Goal: Transaction & Acquisition: Purchase product/service

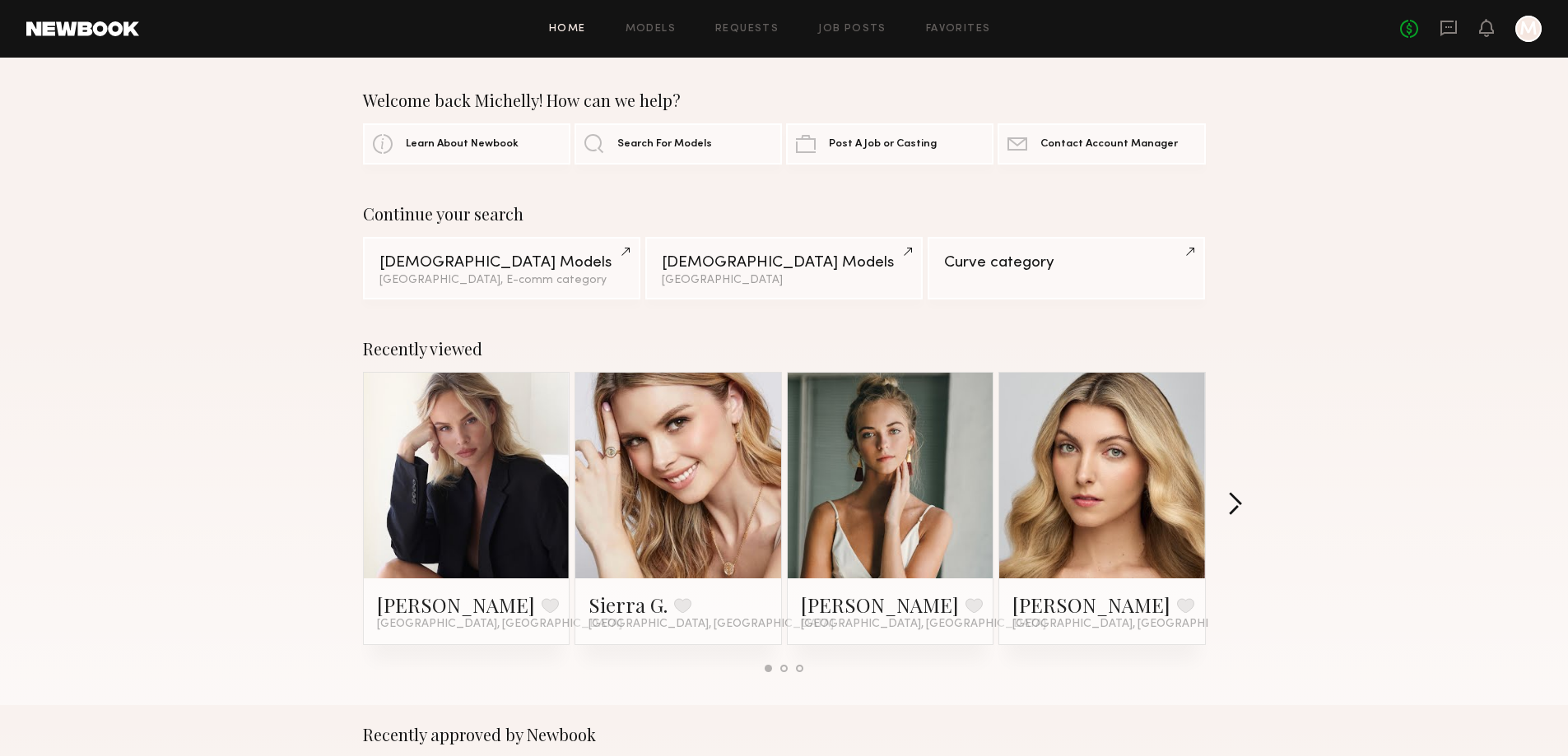
click at [1232, 503] on button "button" at bounding box center [1234, 505] width 15 height 27
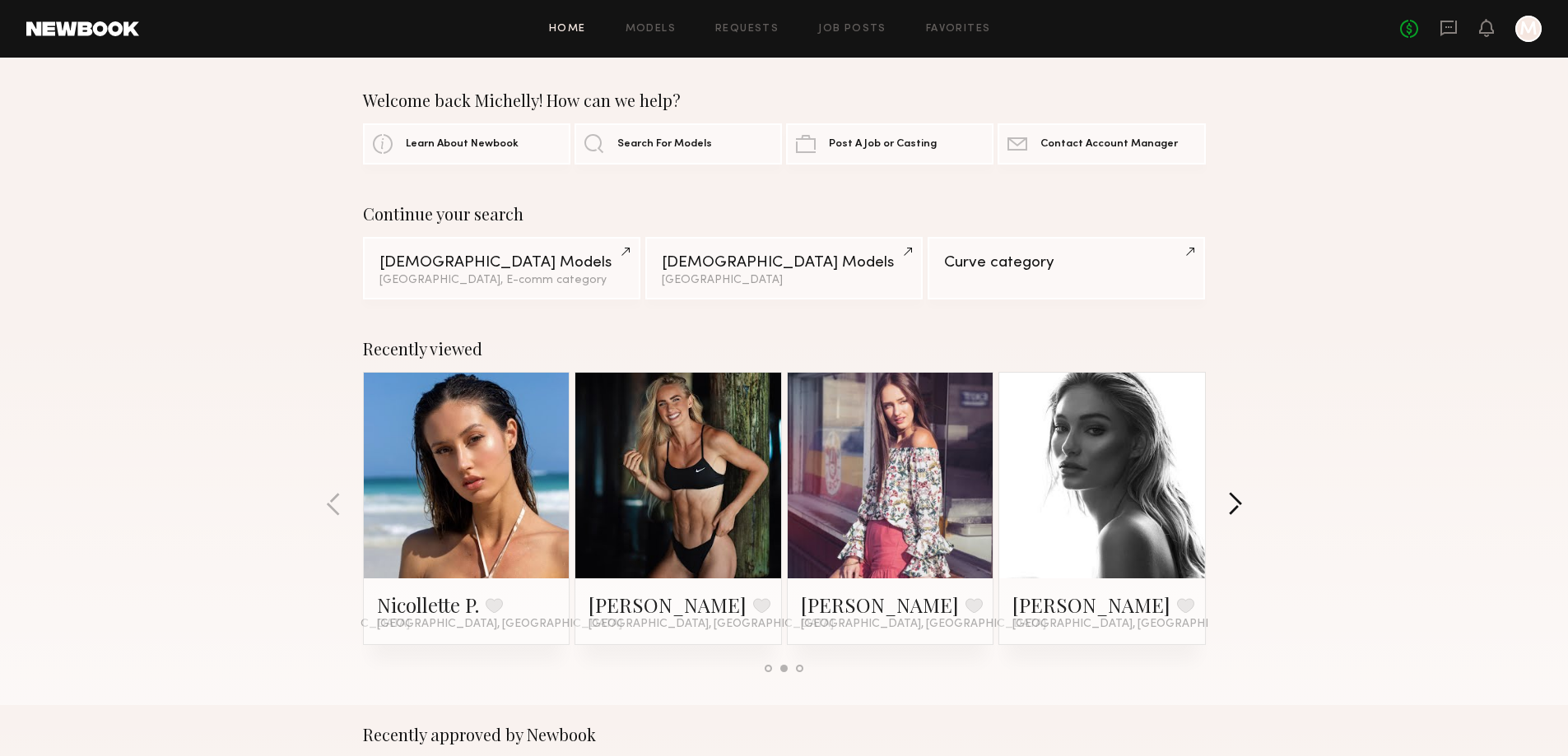
click at [1232, 503] on button "button" at bounding box center [1234, 505] width 15 height 27
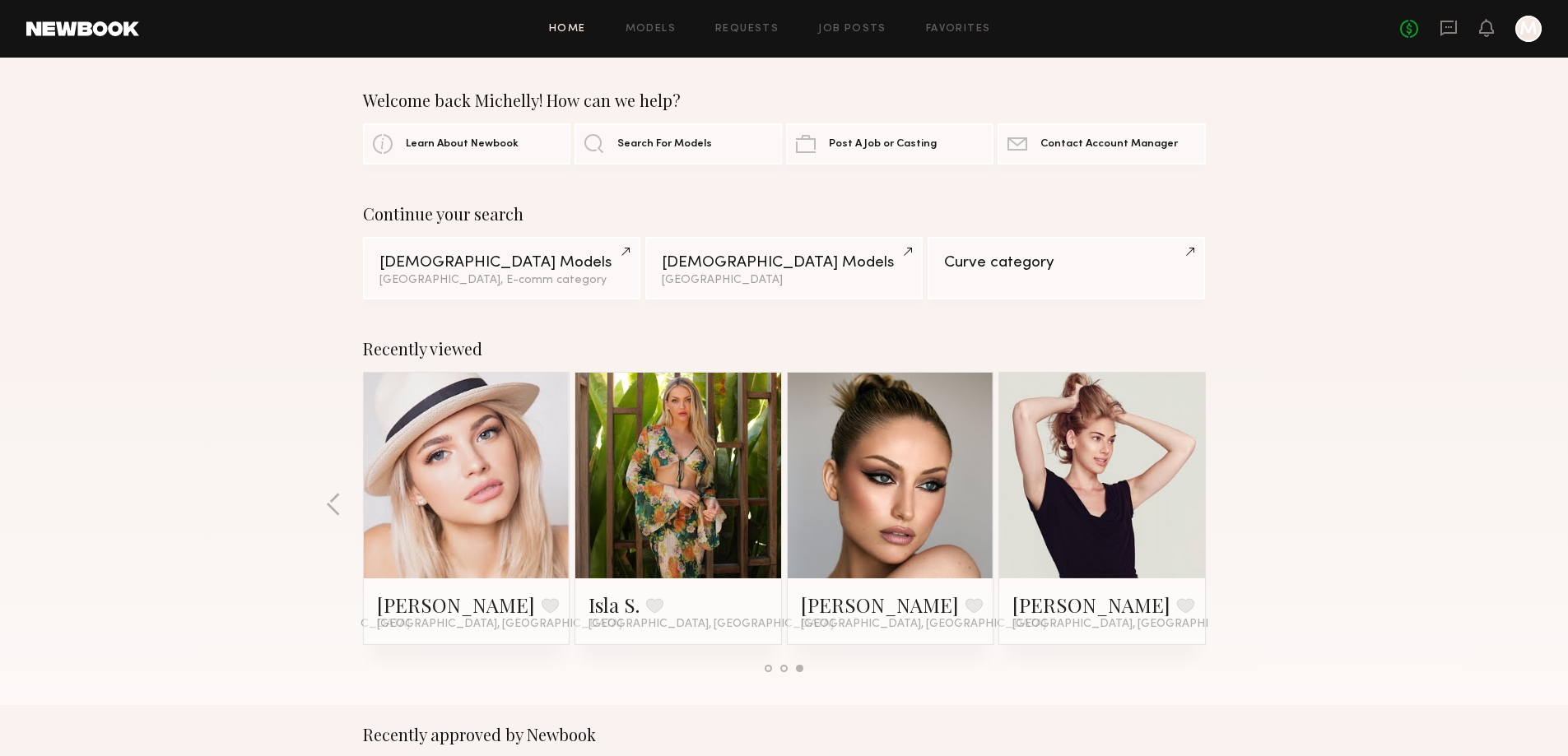
click at [1232, 503] on div "Recently viewed Klaudia S. Favorite Los Angeles, CA Sierra G. Favorite Los Ange…" at bounding box center [784, 512] width 1568 height 386
click at [481, 258] on div "Female Models" at bounding box center [501, 262] width 244 height 15
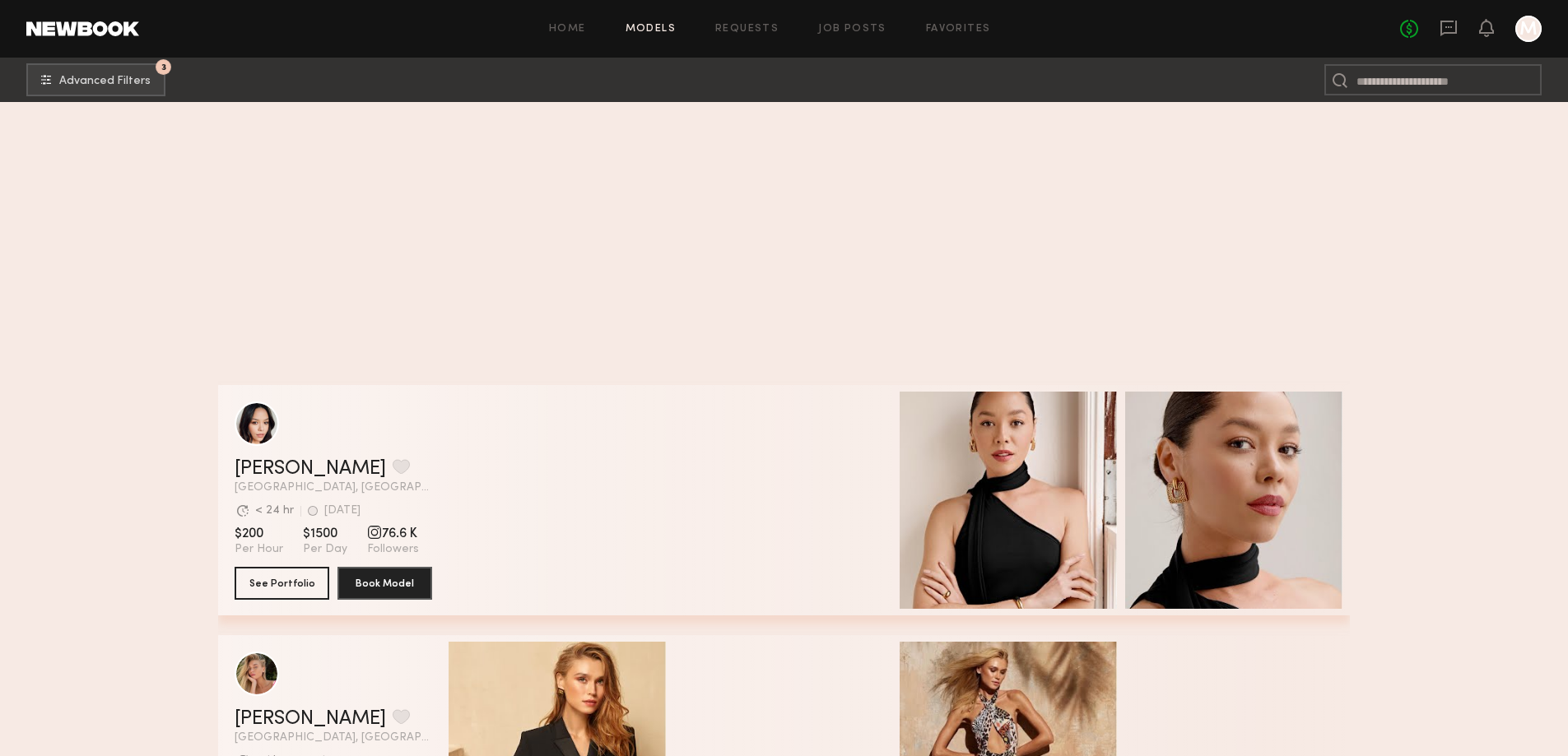
scroll to position [49702, 0]
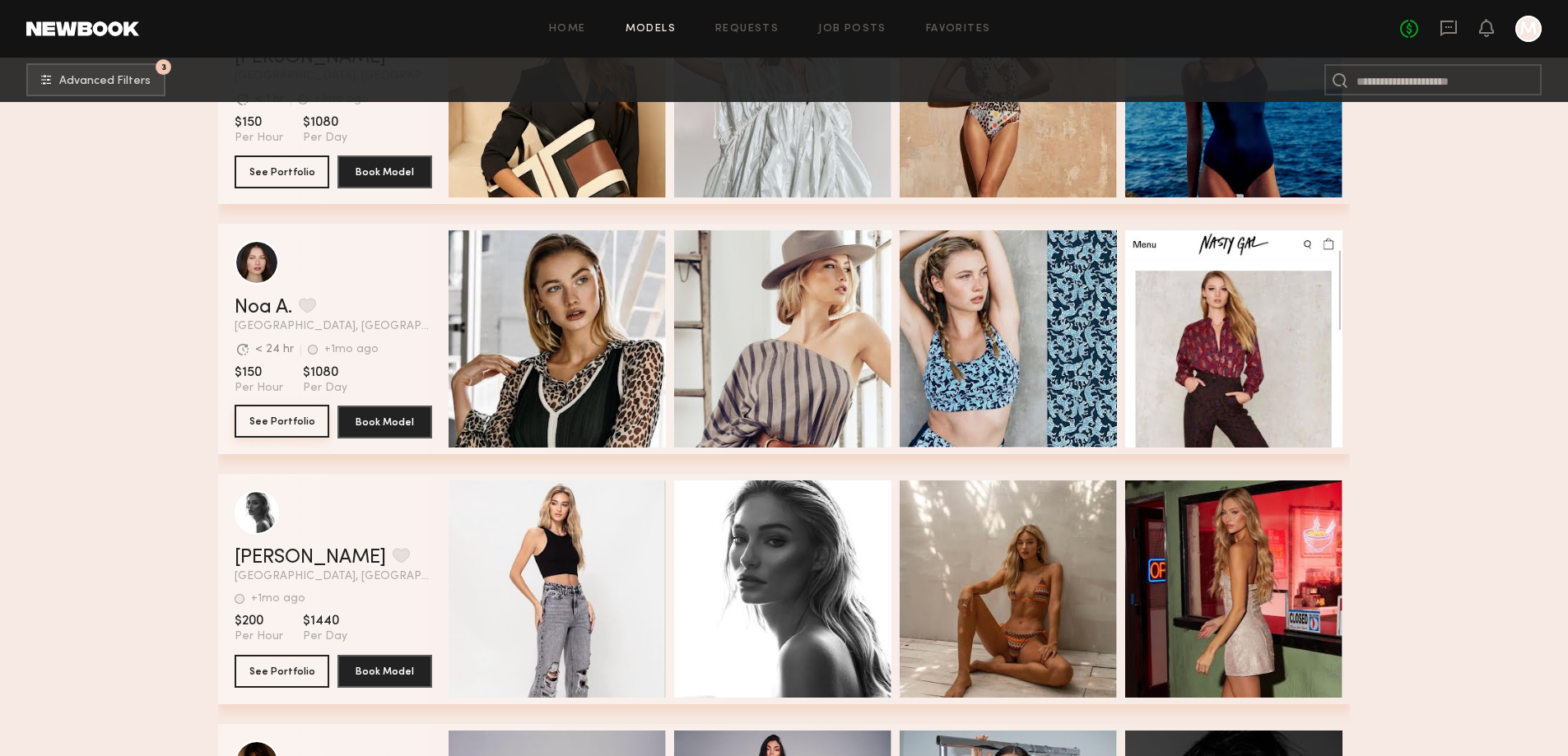
click at [298, 433] on button "See Portfolio" at bounding box center [281, 421] width 94 height 33
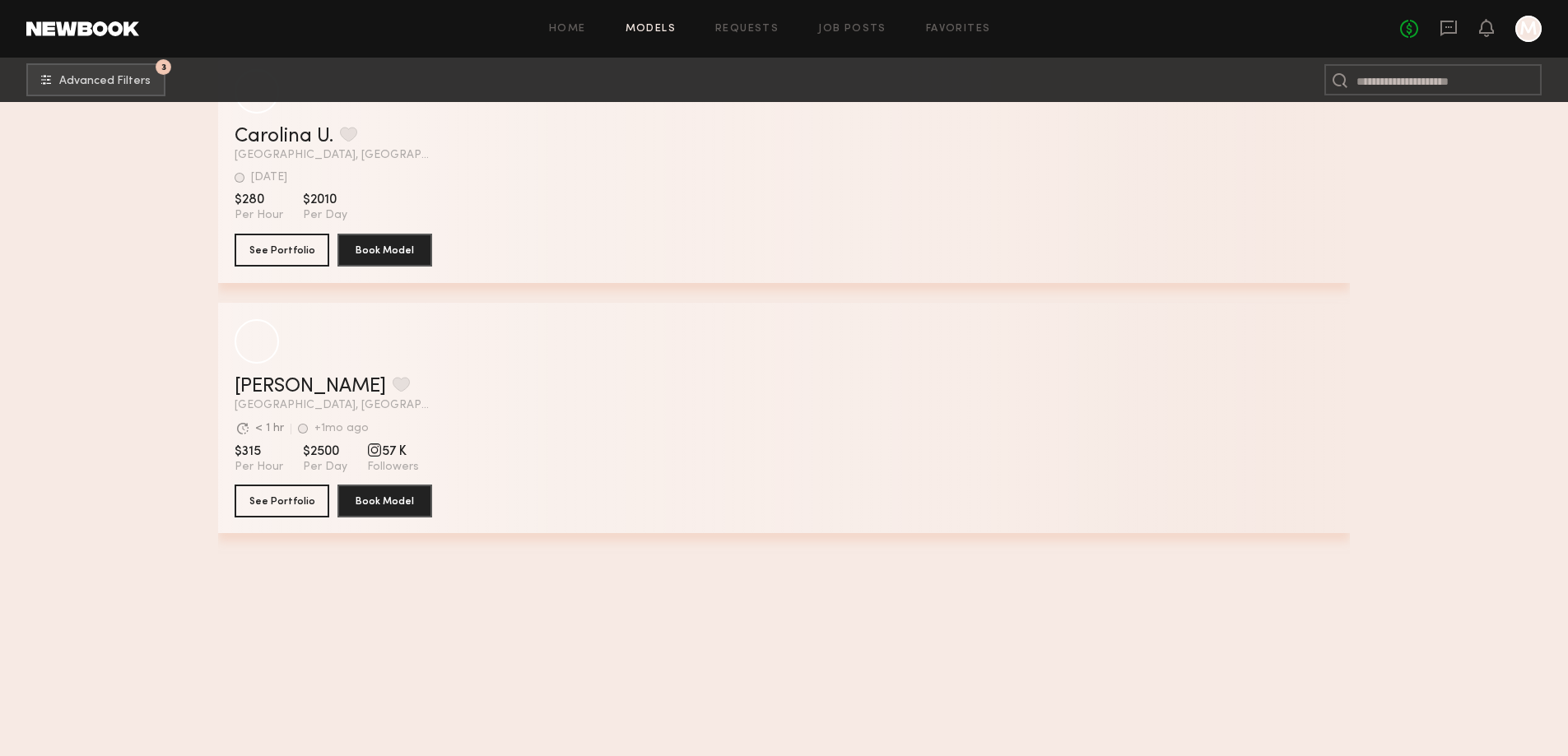
scroll to position [38452, 0]
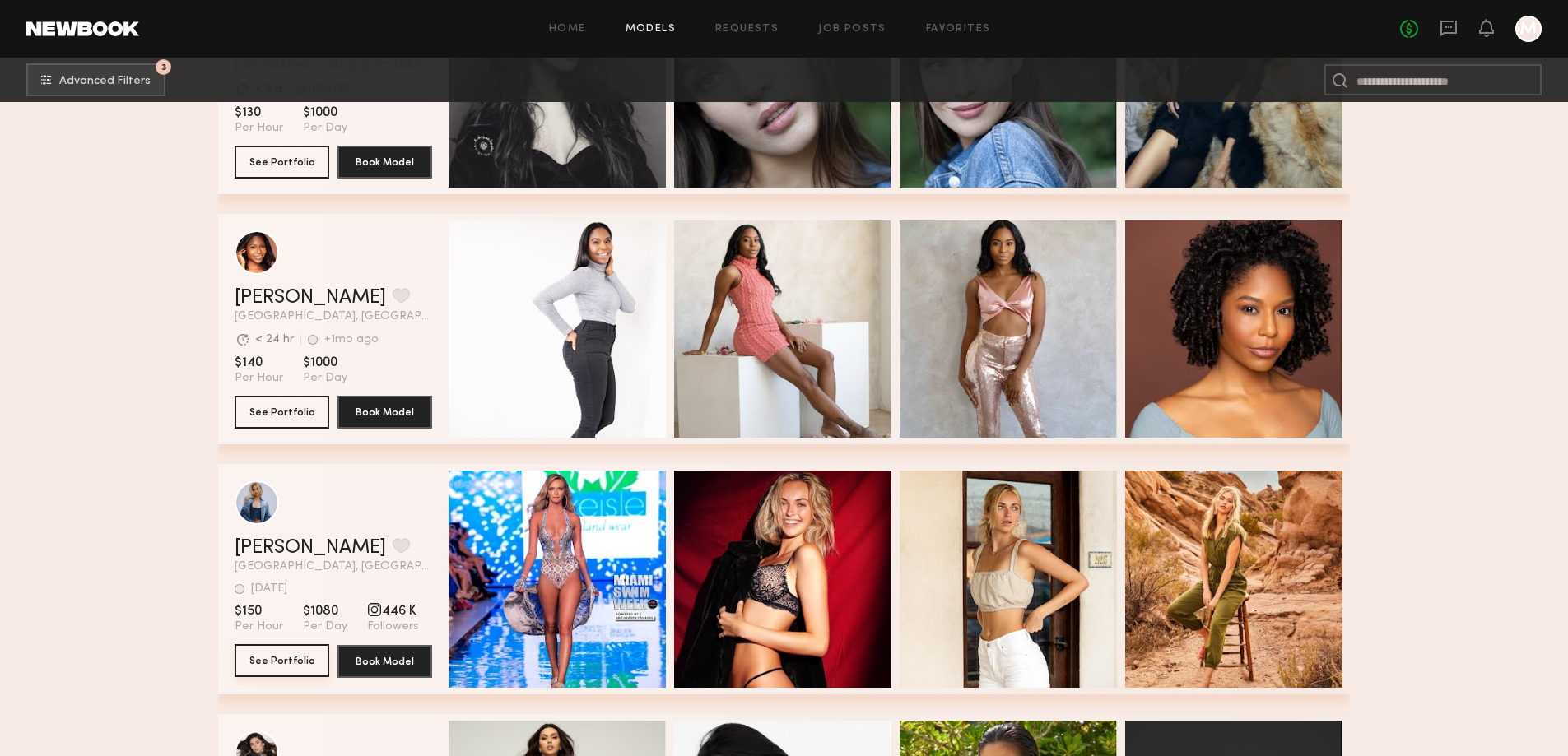
click at [273, 663] on button "See Portfolio" at bounding box center [281, 661] width 94 height 33
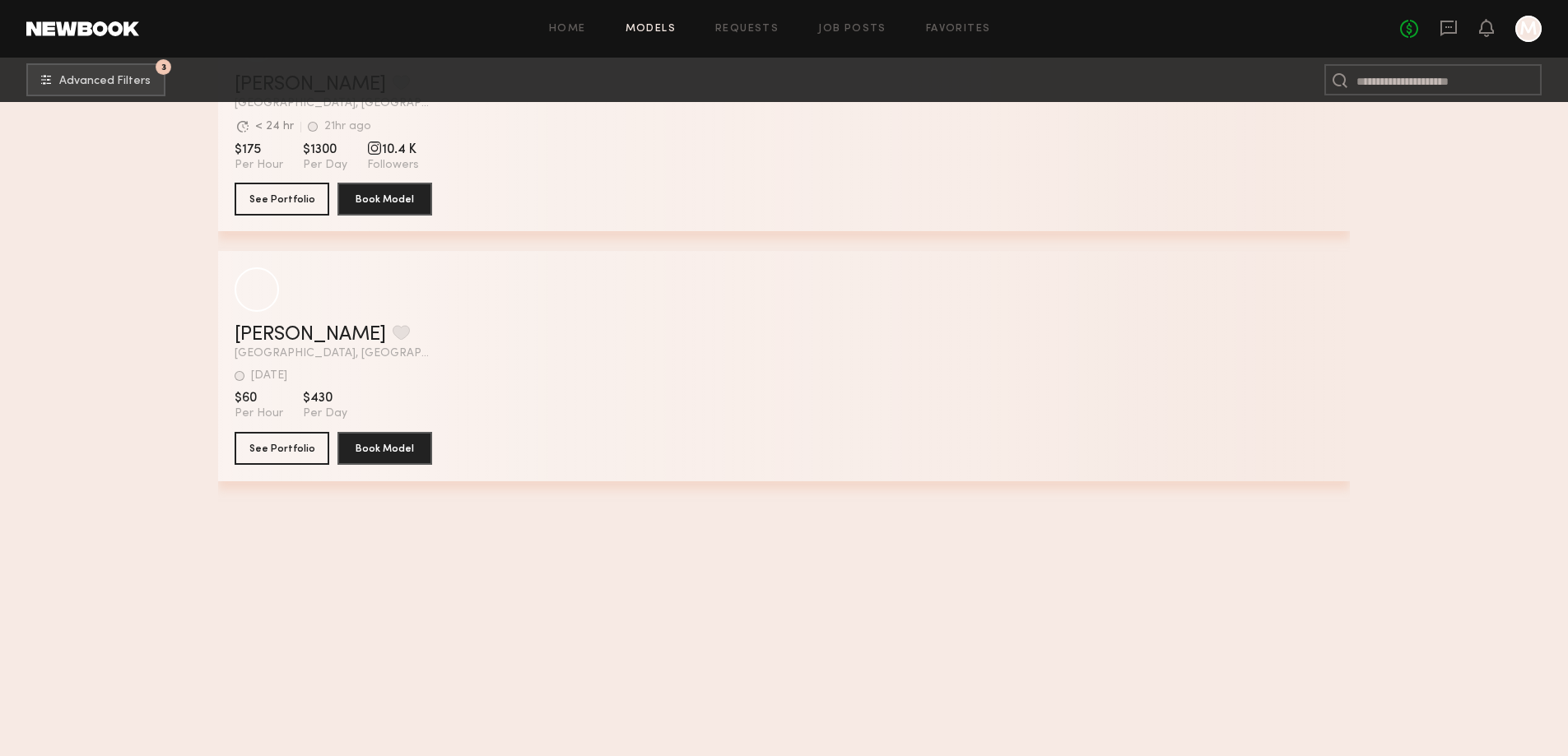
scroll to position [17737, 0]
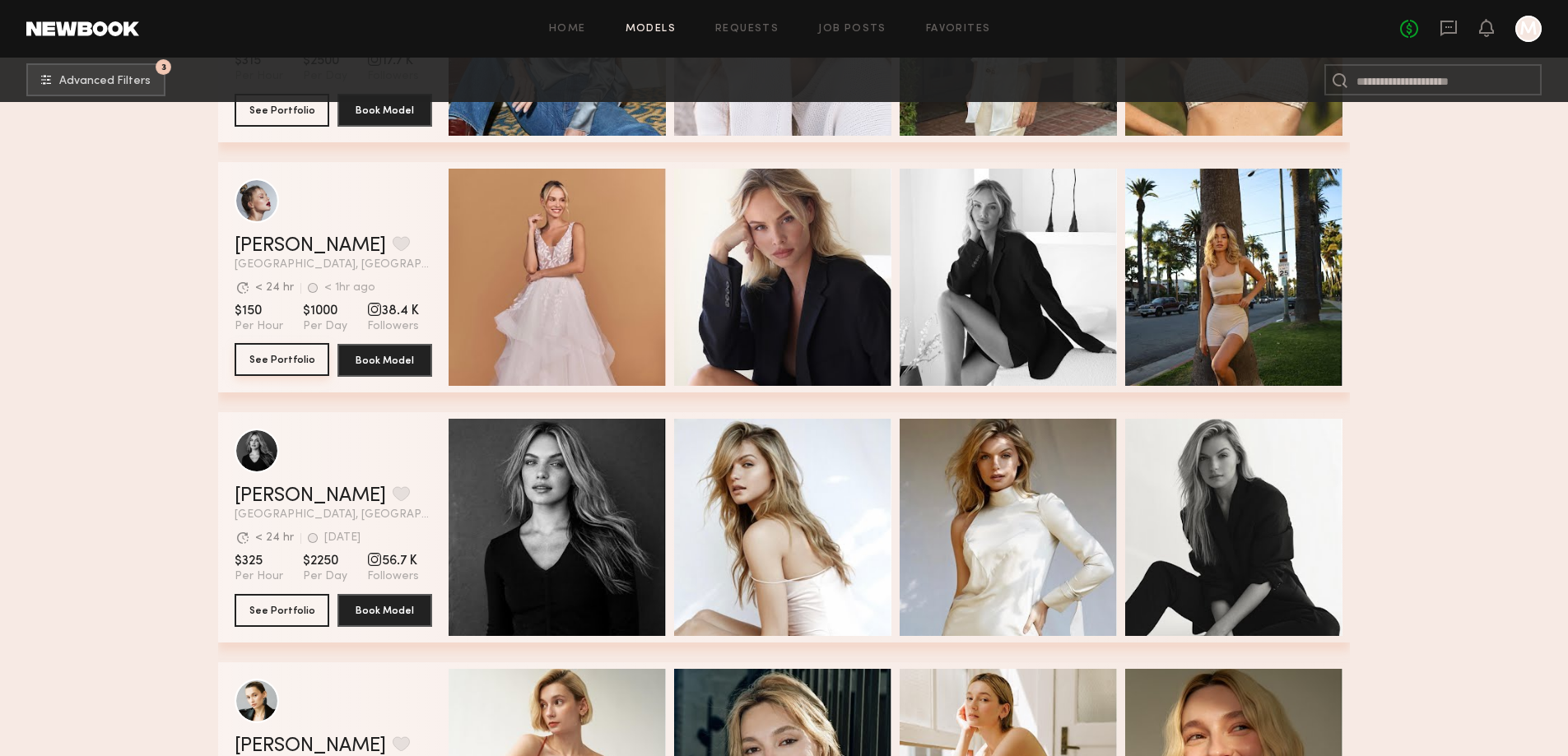
click at [274, 367] on button "See Portfolio" at bounding box center [281, 359] width 94 height 33
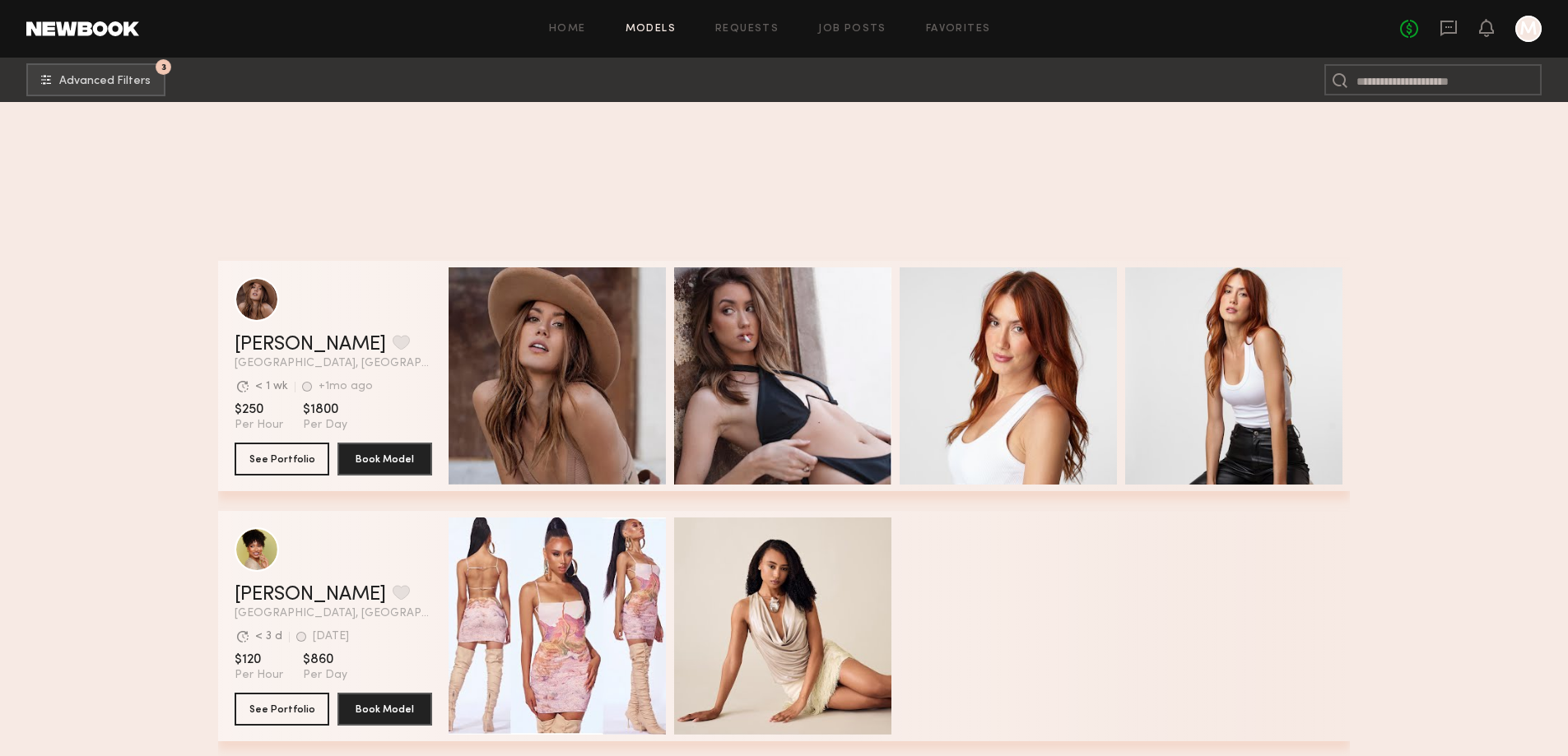
scroll to position [30310, 0]
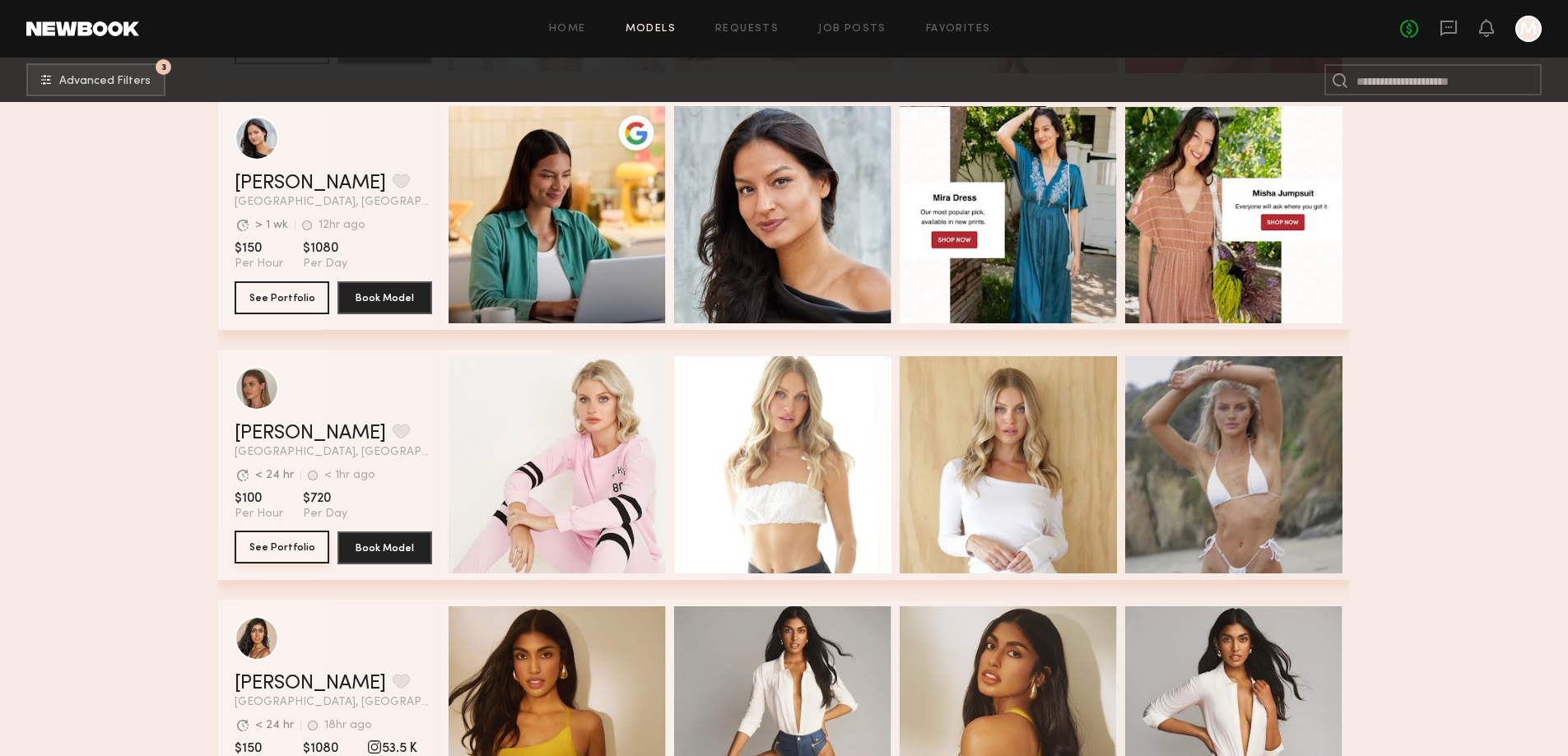
click at [273, 562] on button "See Portfolio" at bounding box center [281, 547] width 94 height 33
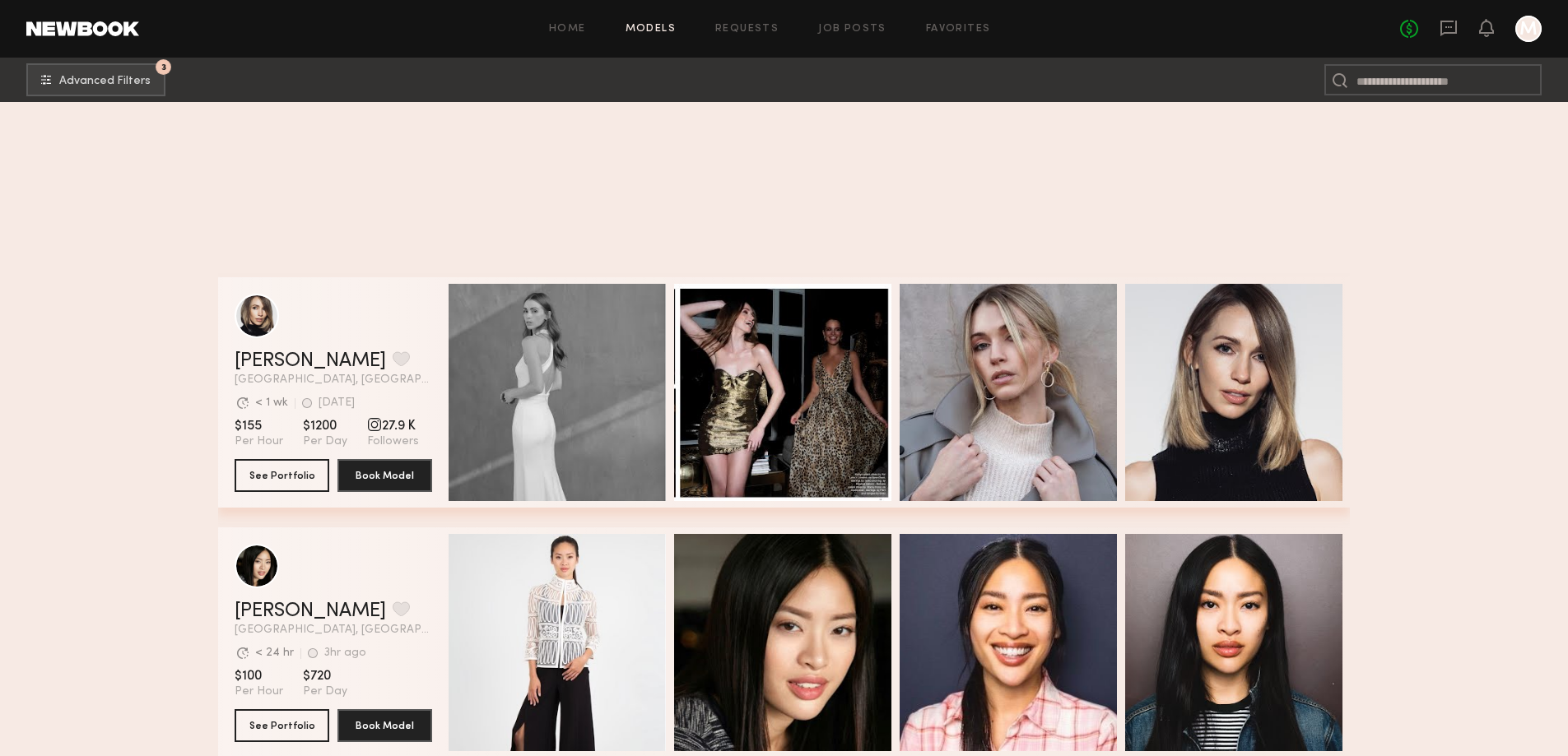
scroll to position [32295, 0]
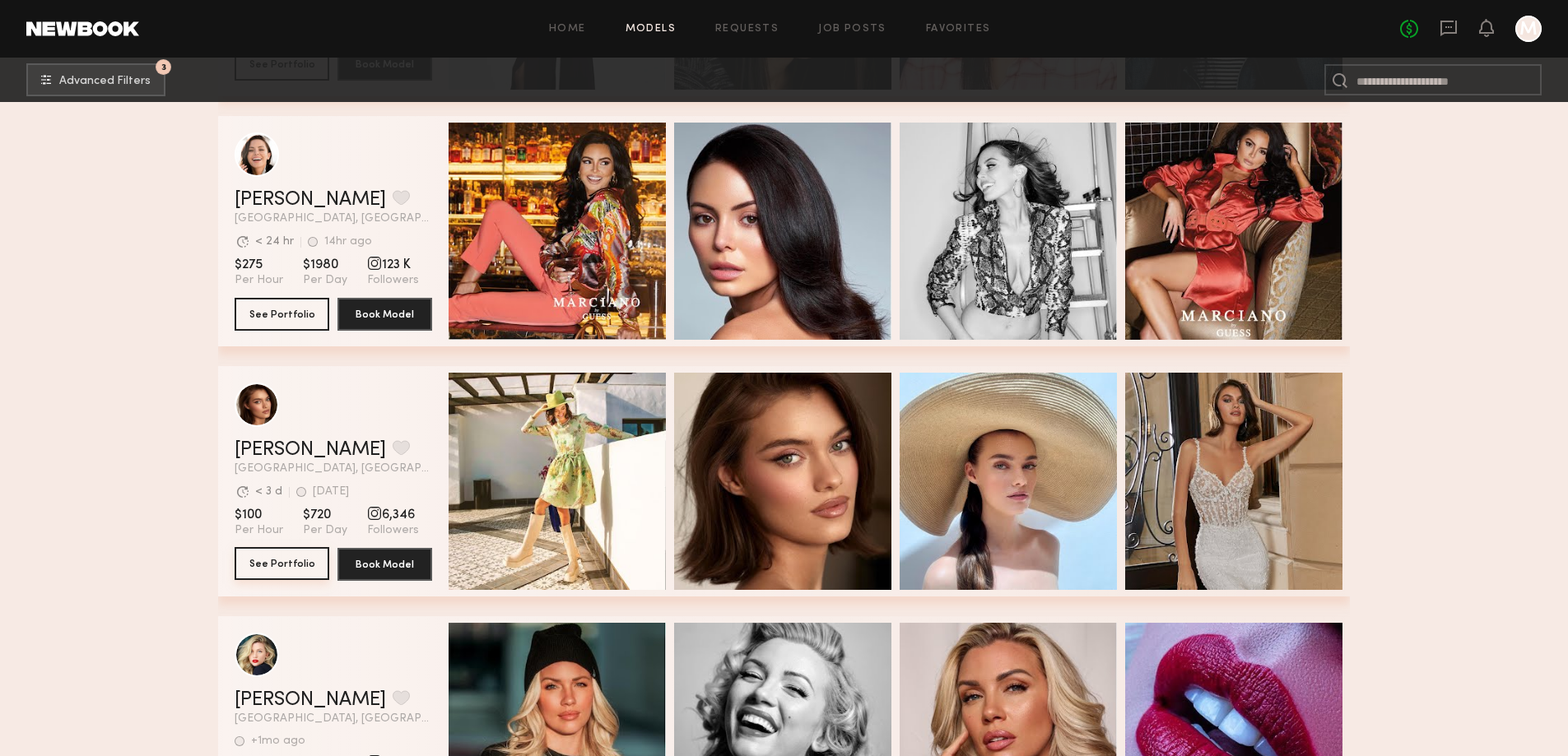
click at [244, 573] on button "See Portfolio" at bounding box center [281, 563] width 94 height 33
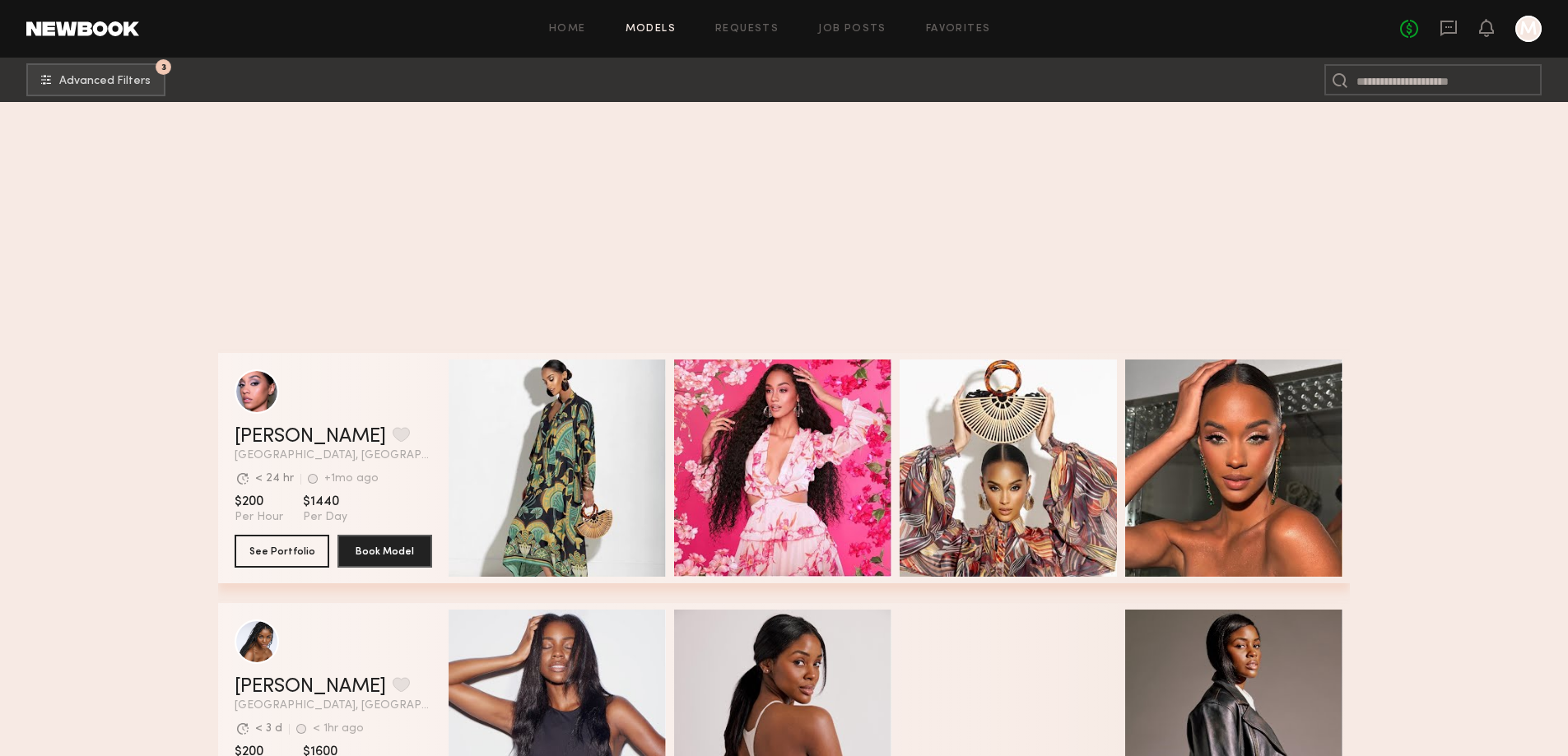
scroll to position [51485, 0]
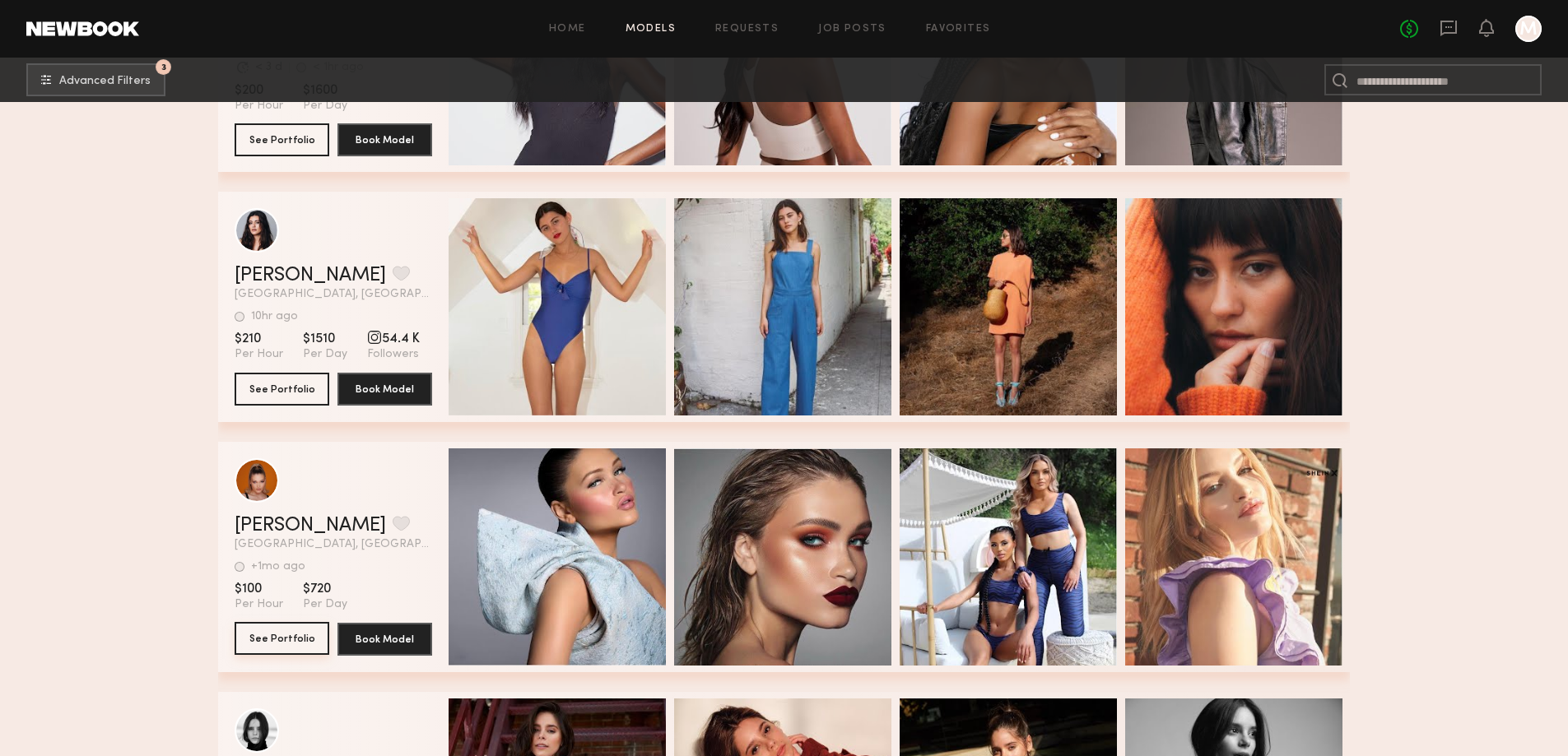
click at [275, 642] on button "See Portfolio" at bounding box center [281, 639] width 94 height 33
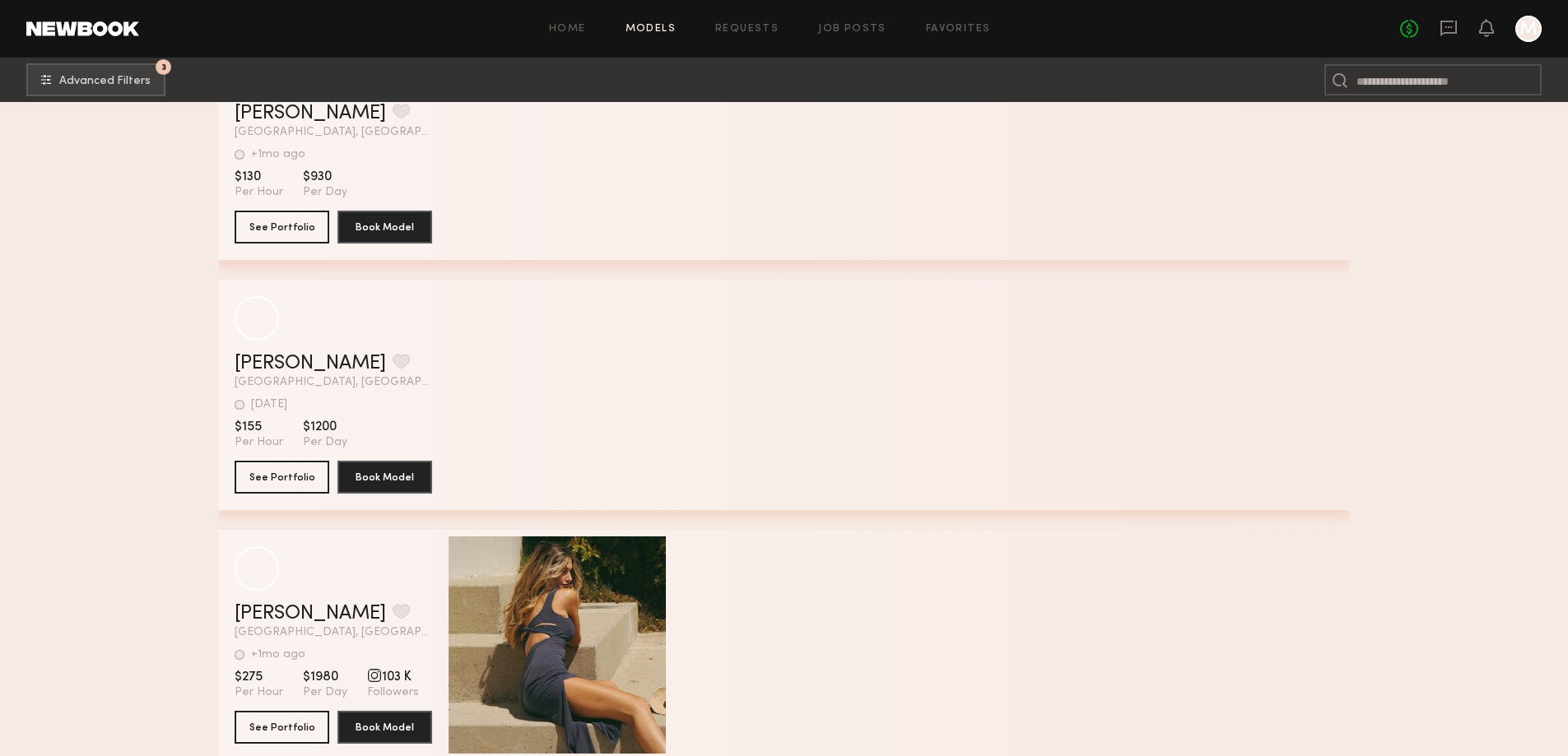
scroll to position [76964, 0]
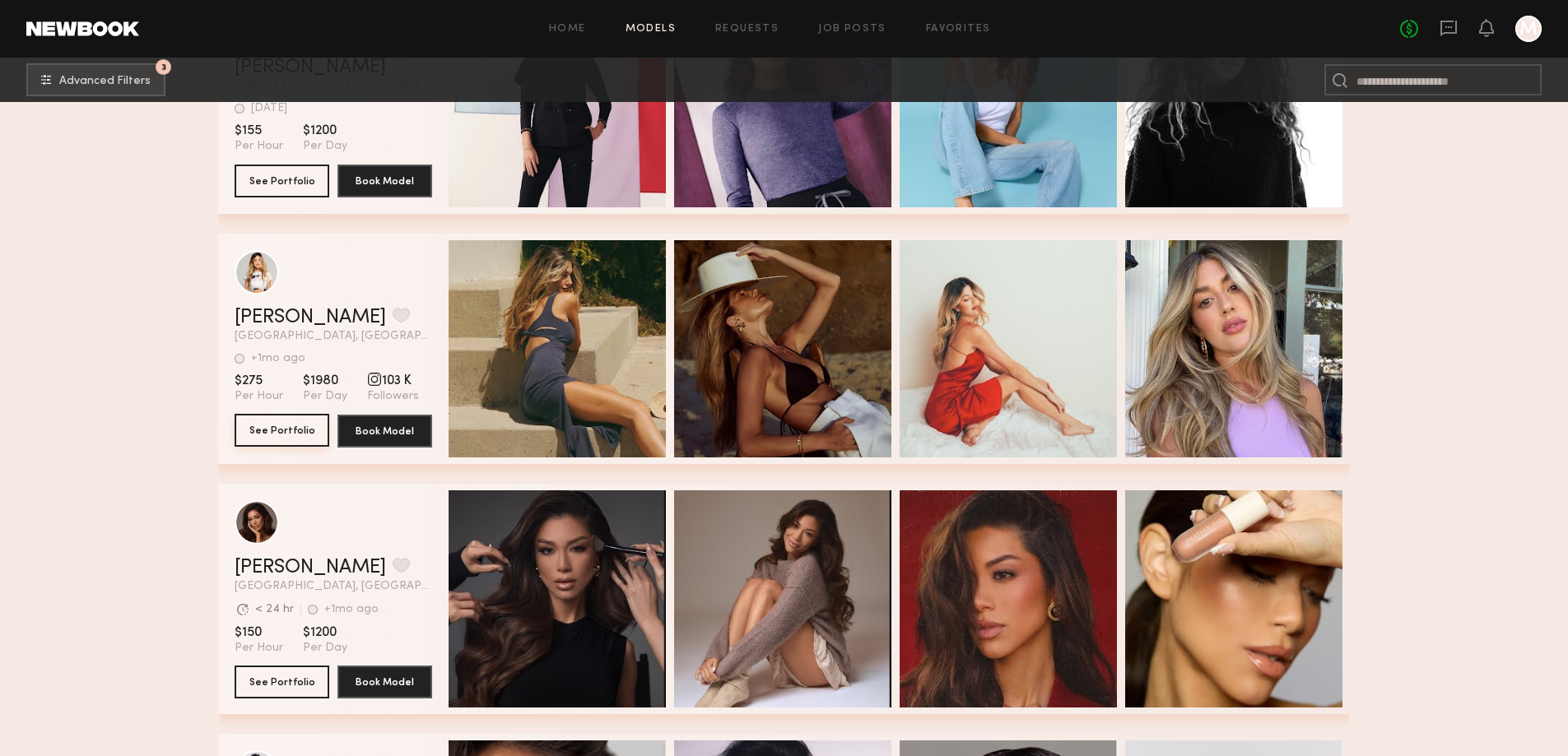
click at [258, 430] on button "See Portfolio" at bounding box center [281, 430] width 94 height 33
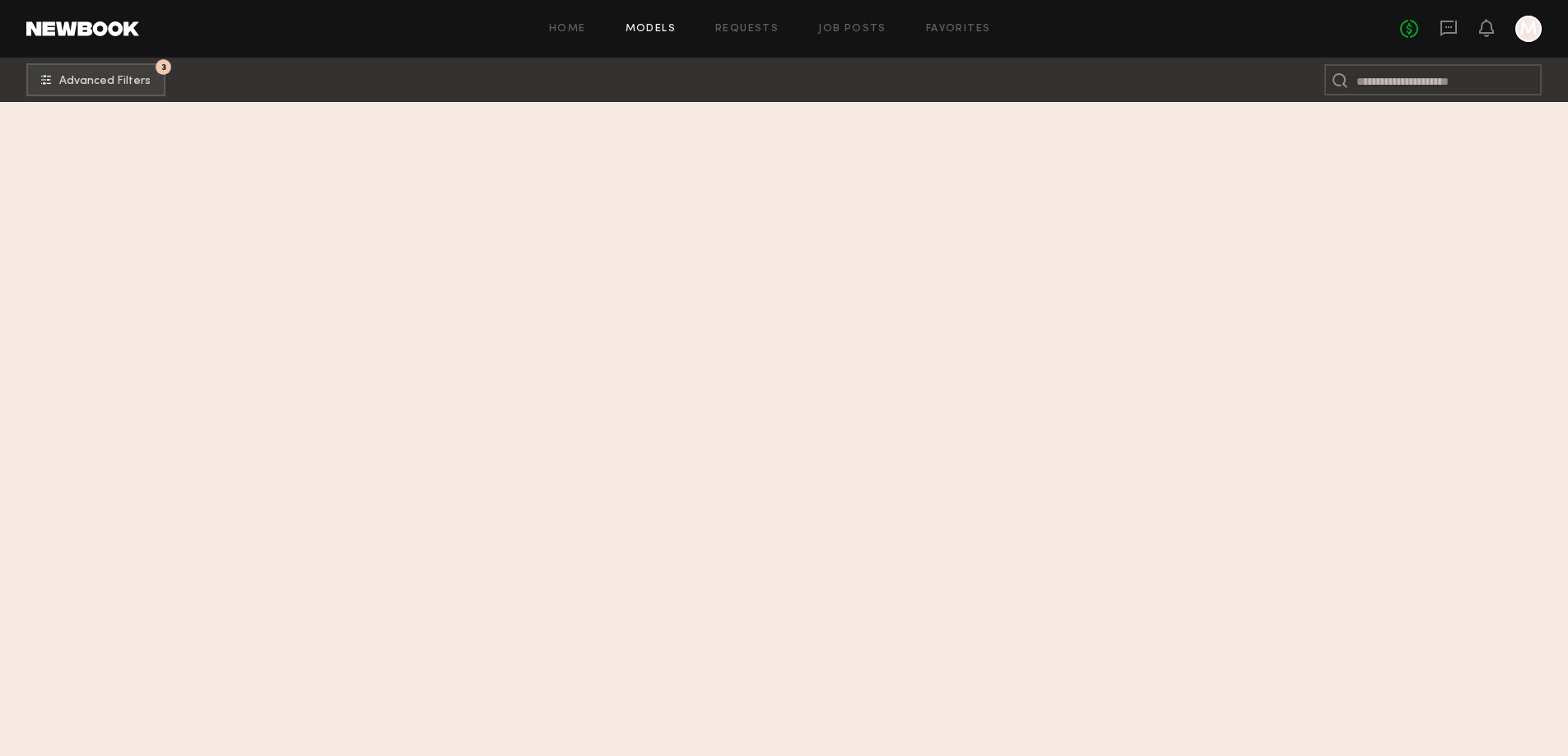
scroll to position [0, 0]
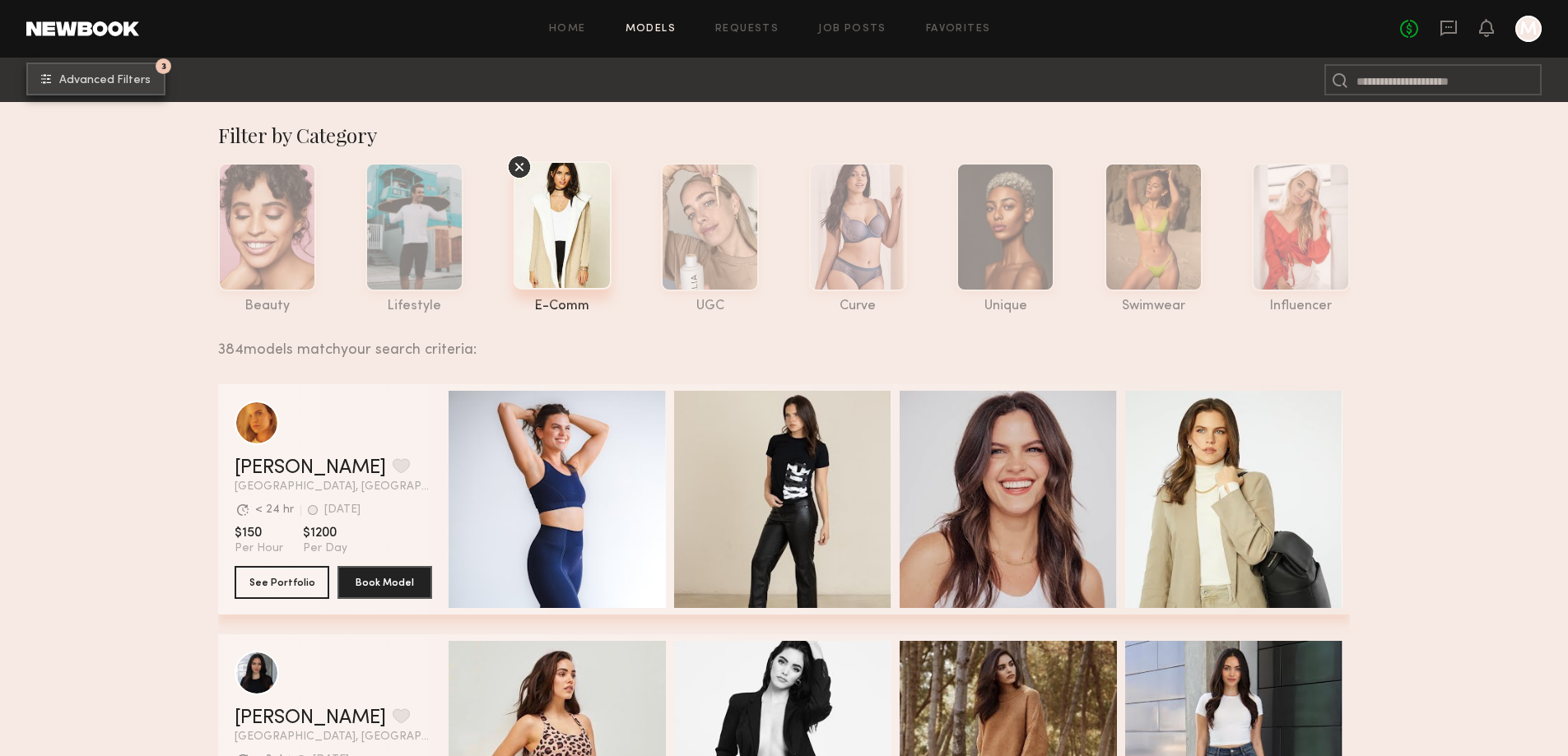
click at [92, 82] on span "Advanced Filters" at bounding box center [105, 81] width 92 height 11
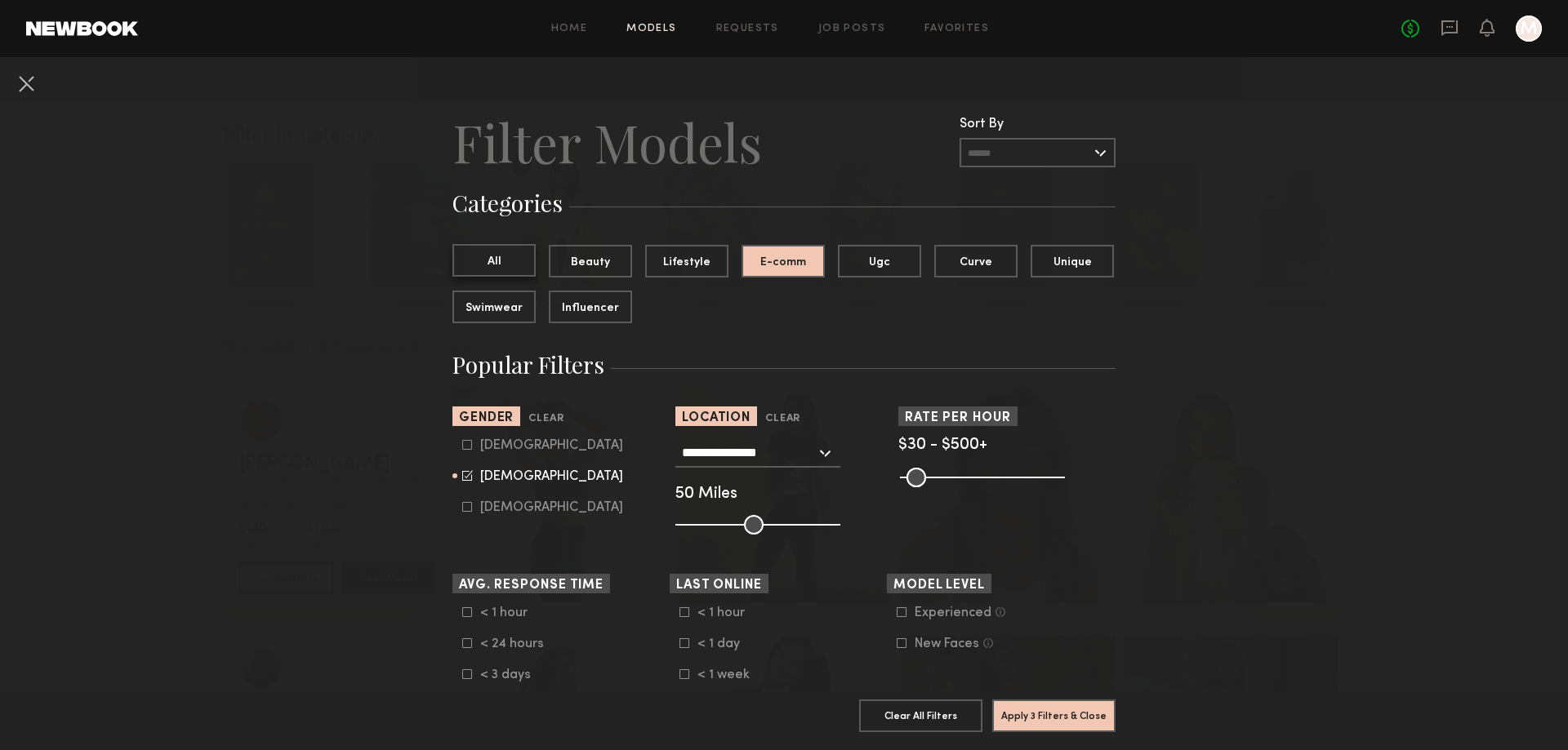
click at [484, 260] on button "All" at bounding box center [494, 260] width 83 height 33
click at [31, 87] on button at bounding box center [26, 83] width 26 height 26
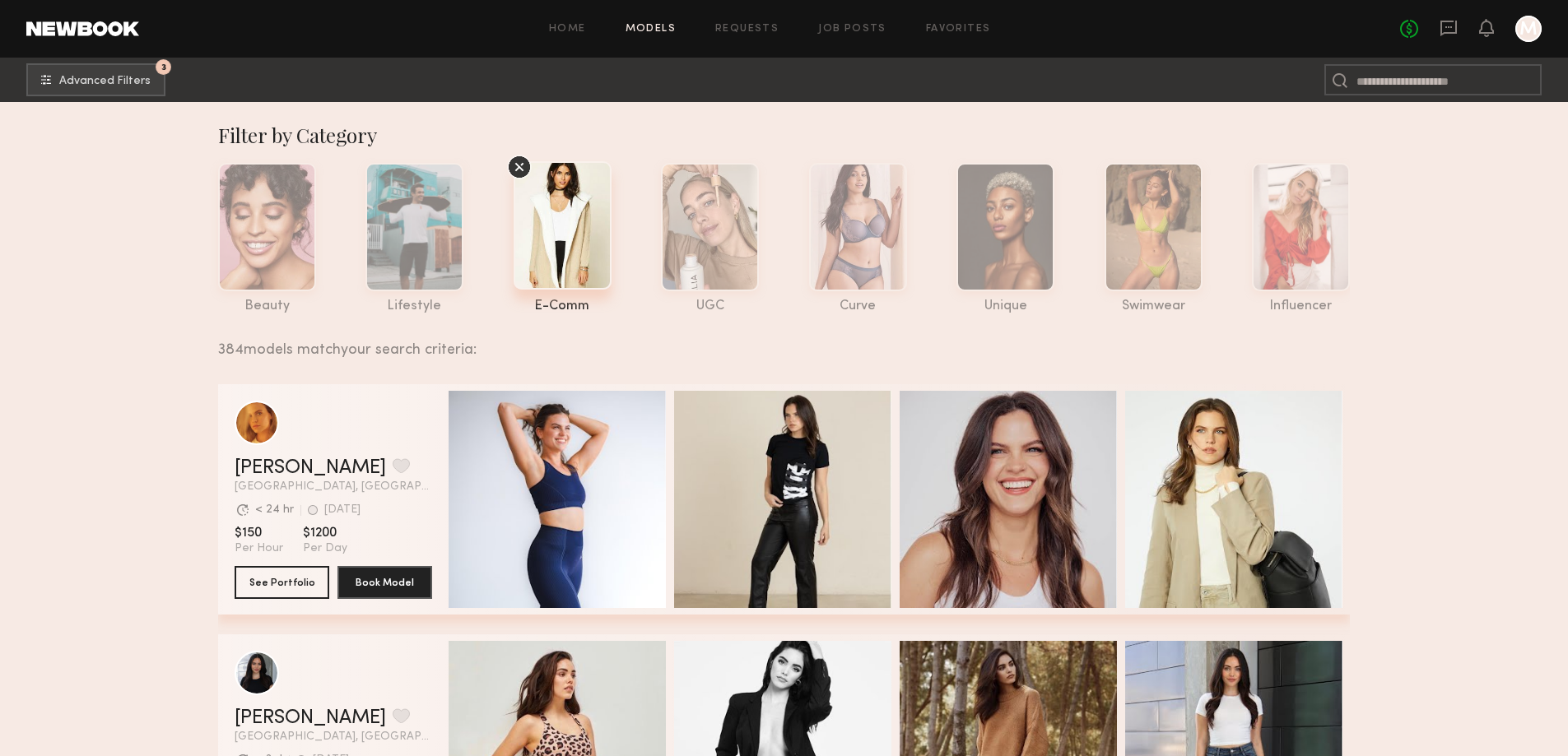
click at [92, 17] on header "Home Models Requests Job Posts Favorites Sign Out No fees up to $5,000 M" at bounding box center [784, 29] width 1568 height 57
click at [665, 26] on link "Models" at bounding box center [650, 29] width 51 height 10
click at [81, 30] on link at bounding box center [83, 29] width 112 height 15
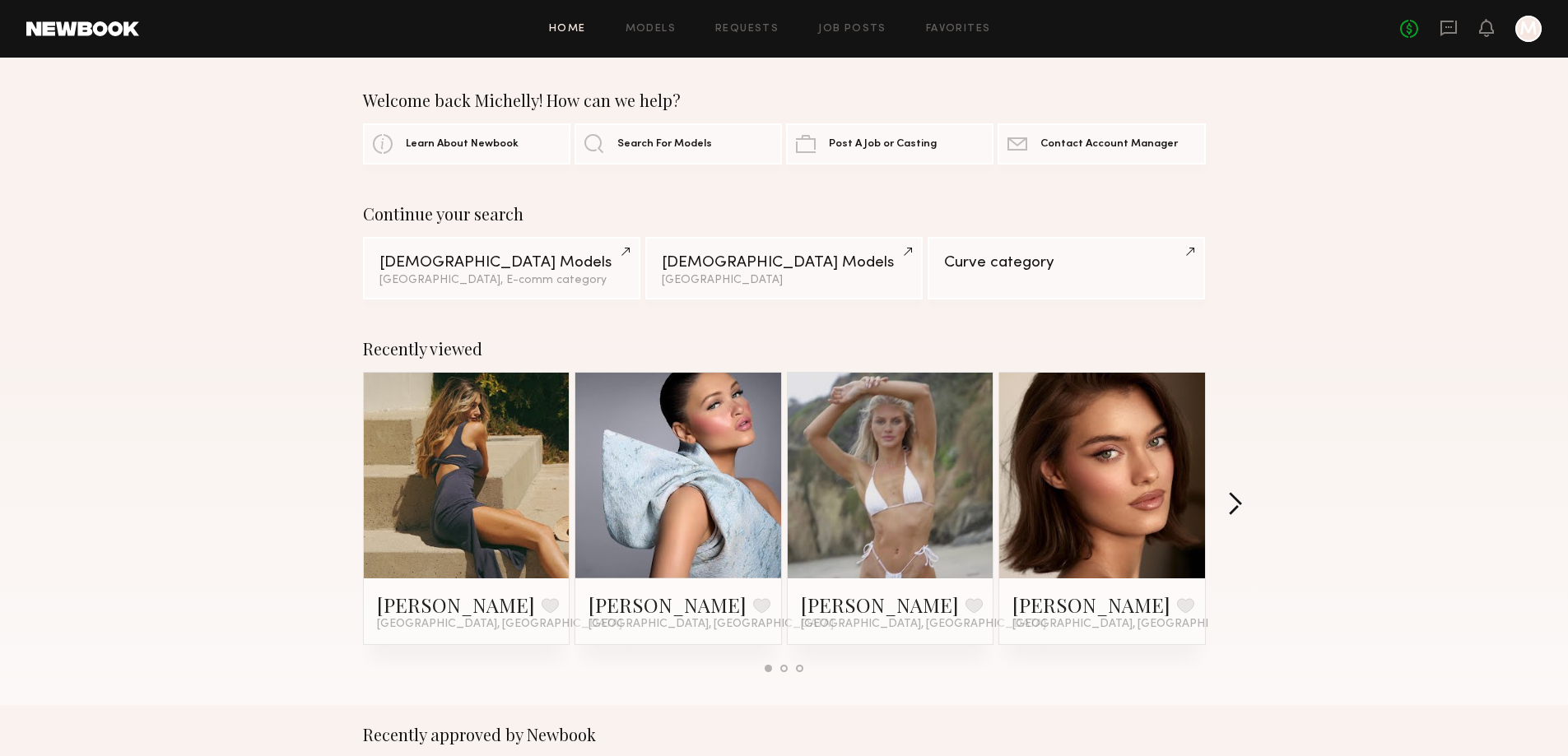
click at [1241, 505] on button "button" at bounding box center [1234, 505] width 15 height 27
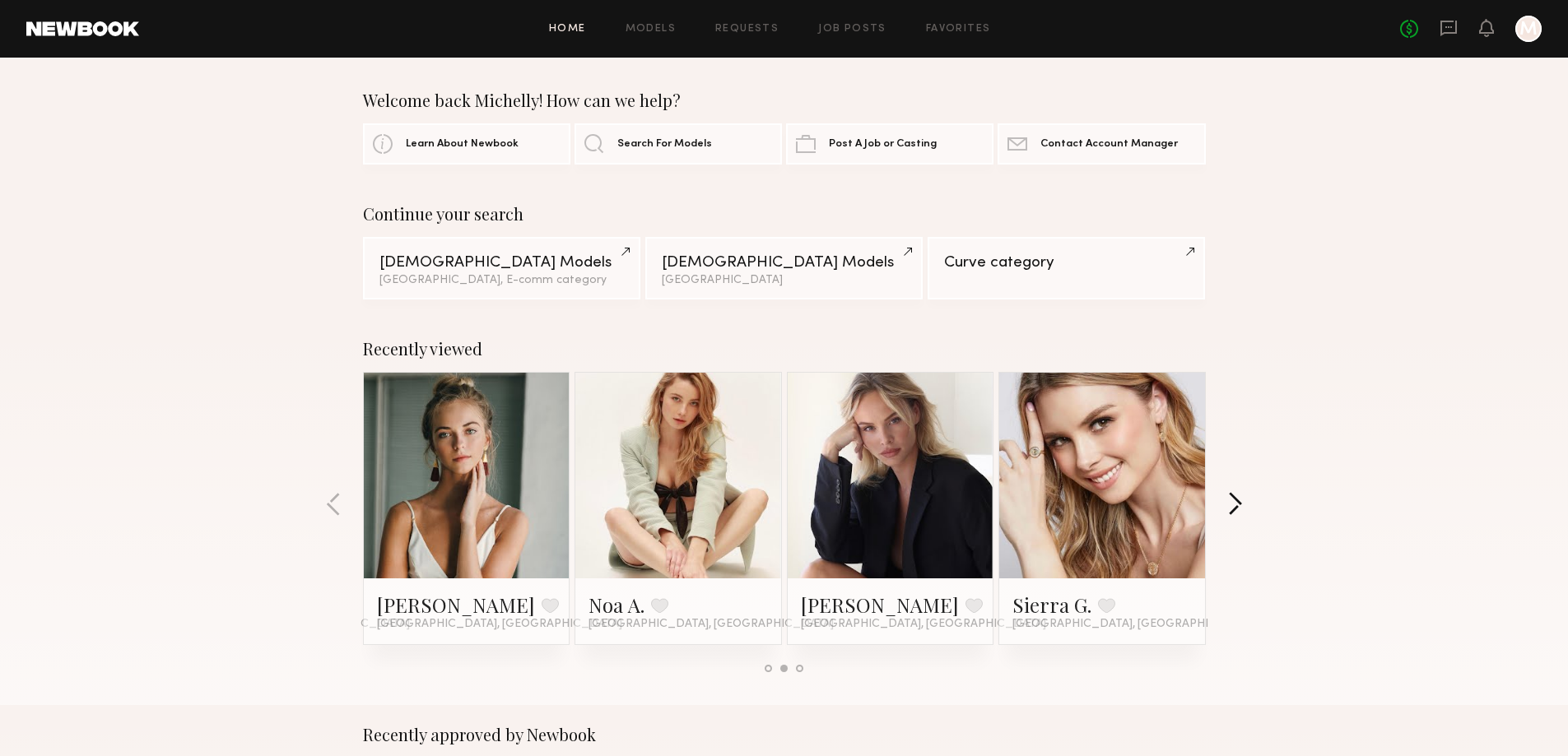
click at [1241, 505] on button "button" at bounding box center [1234, 505] width 15 height 27
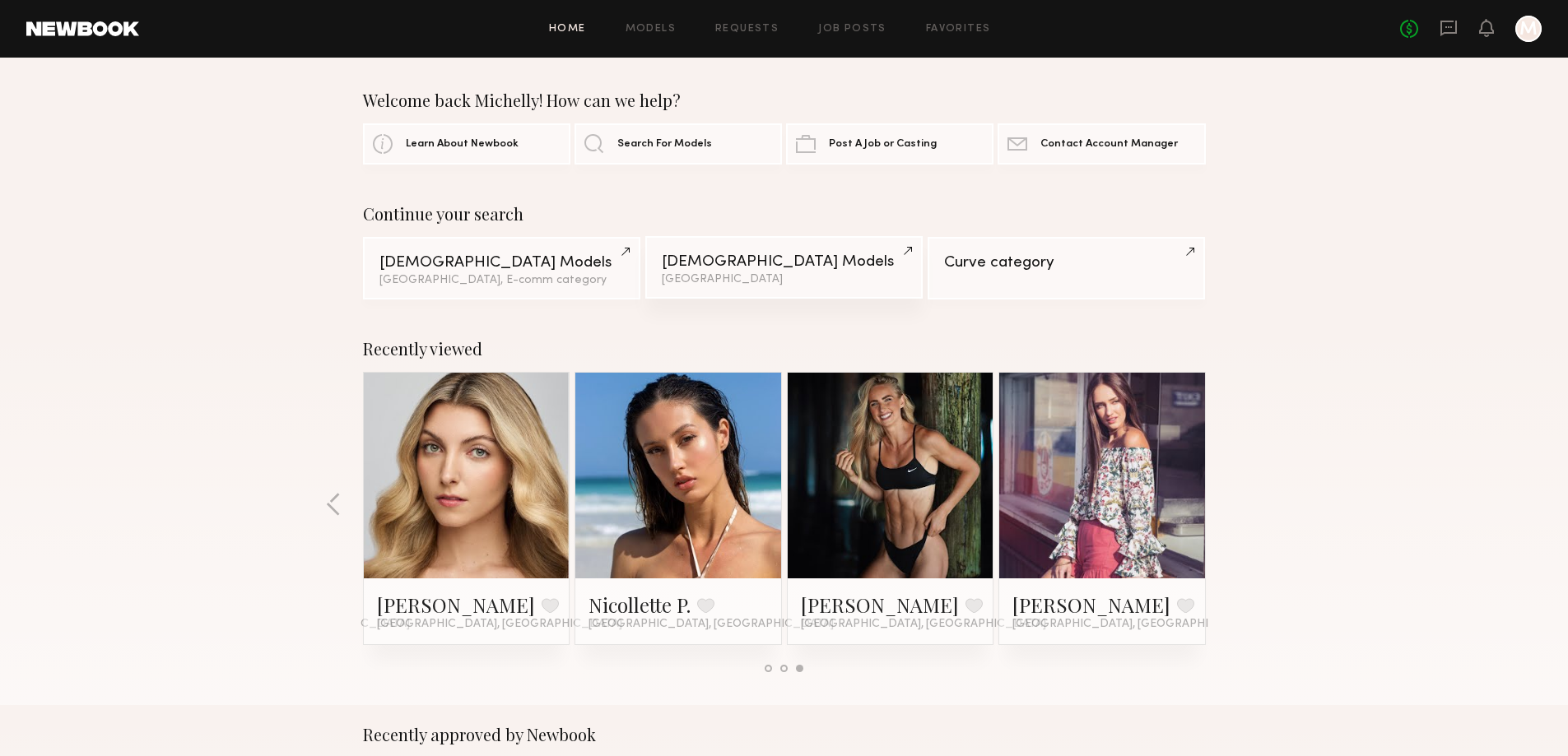
click at [731, 257] on div "Female Models" at bounding box center [784, 262] width 244 height 15
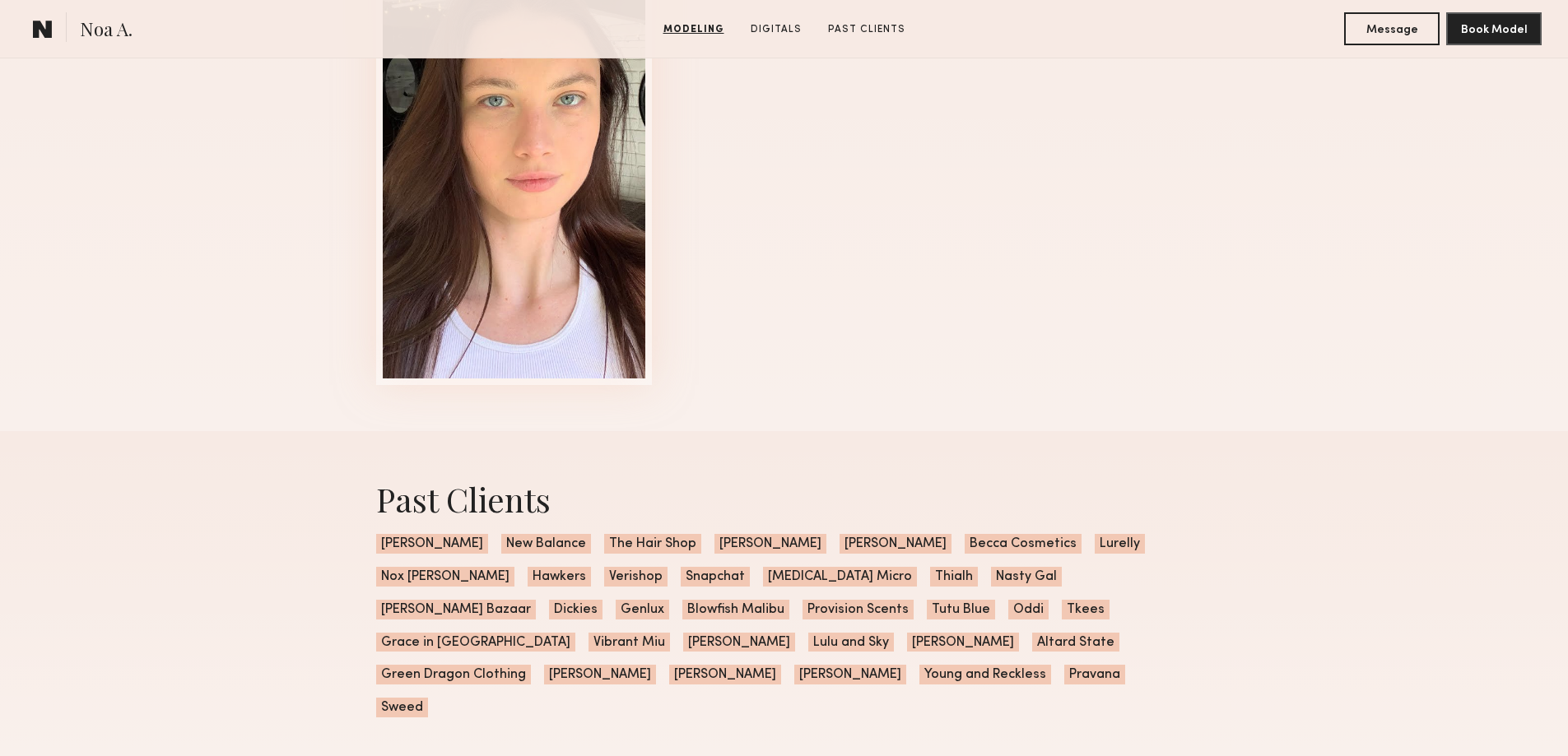
scroll to position [1985, 0]
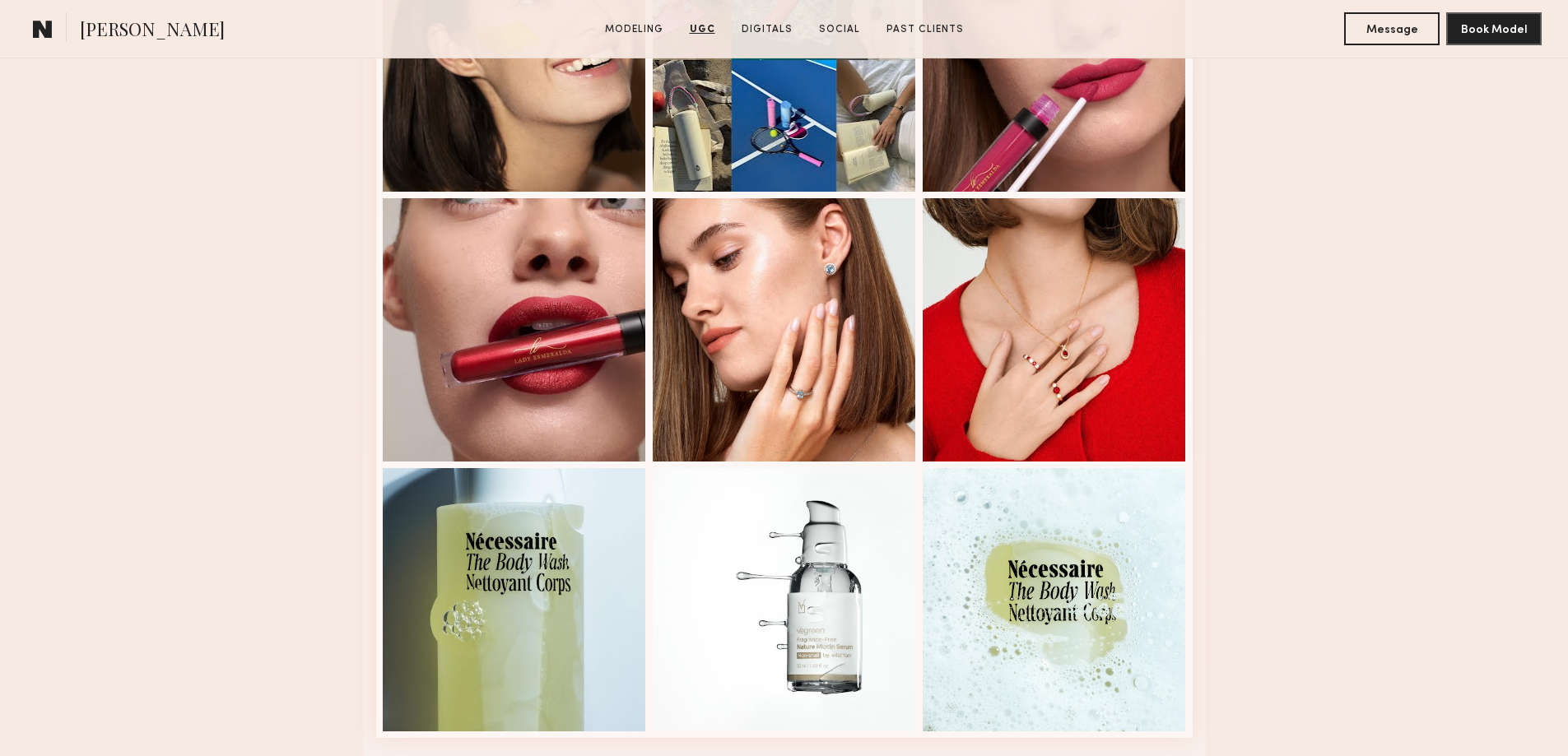
scroll to position [2646, 0]
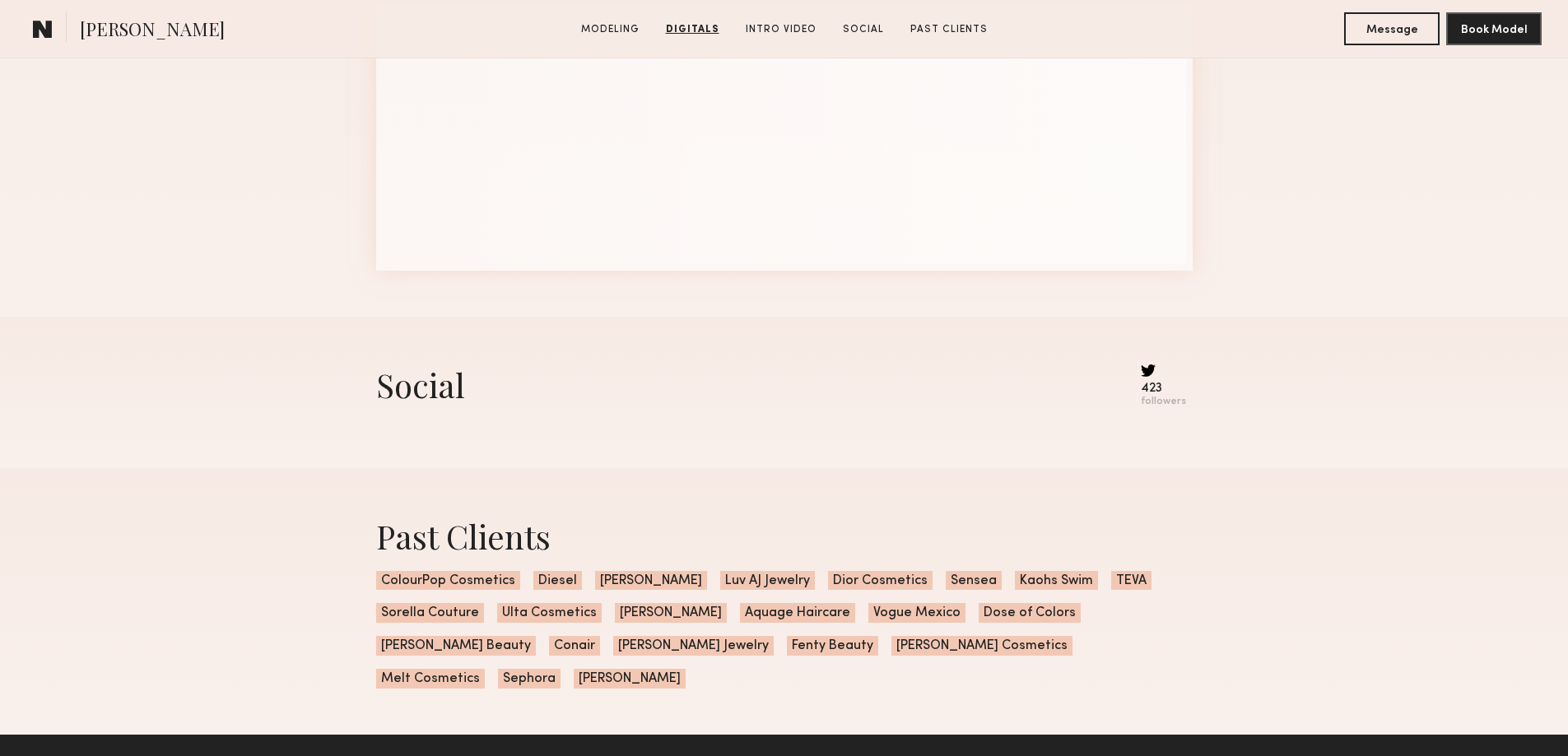
scroll to position [2646, 0]
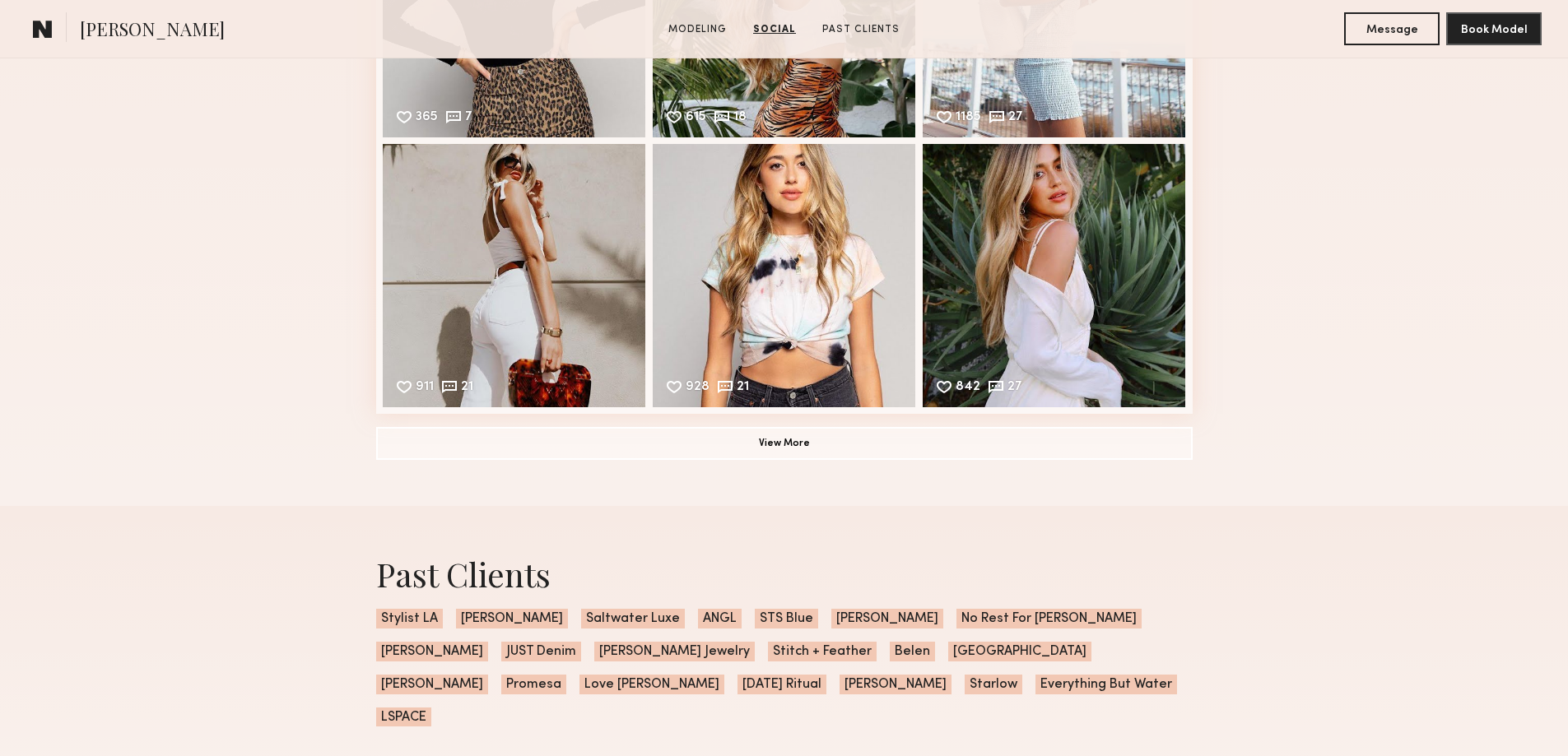
scroll to position [1722, 0]
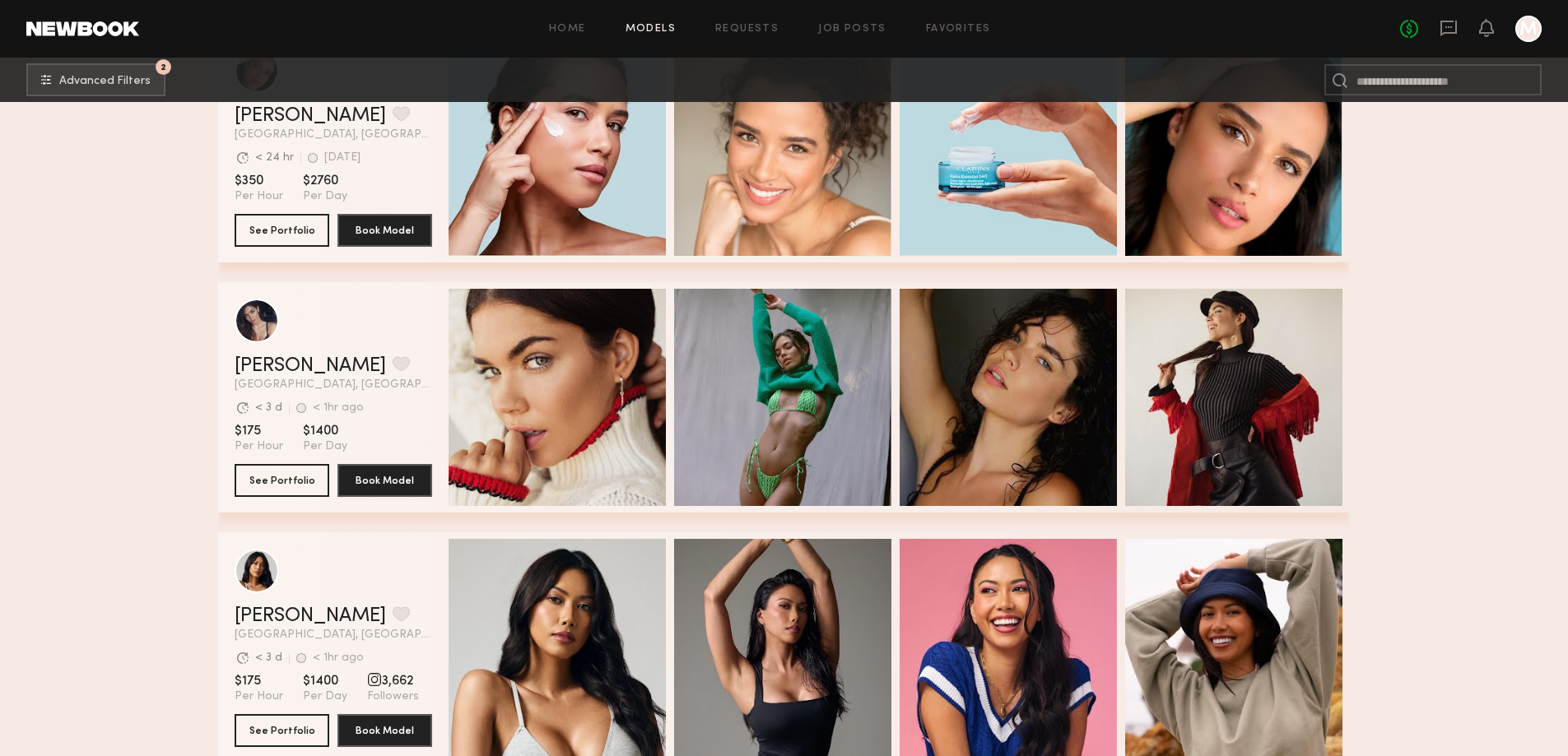
scroll to position [1287, 0]
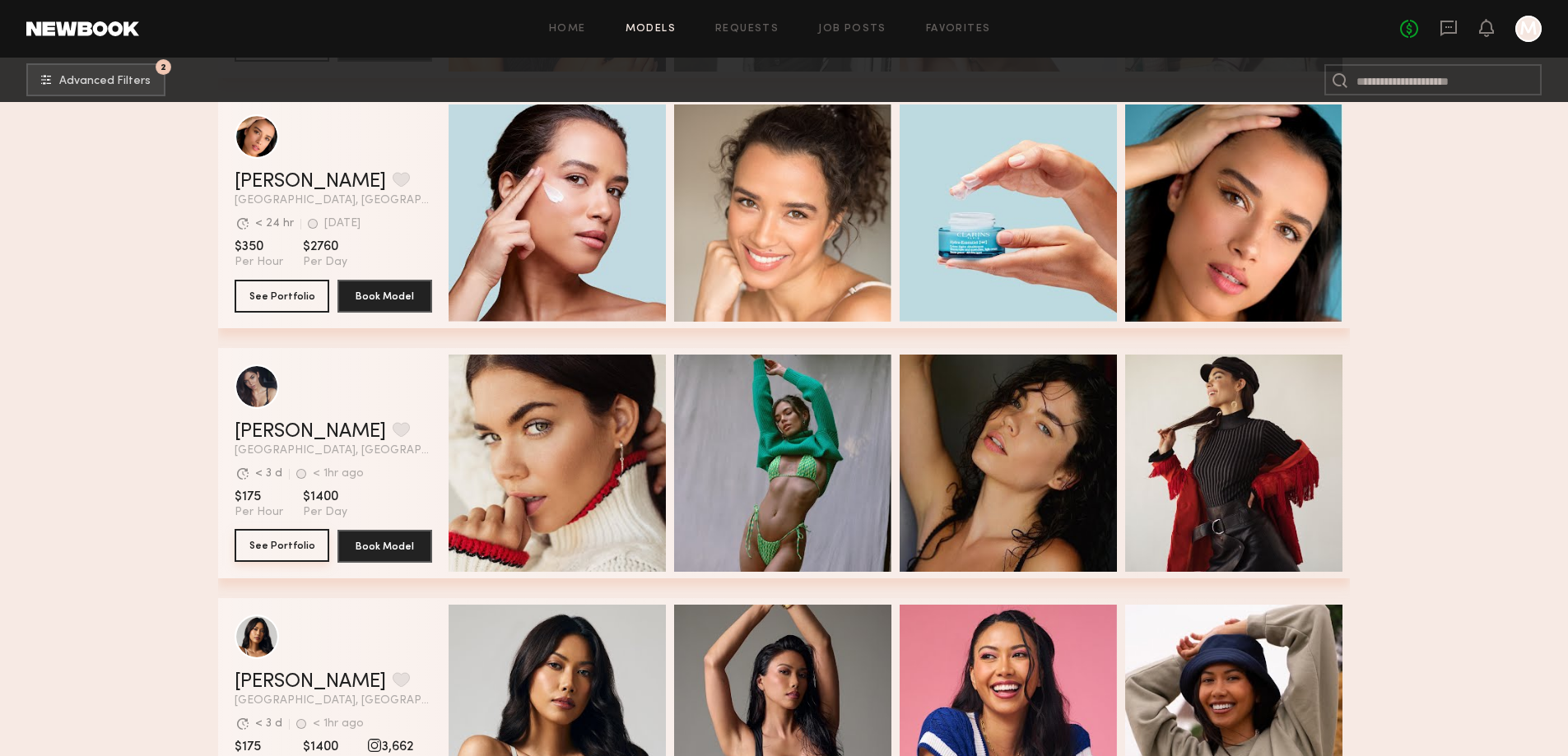
click at [293, 556] on button "See Portfolio" at bounding box center [281, 545] width 94 height 33
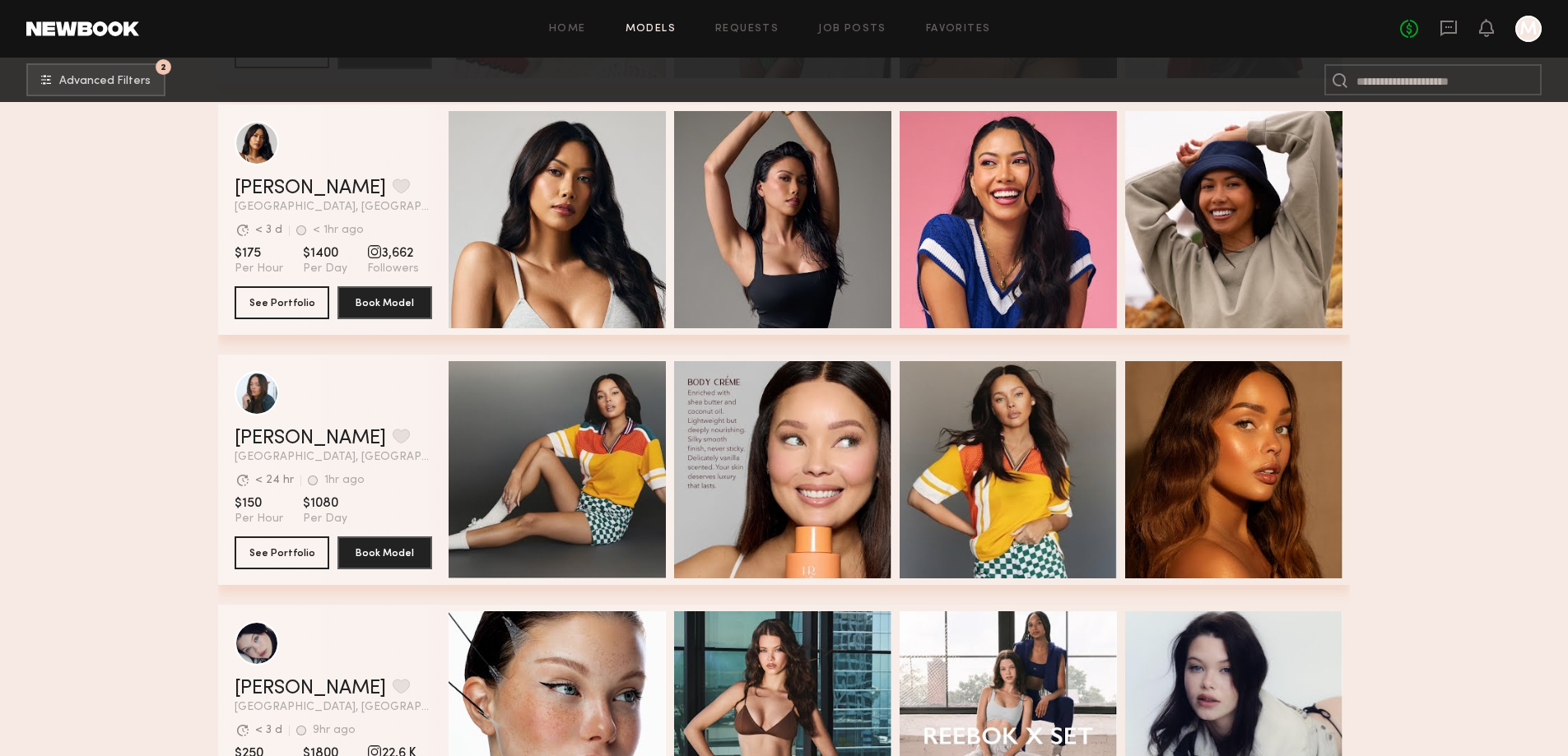
scroll to position [1880, 0]
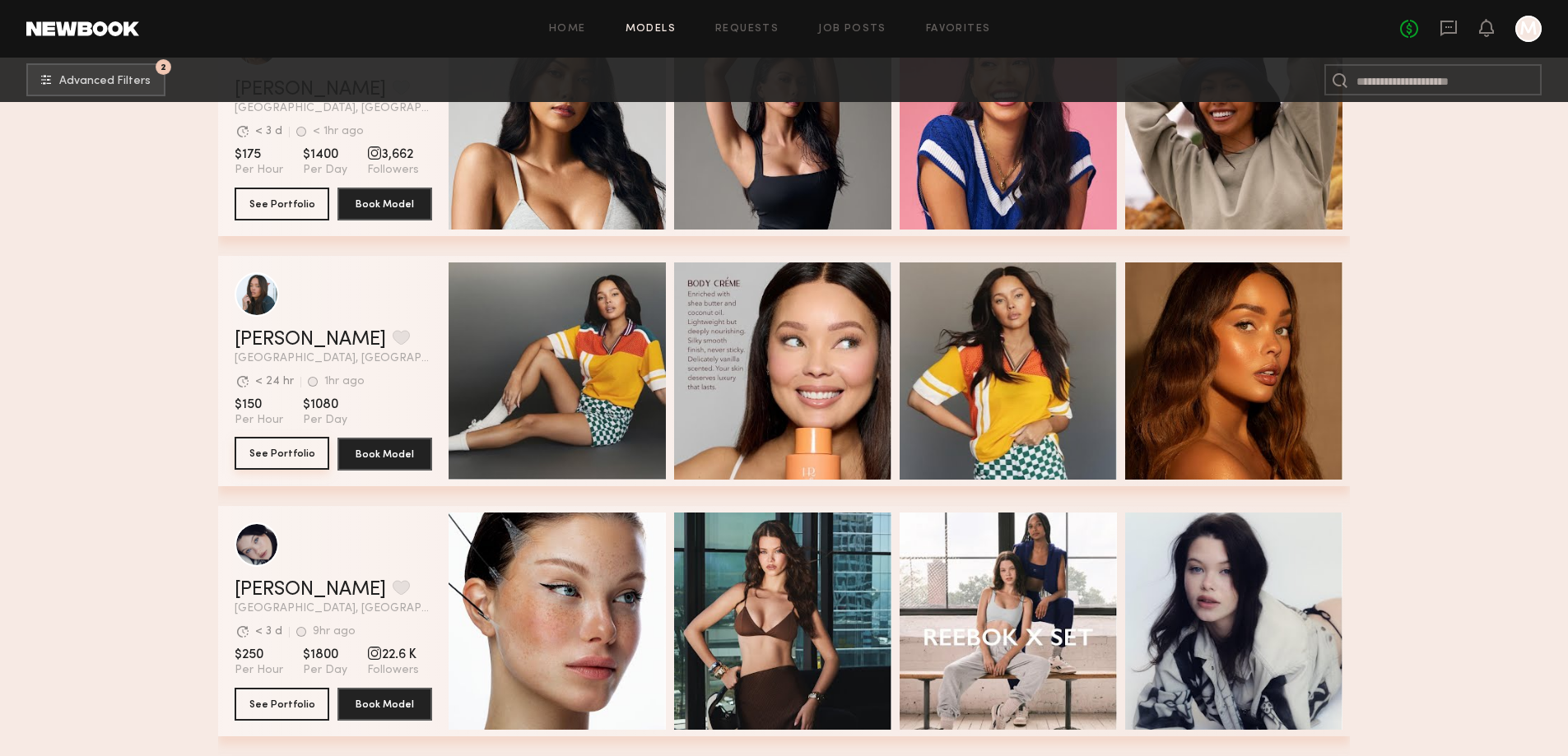
click at [277, 457] on button "See Portfolio" at bounding box center [281, 453] width 94 height 33
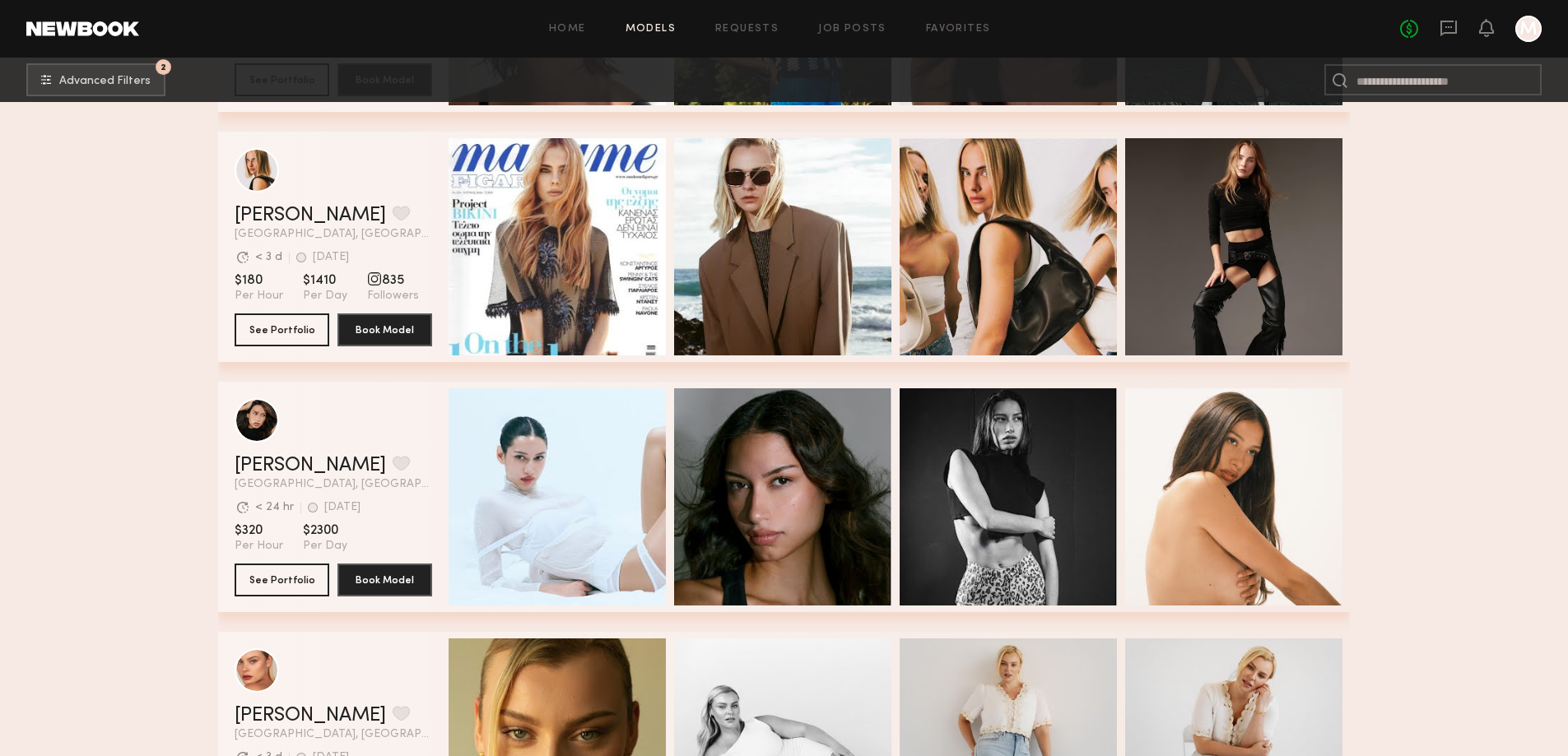
scroll to position [3051, 0]
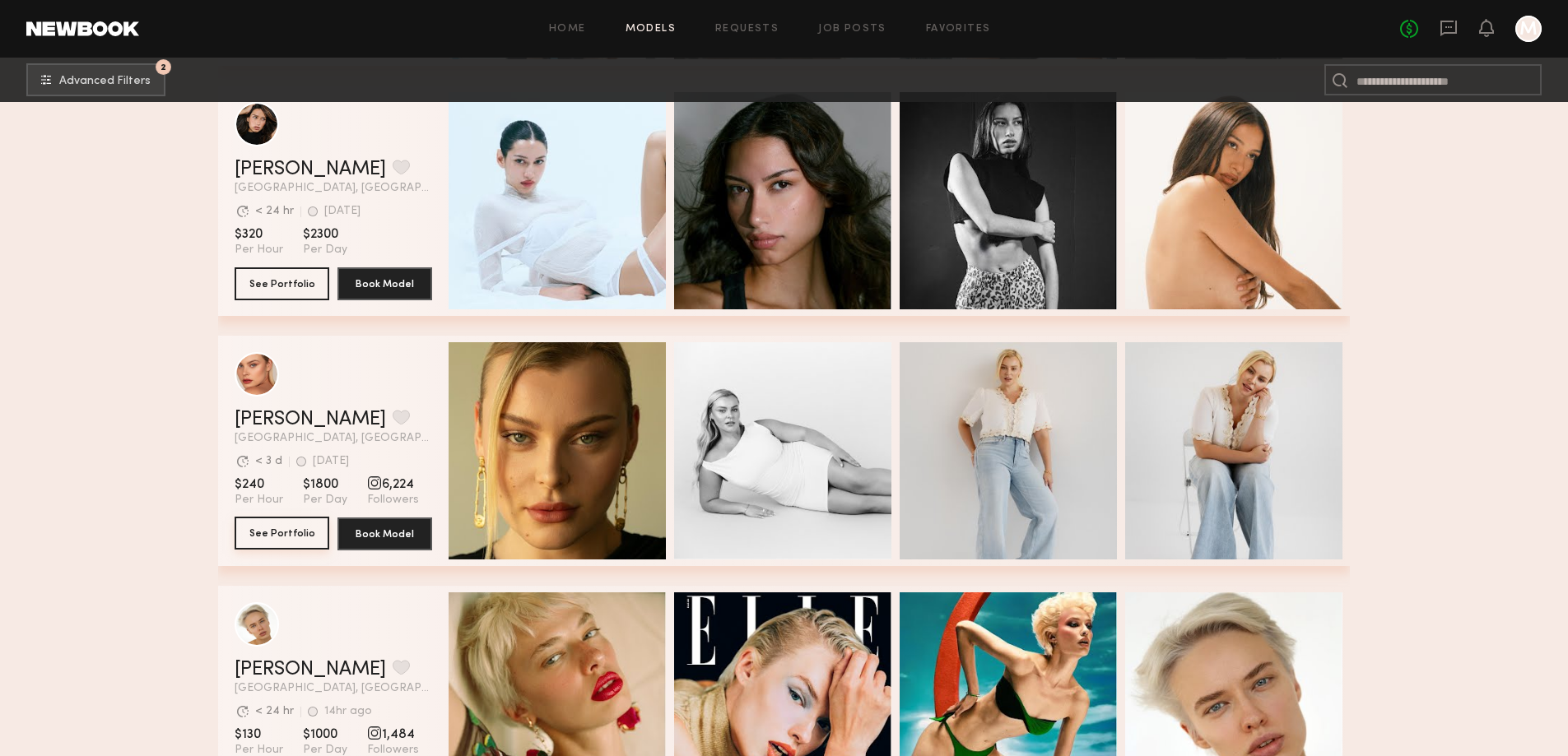
click at [304, 539] on button "See Portfolio" at bounding box center [281, 533] width 94 height 33
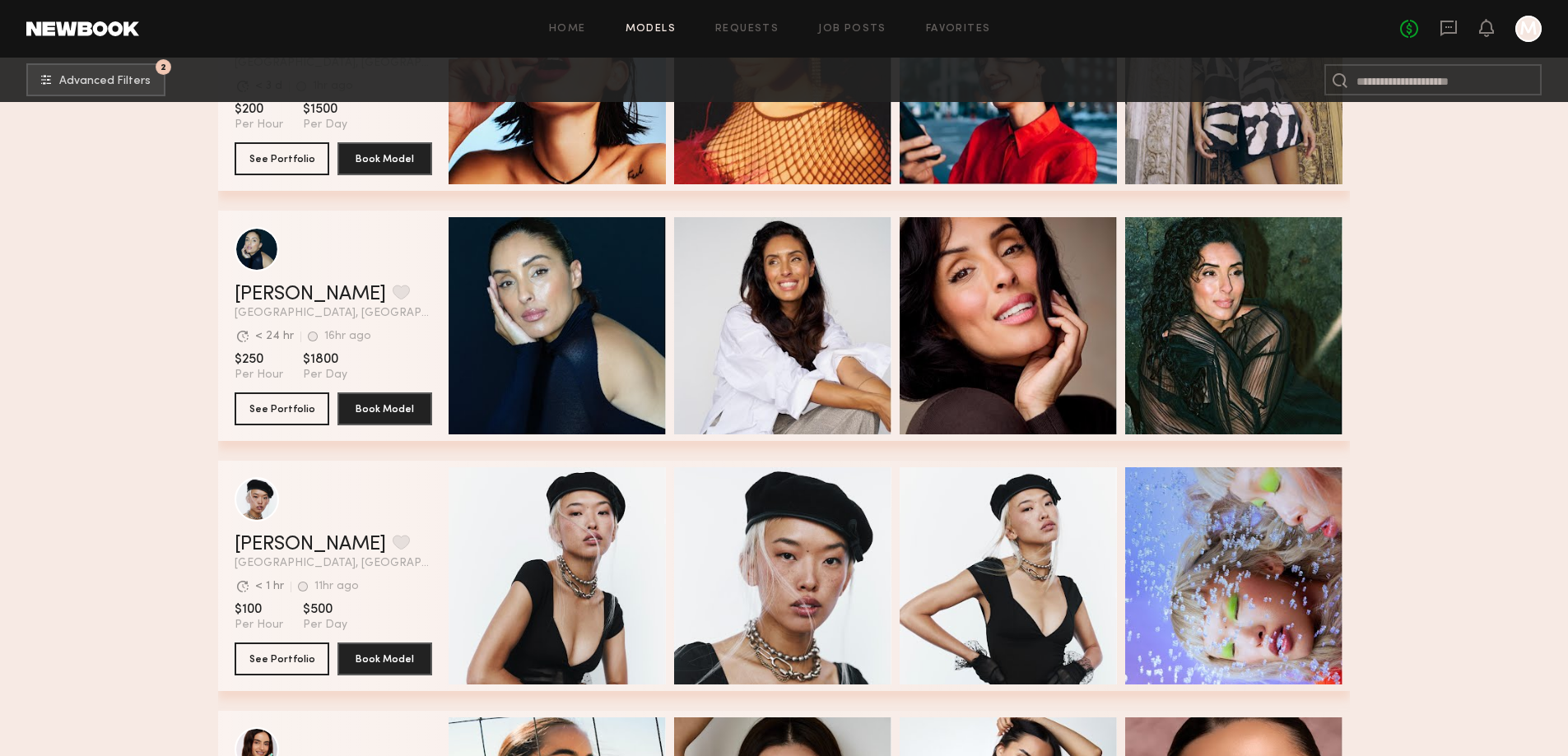
scroll to position [6442, 0]
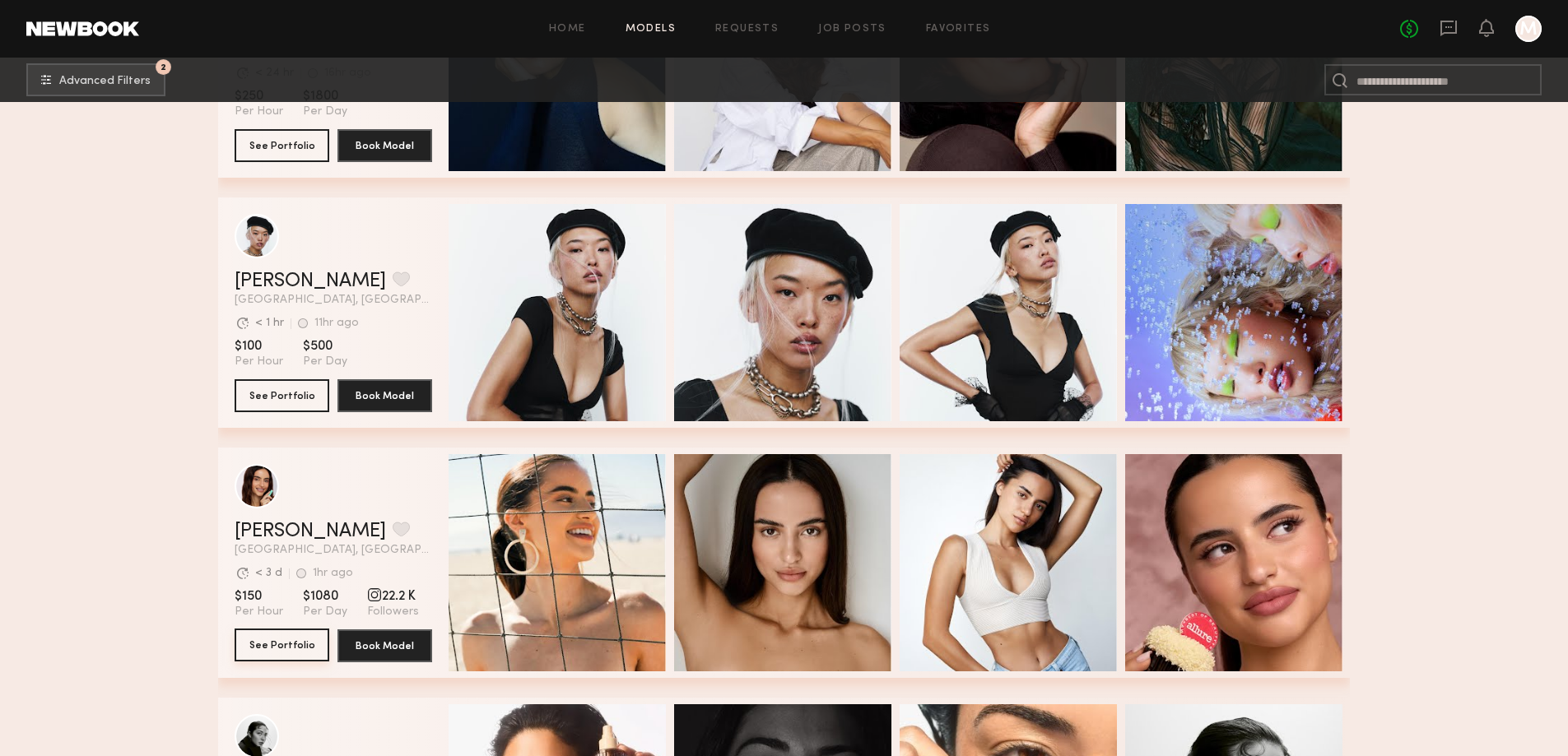
click at [282, 653] on button "See Portfolio" at bounding box center [281, 645] width 94 height 33
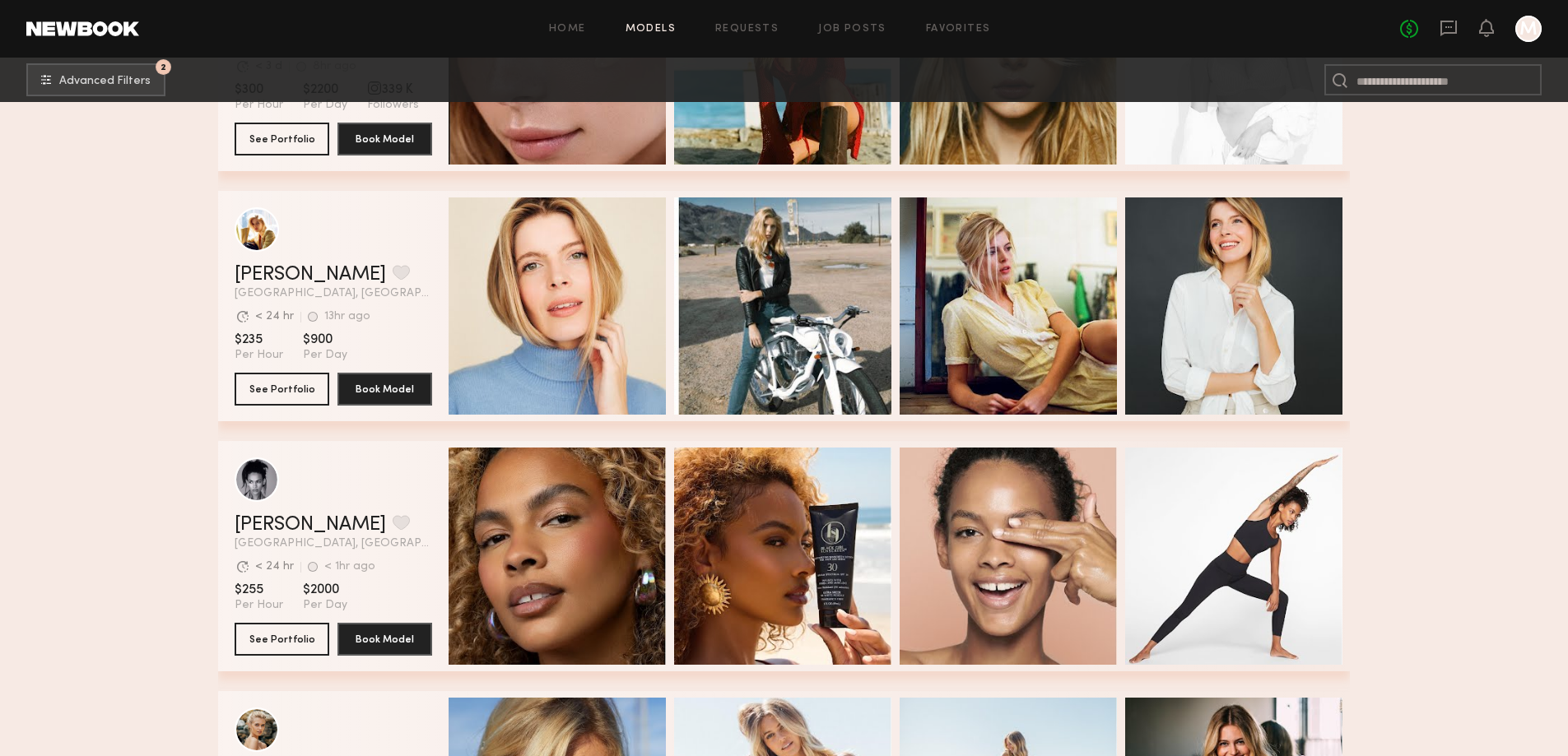
scroll to position [8911, 0]
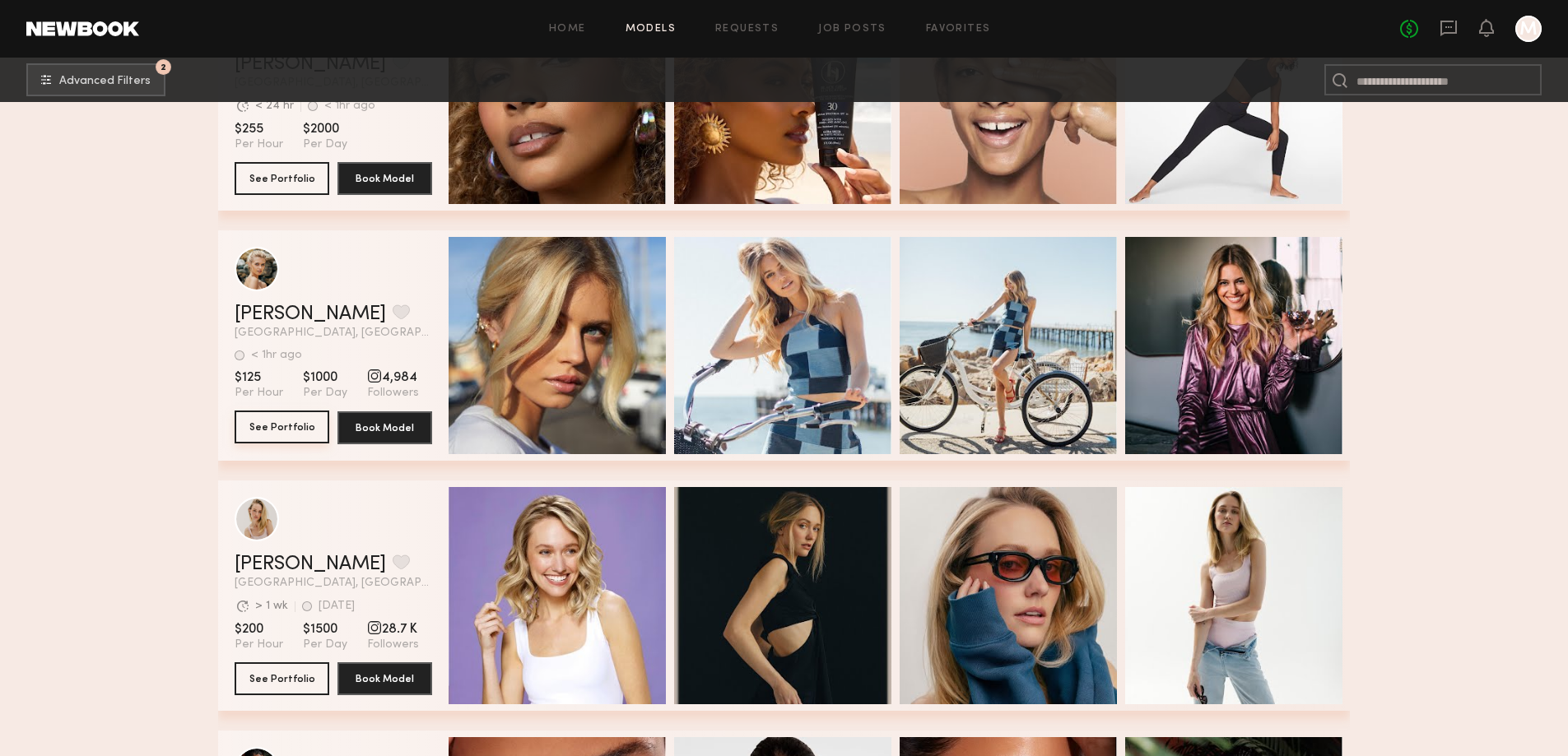
click at [290, 440] on button "See Portfolio" at bounding box center [281, 427] width 94 height 33
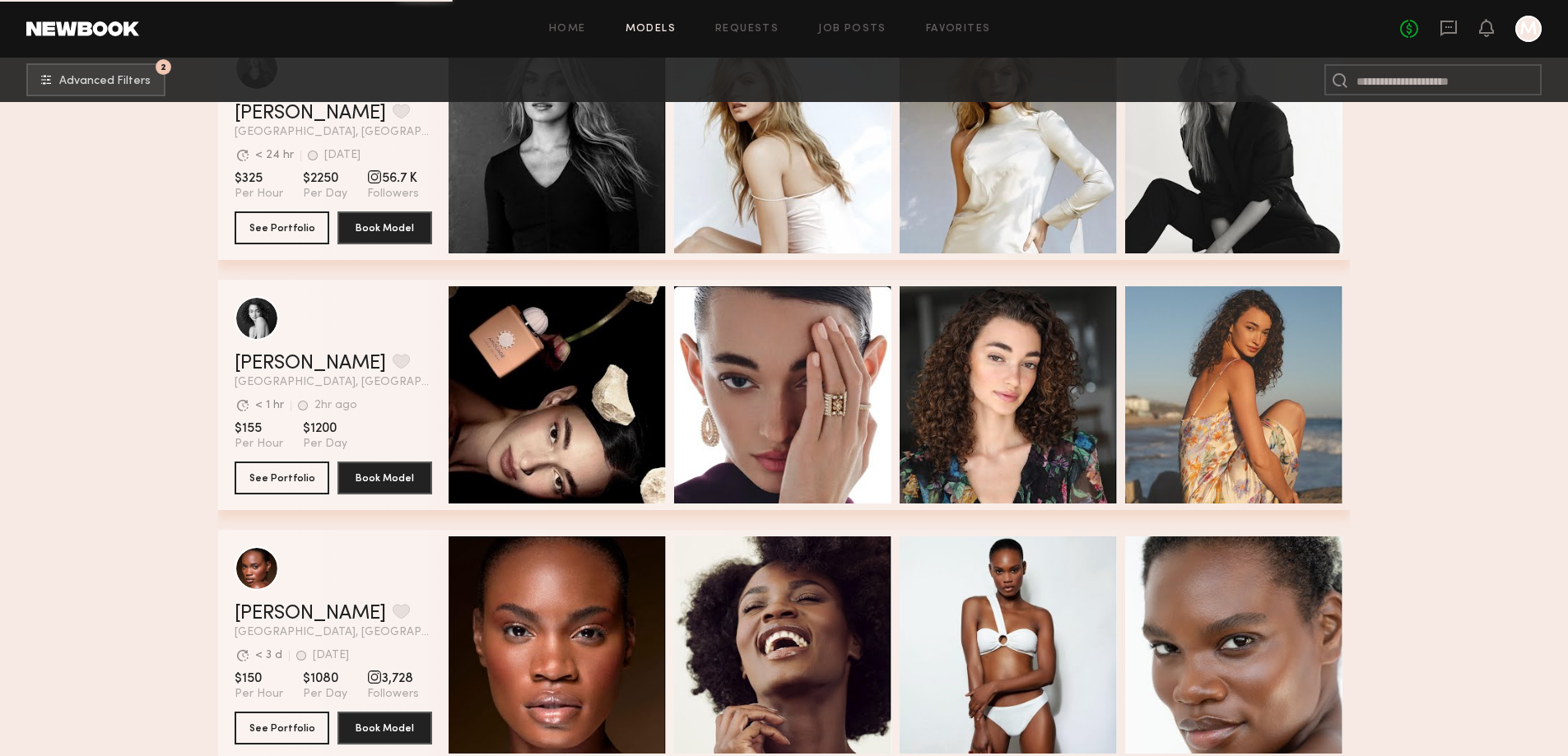
scroll to position [10633, 0]
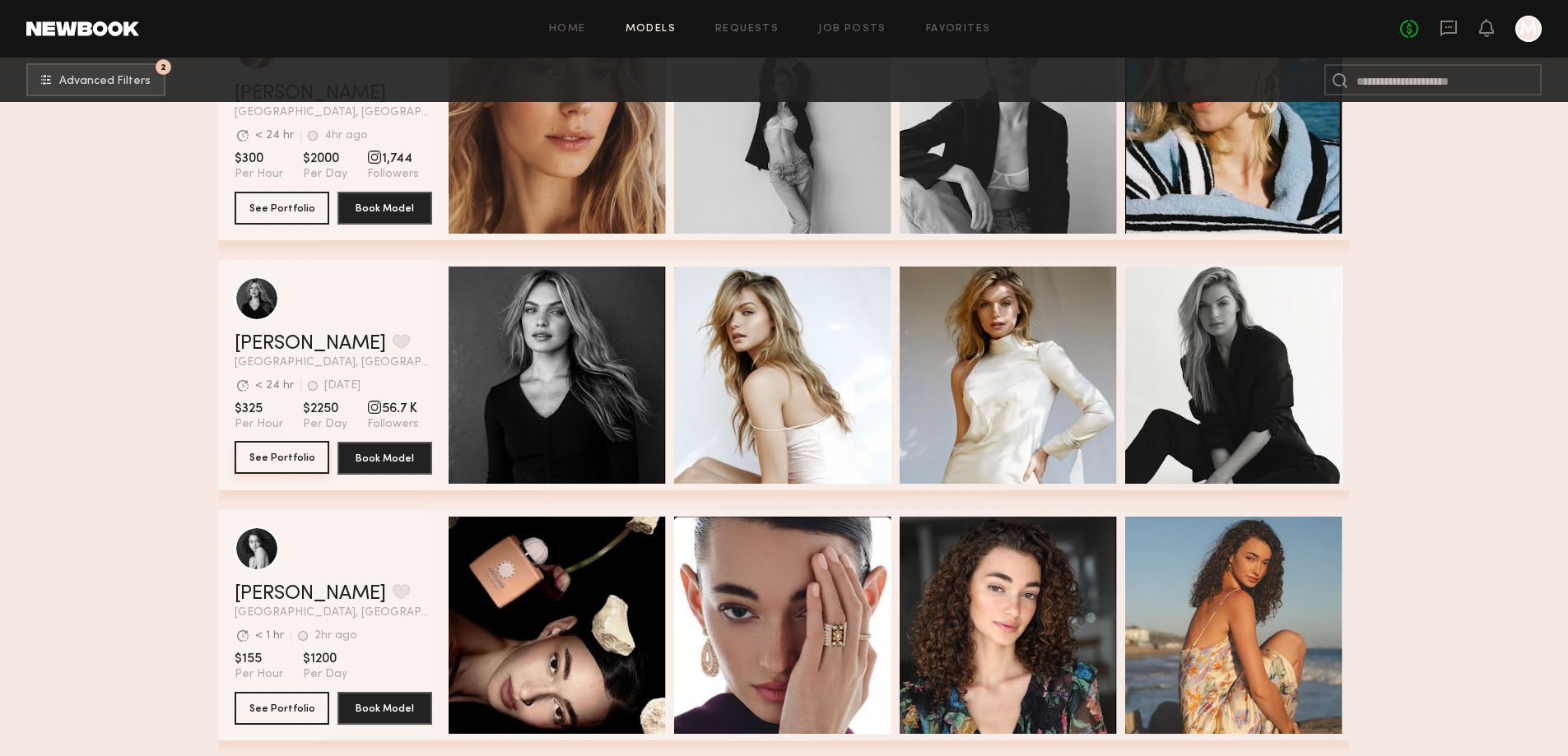
click at [280, 461] on button "See Portfolio" at bounding box center [281, 458] width 94 height 33
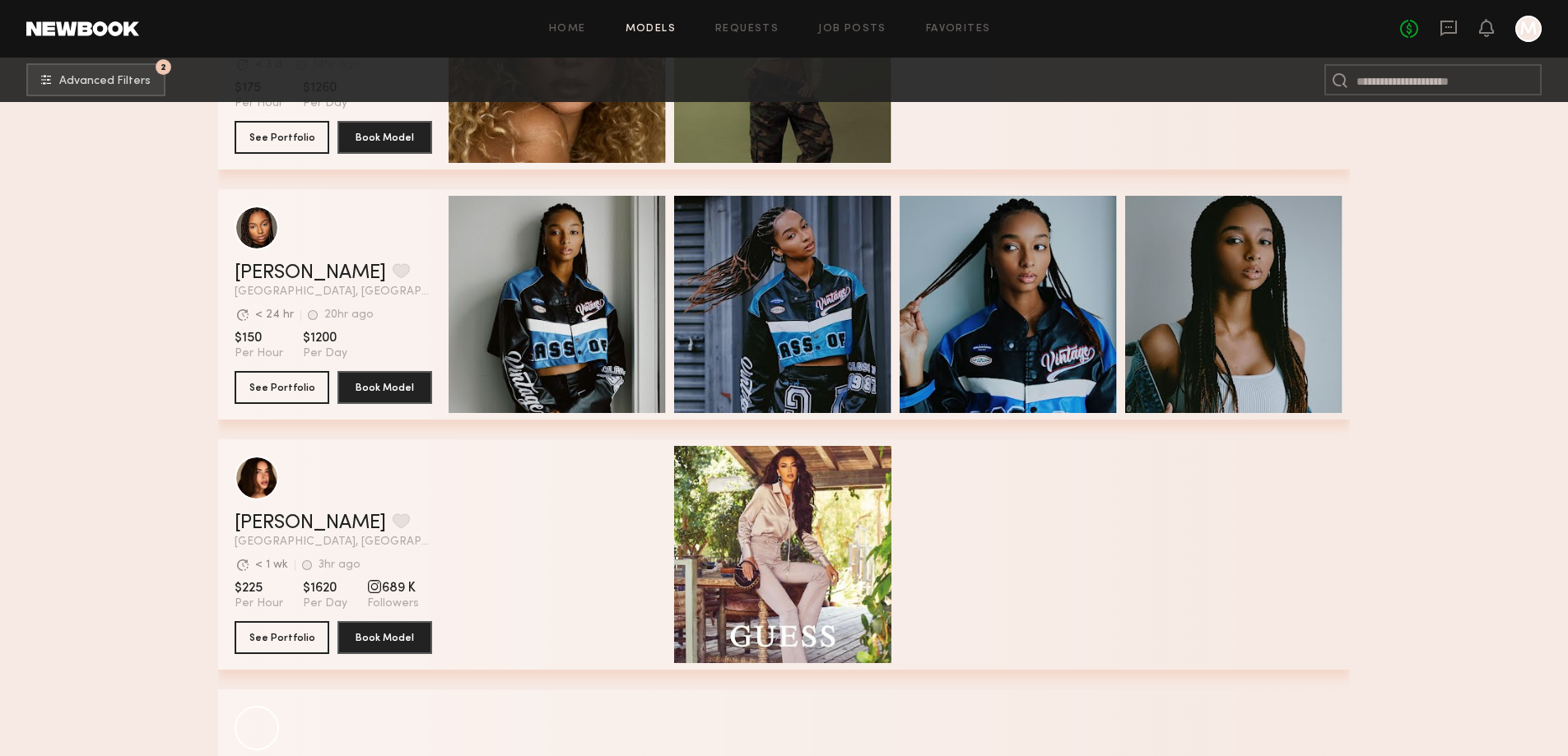
scroll to position [20029, 0]
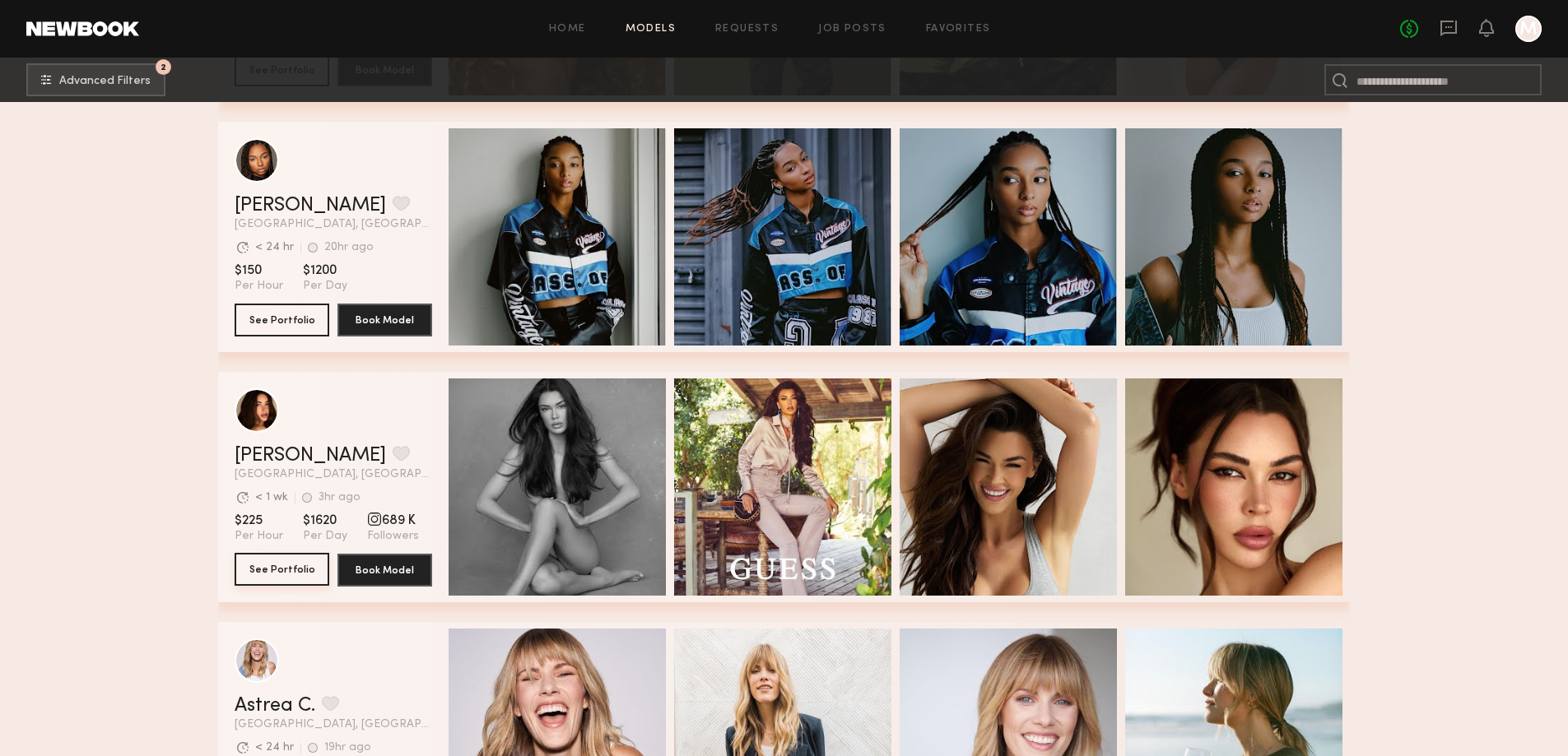
click at [280, 582] on button "See Portfolio" at bounding box center [281, 569] width 94 height 33
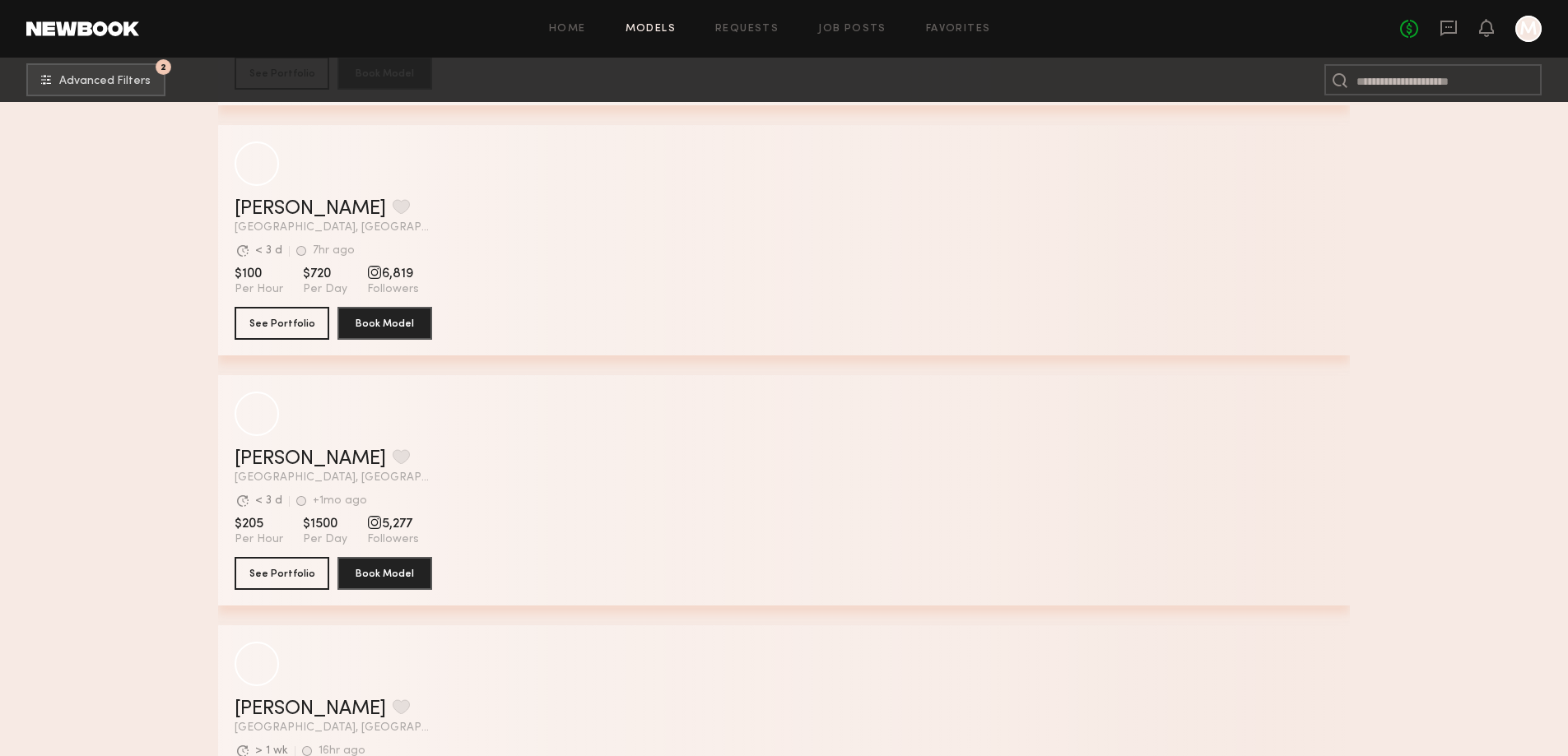
scroll to position [30455, 0]
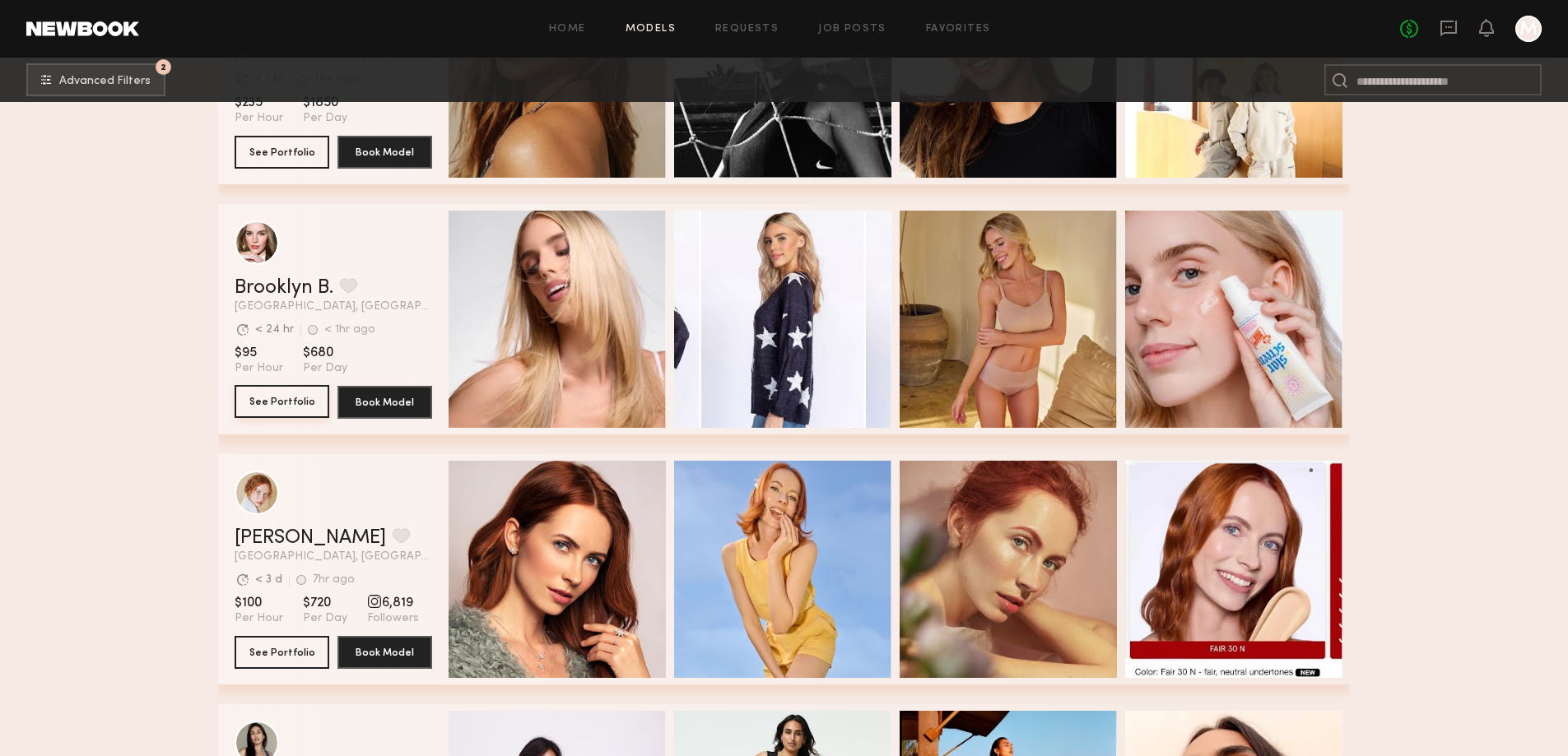
click at [255, 414] on button "See Portfolio" at bounding box center [281, 401] width 94 height 33
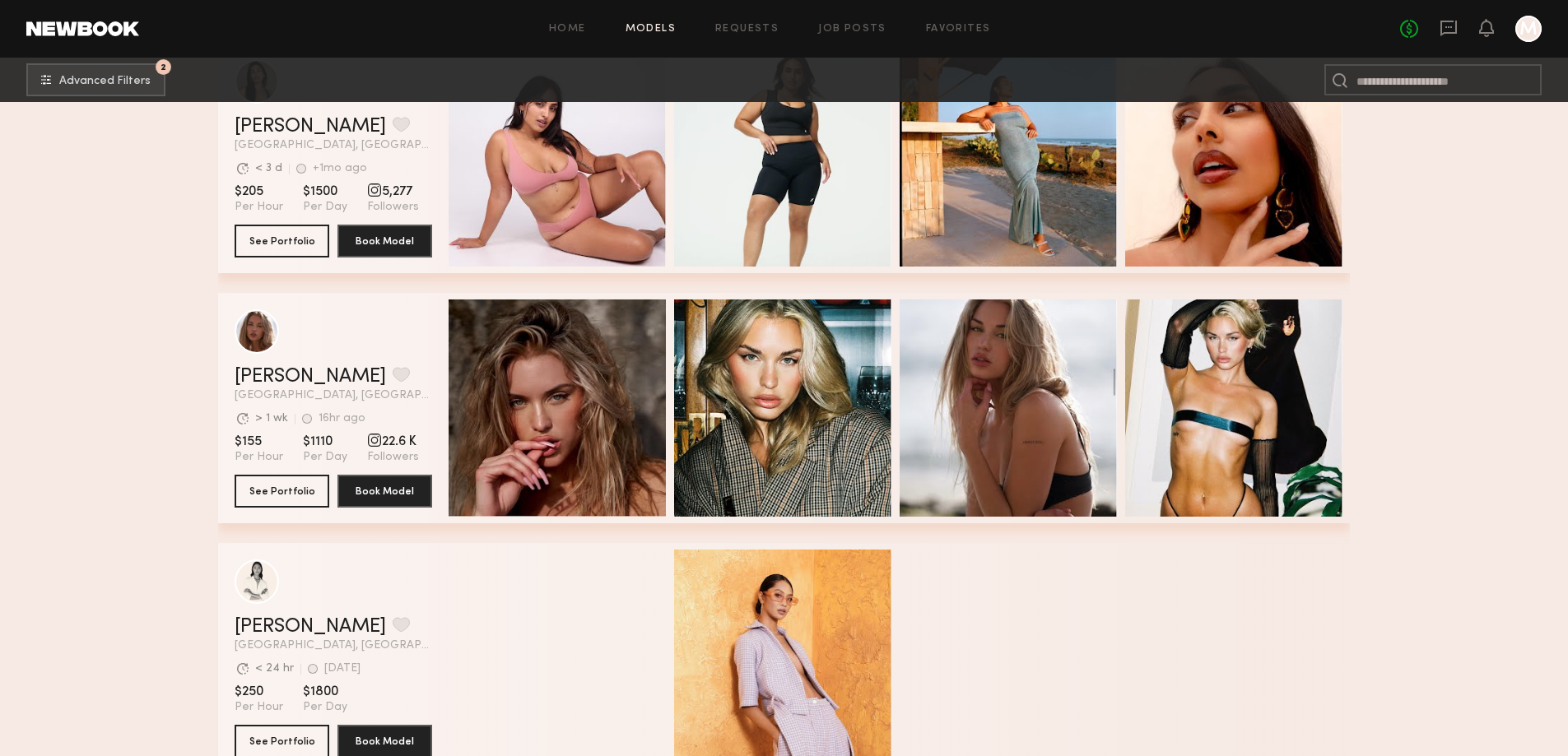
scroll to position [31085, 0]
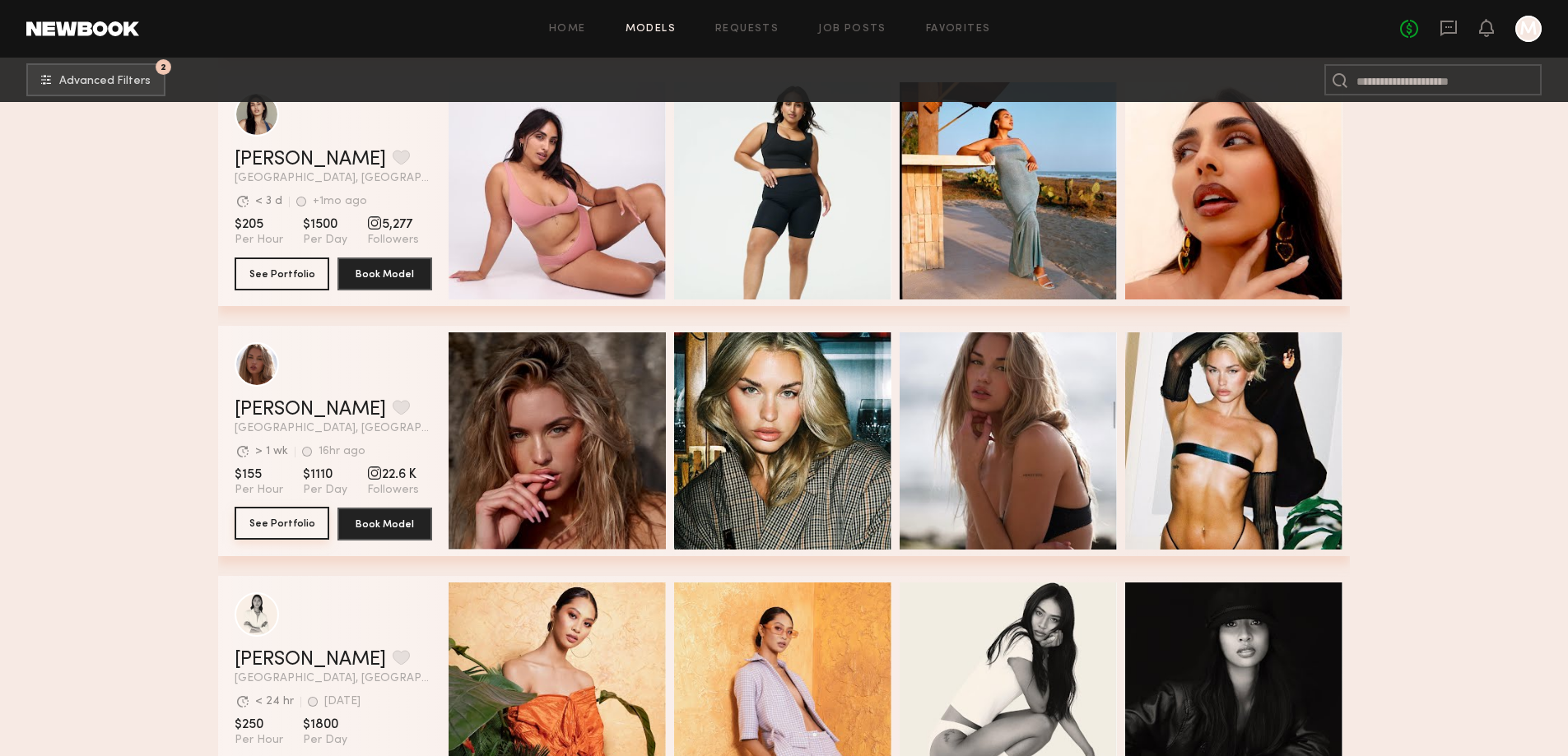
click at [267, 523] on button "See Portfolio" at bounding box center [281, 523] width 94 height 33
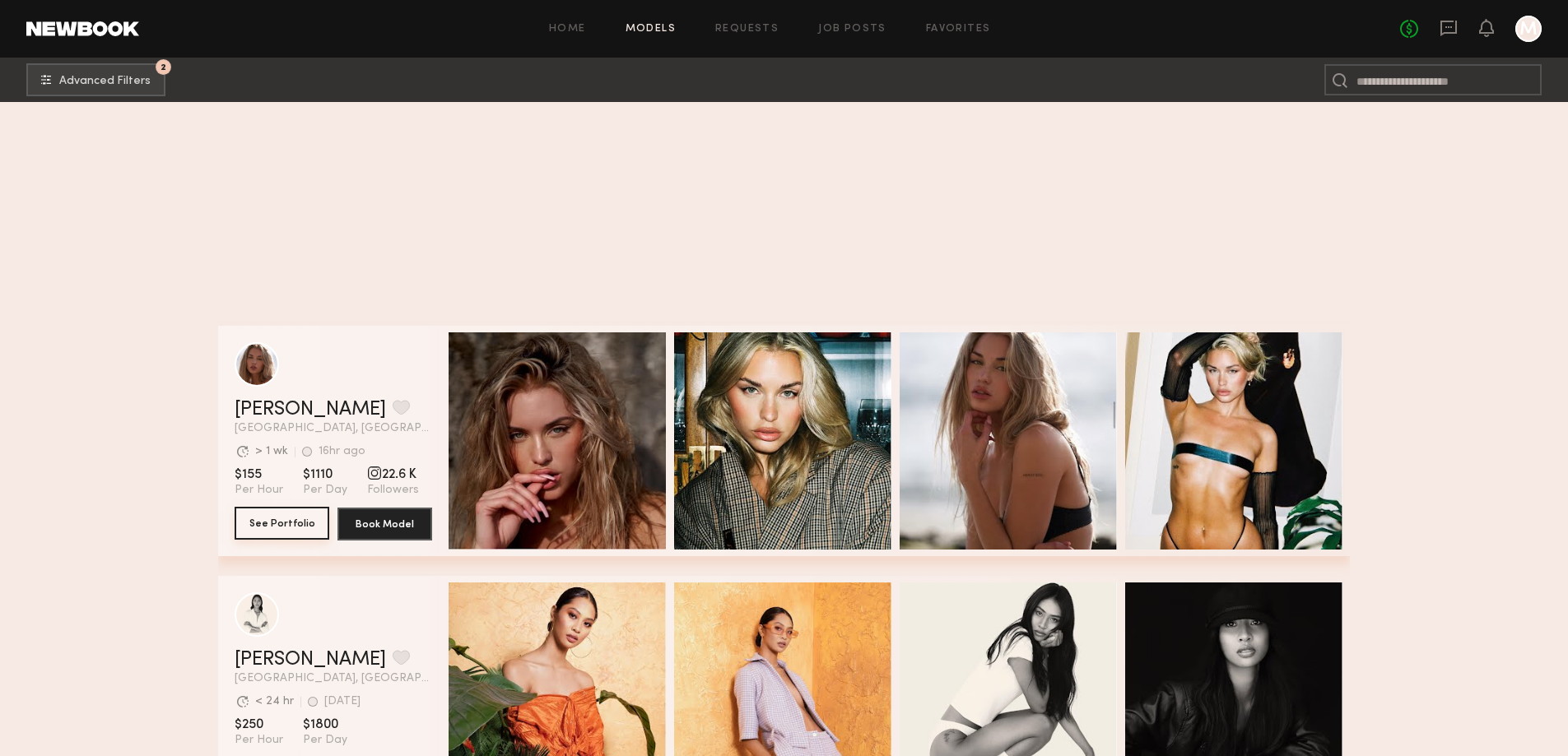
scroll to position [31746, 0]
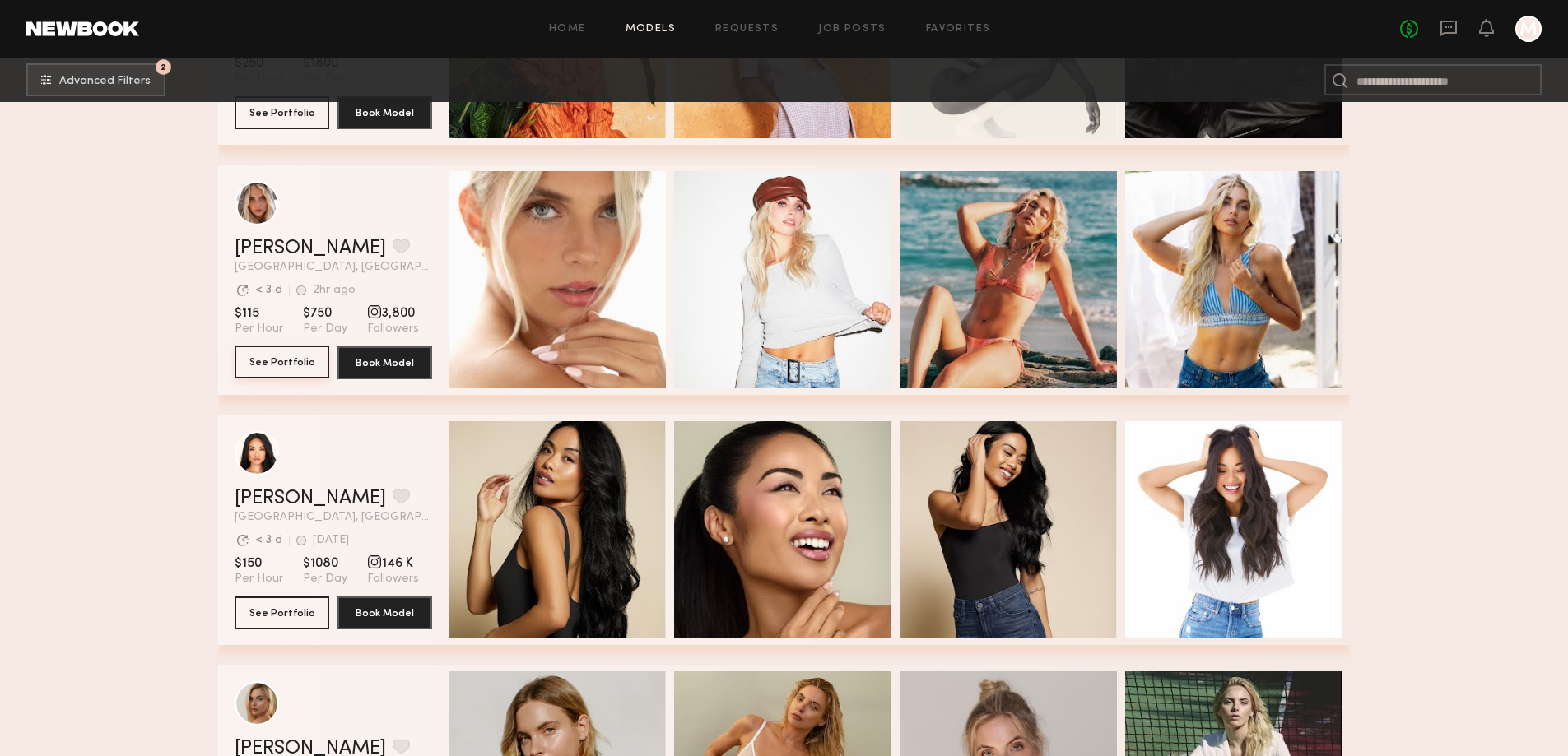
click at [290, 364] on button "See Portfolio" at bounding box center [281, 362] width 94 height 33
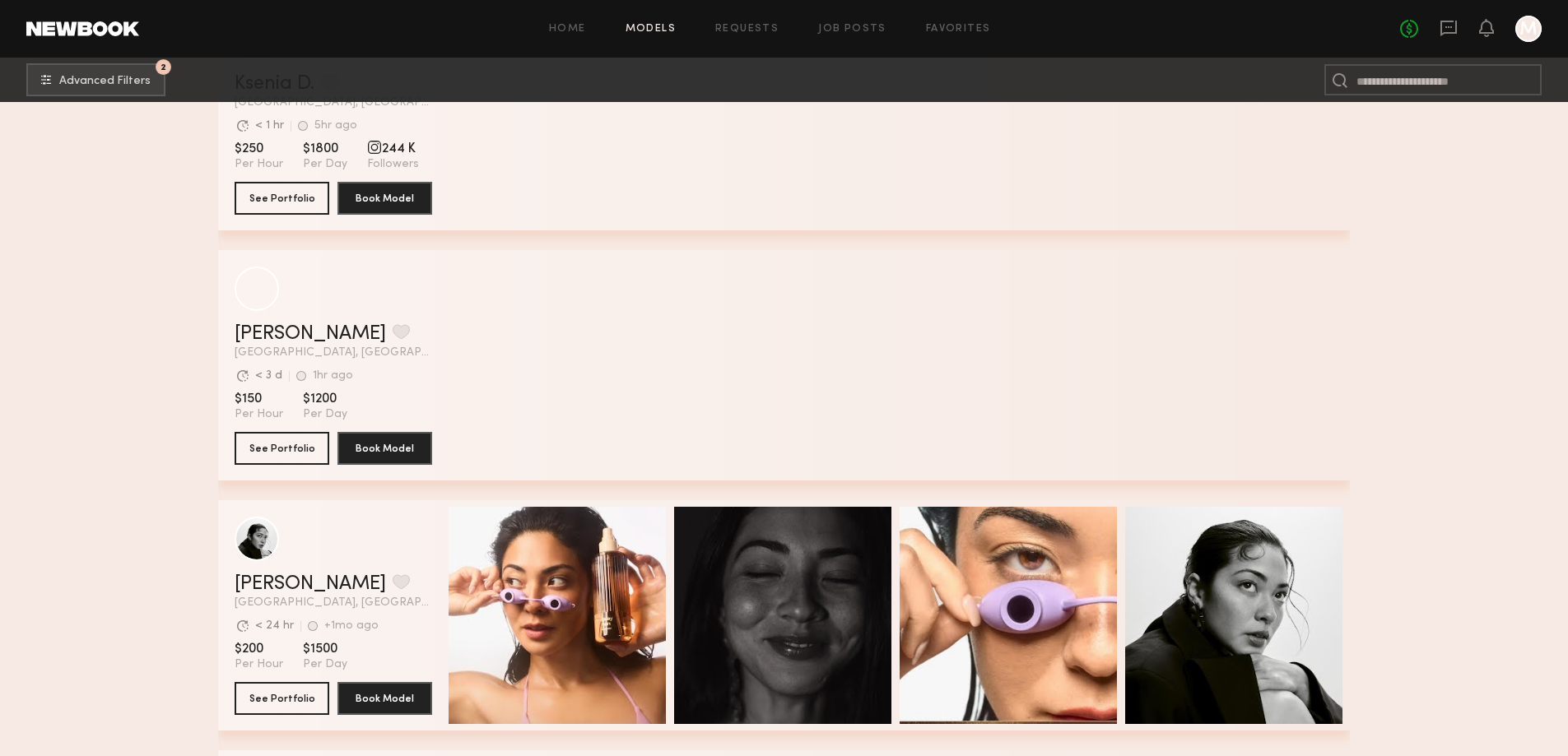
scroll to position [36968, 0]
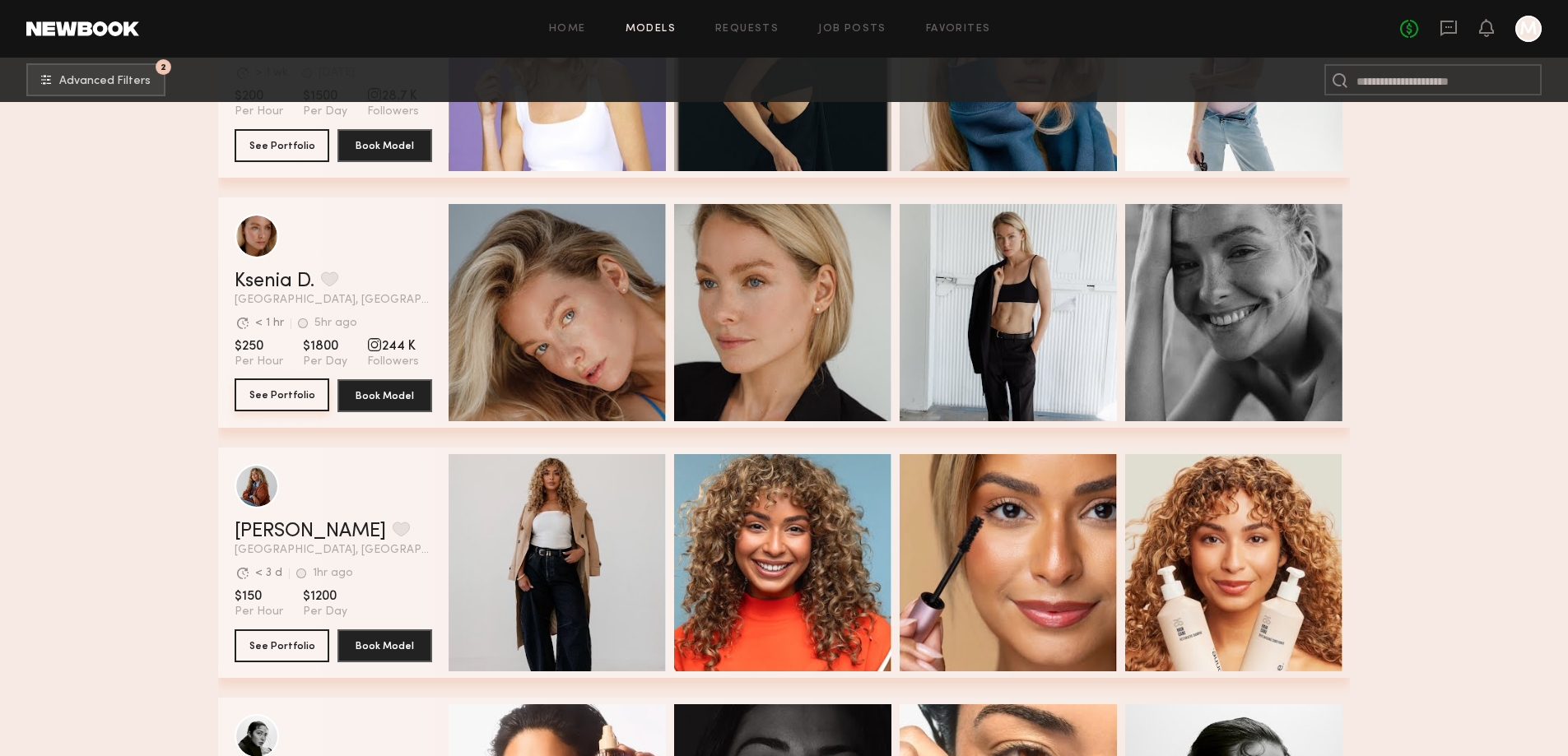
click at [274, 399] on button "See Portfolio" at bounding box center [281, 395] width 94 height 33
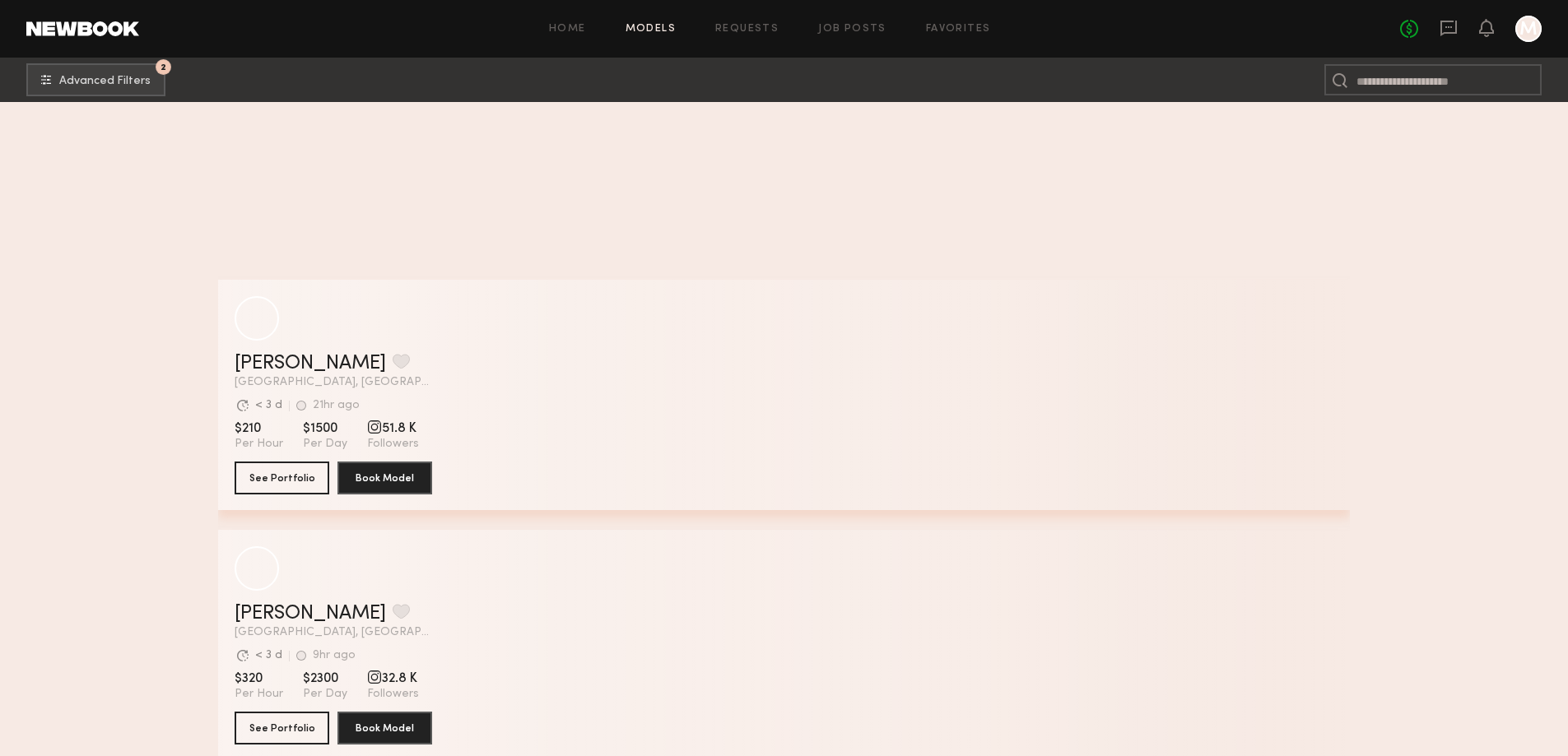
scroll to position [45304, 0]
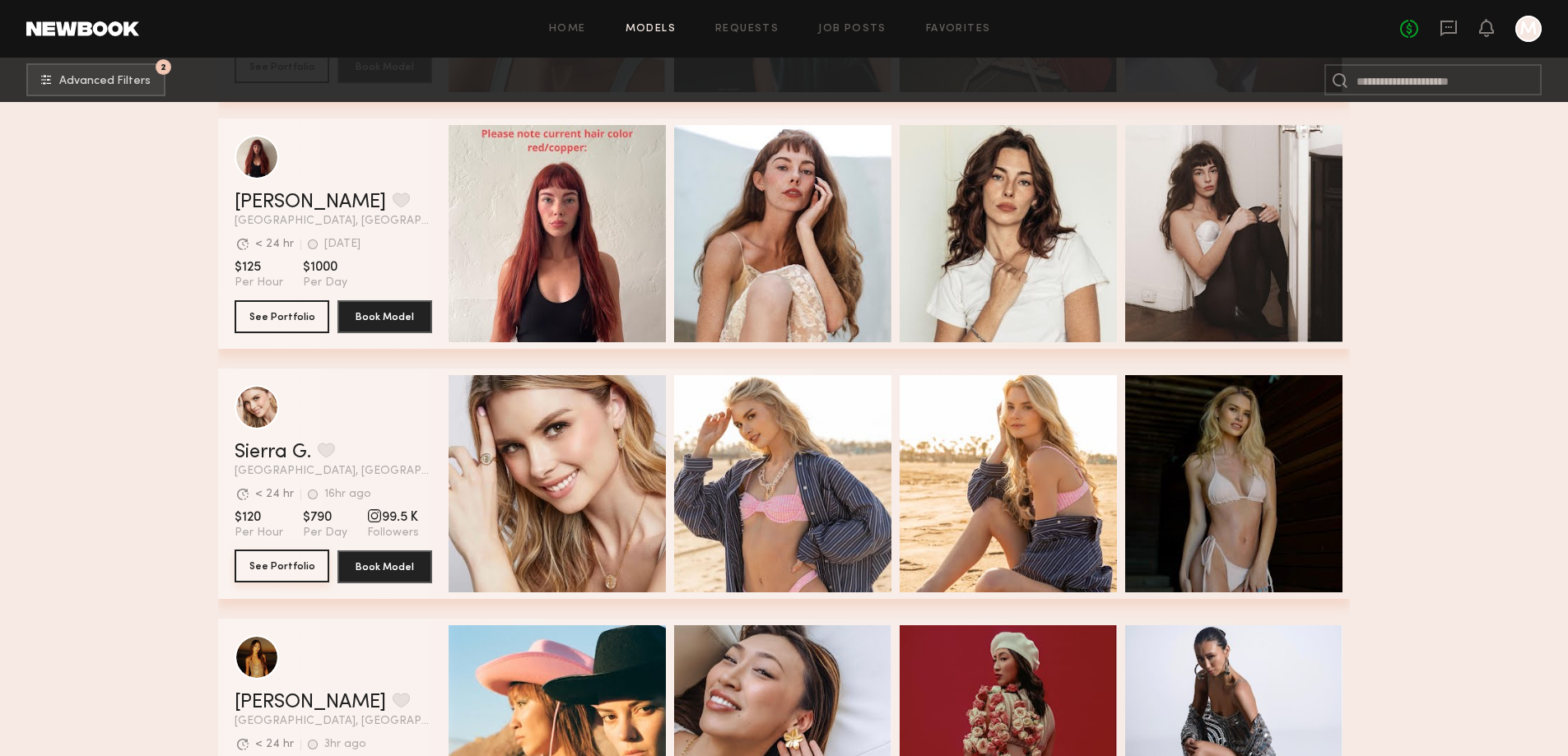
click at [268, 570] on button "See Portfolio" at bounding box center [281, 566] width 94 height 33
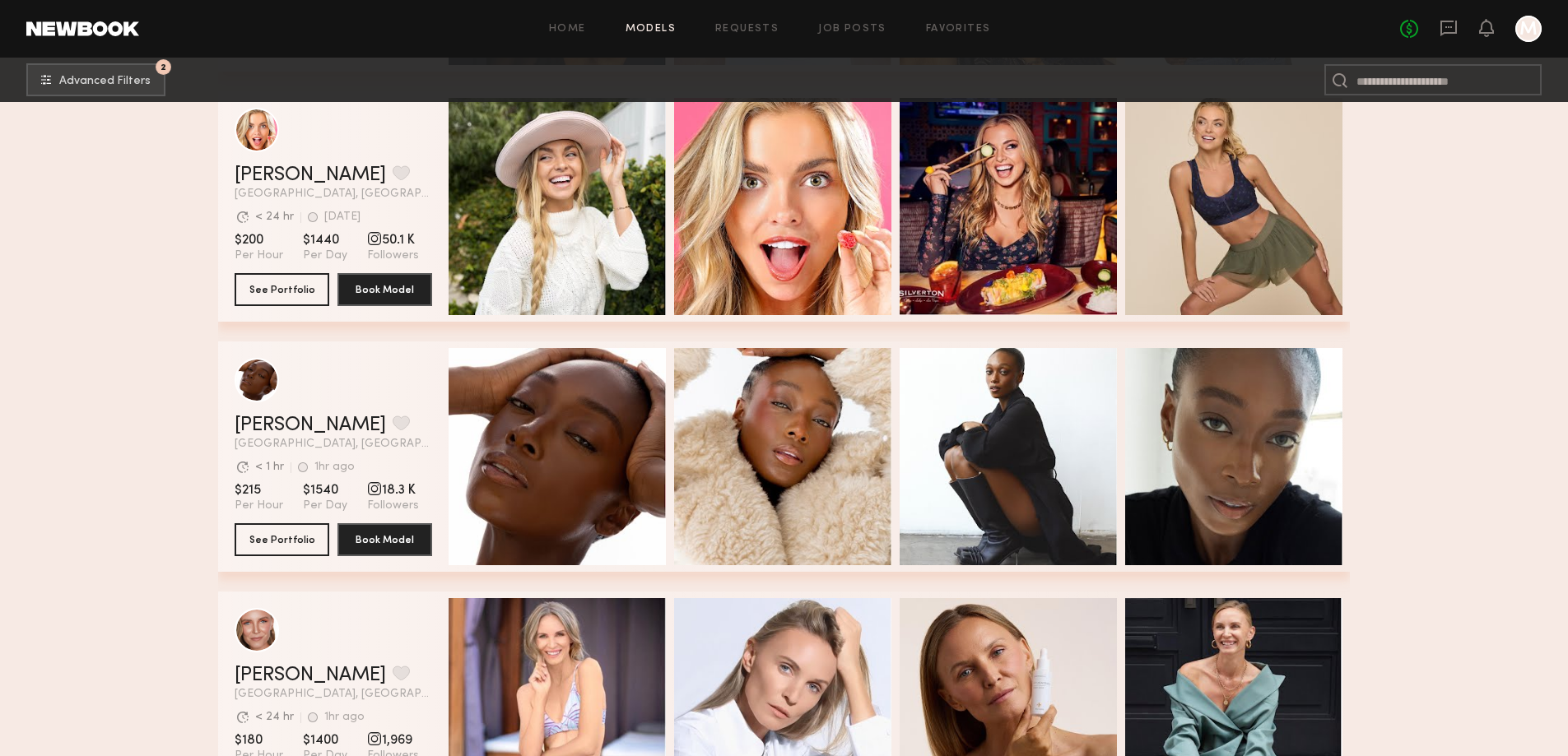
scroll to position [46297, 0]
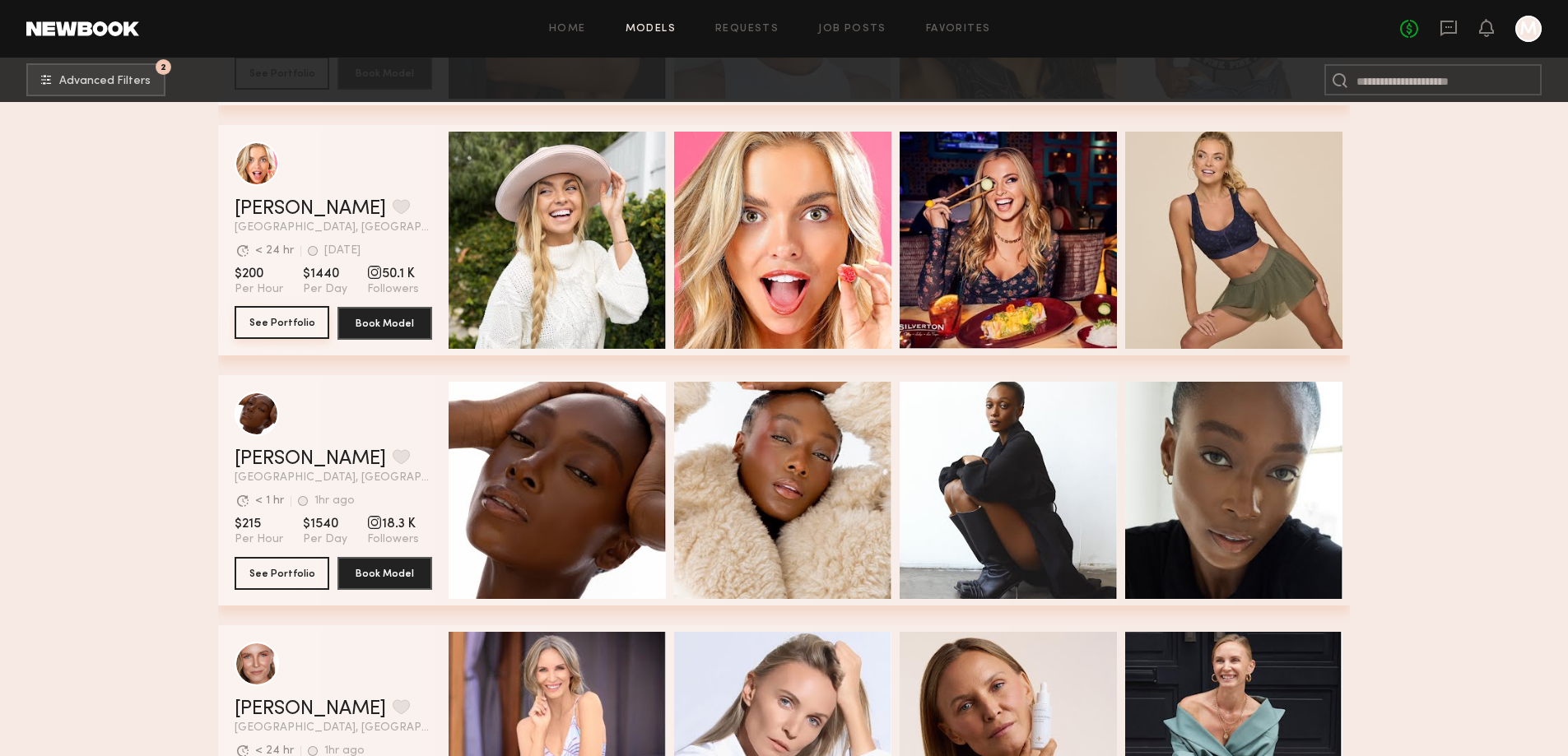
click at [259, 329] on button "See Portfolio" at bounding box center [281, 322] width 94 height 33
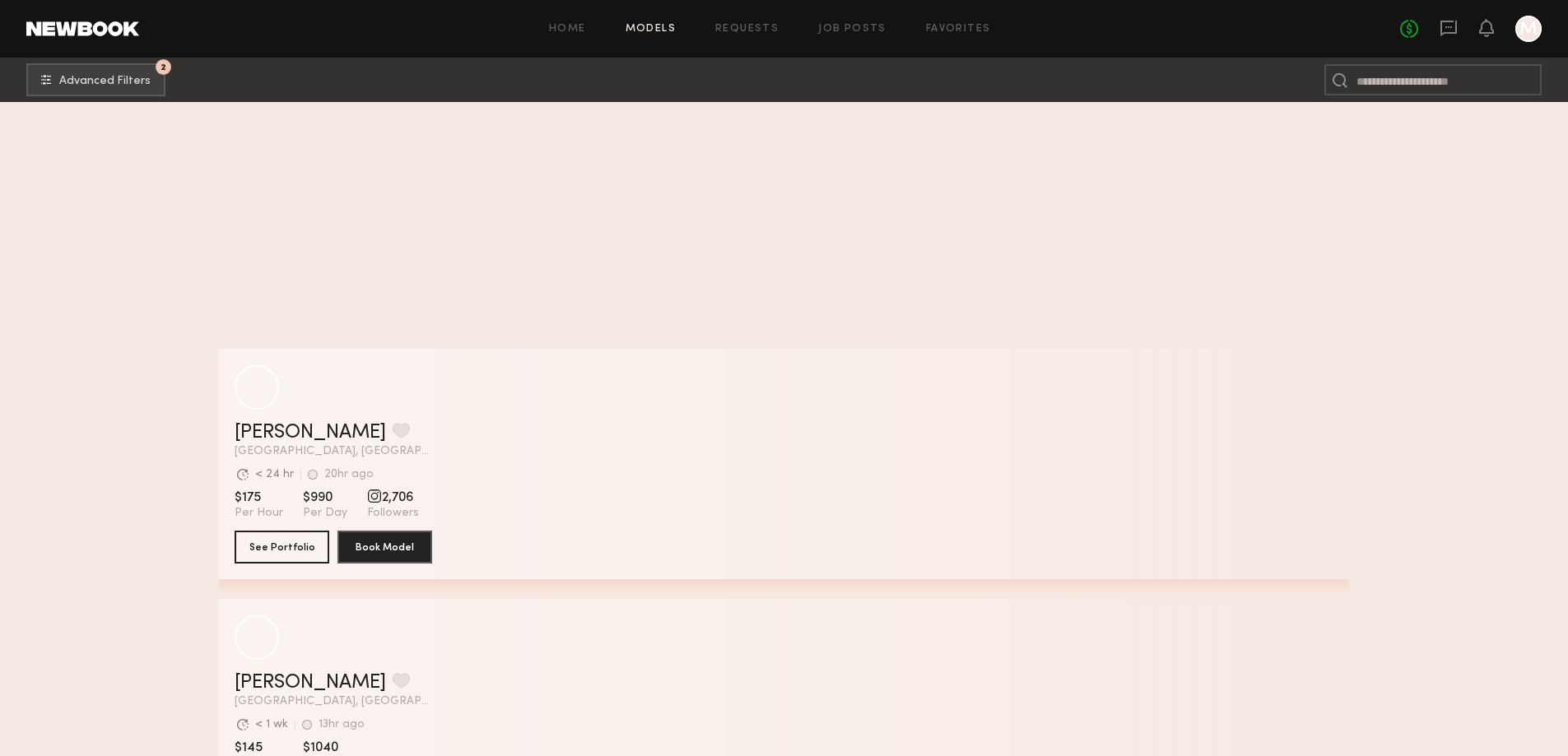
scroll to position [51990, 0]
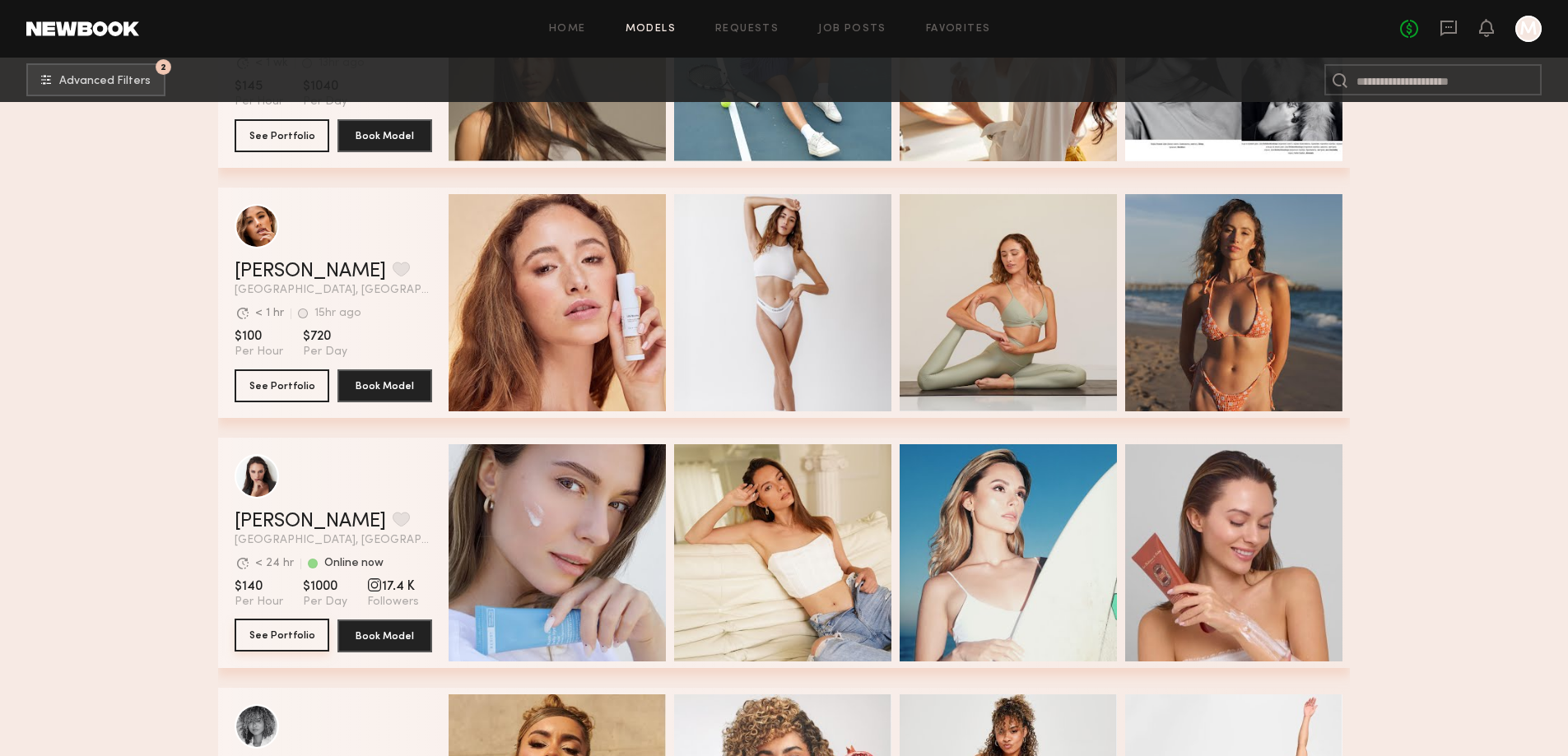
click at [265, 640] on button "See Portfolio" at bounding box center [281, 635] width 94 height 33
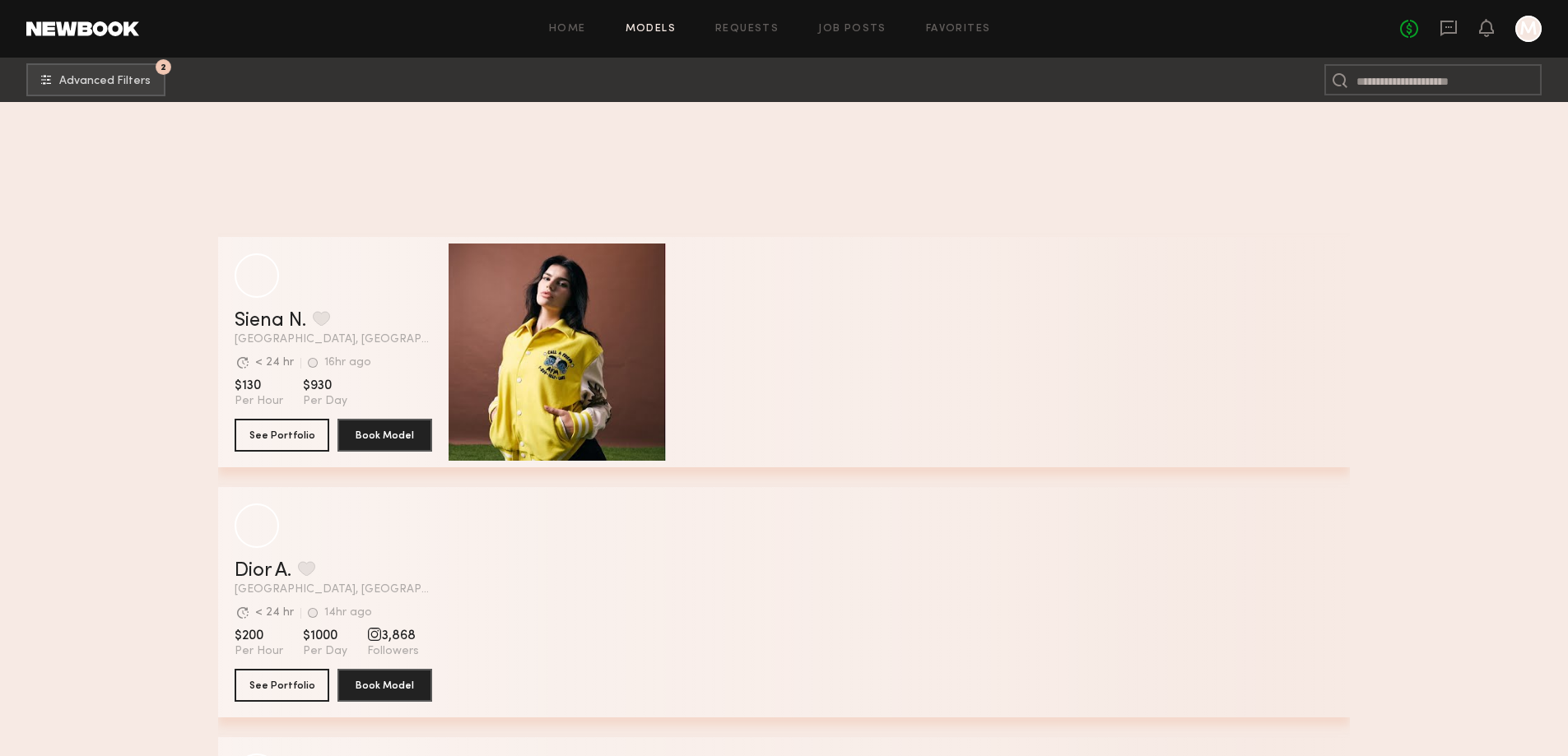
scroll to position [60859, 0]
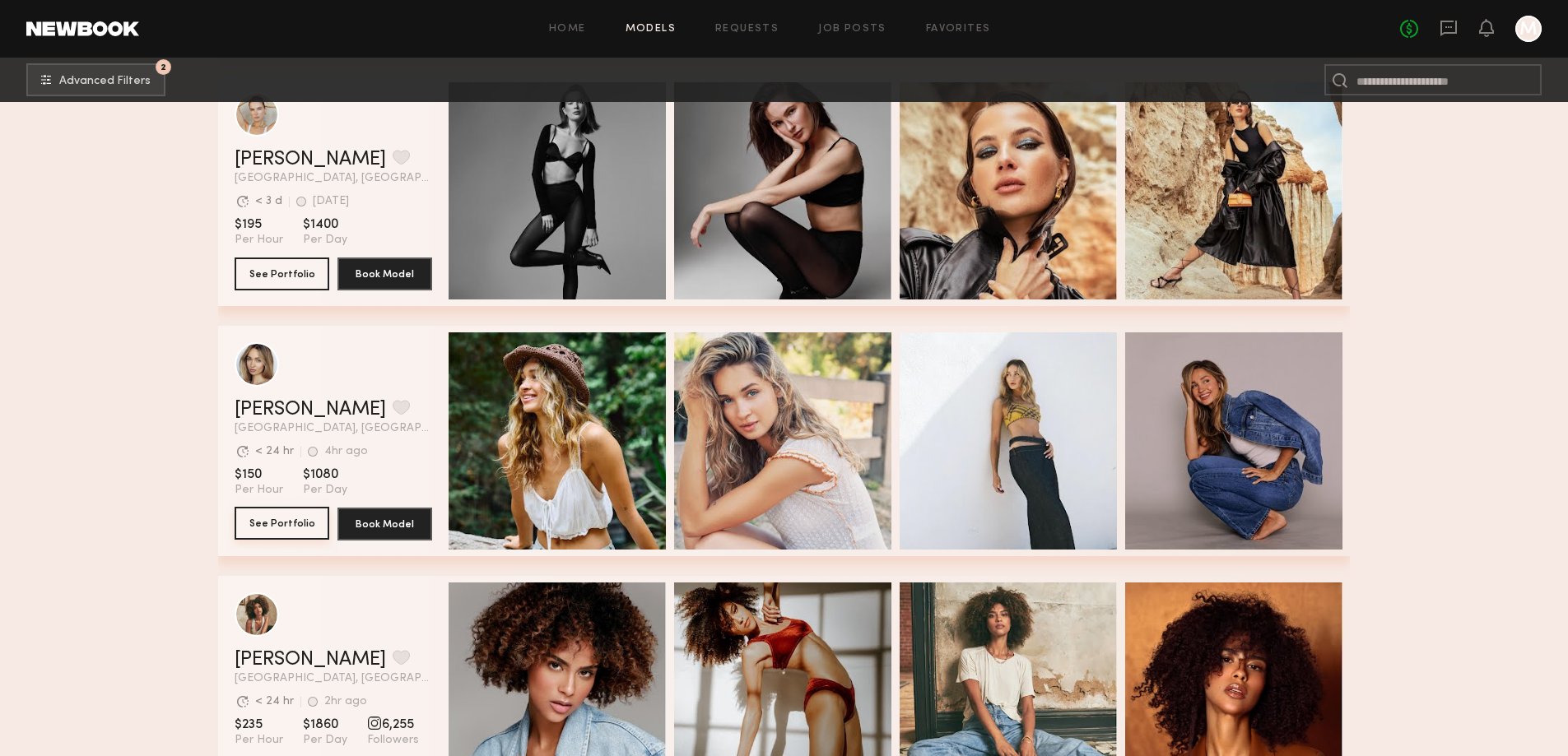
click at [255, 537] on button "See Portfolio" at bounding box center [281, 523] width 94 height 33
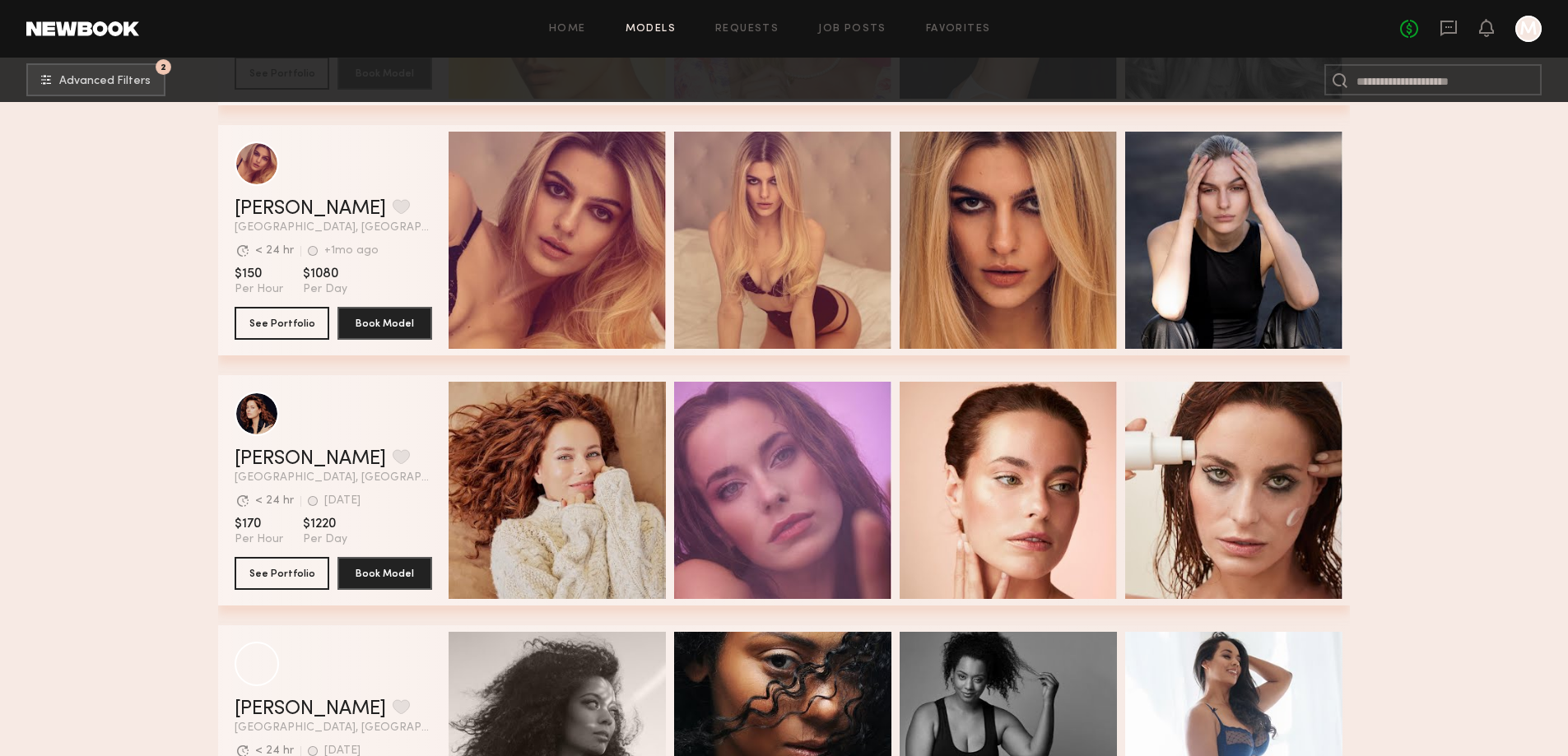
scroll to position [62548, 0]
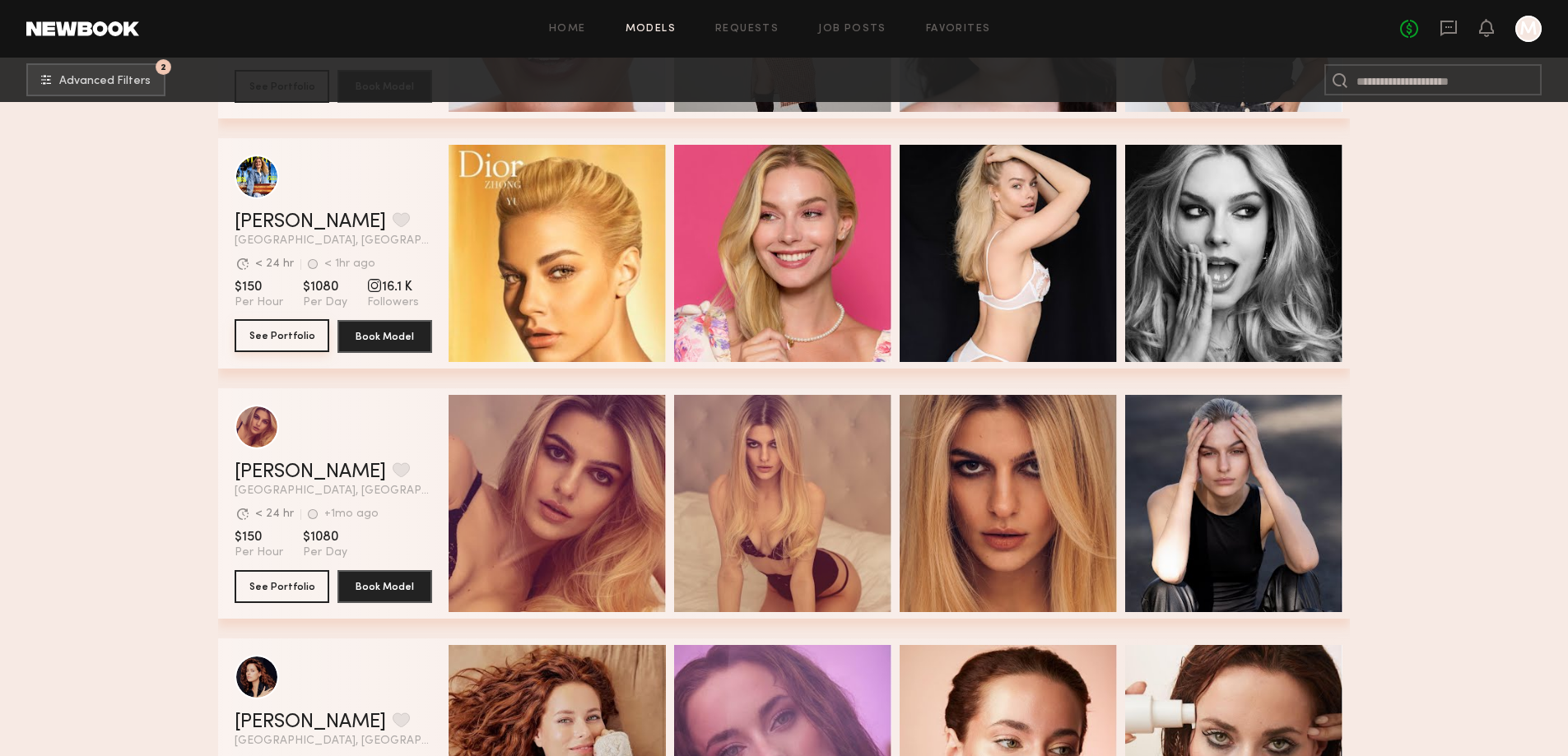
click at [279, 349] on button "See Portfolio" at bounding box center [281, 336] width 94 height 33
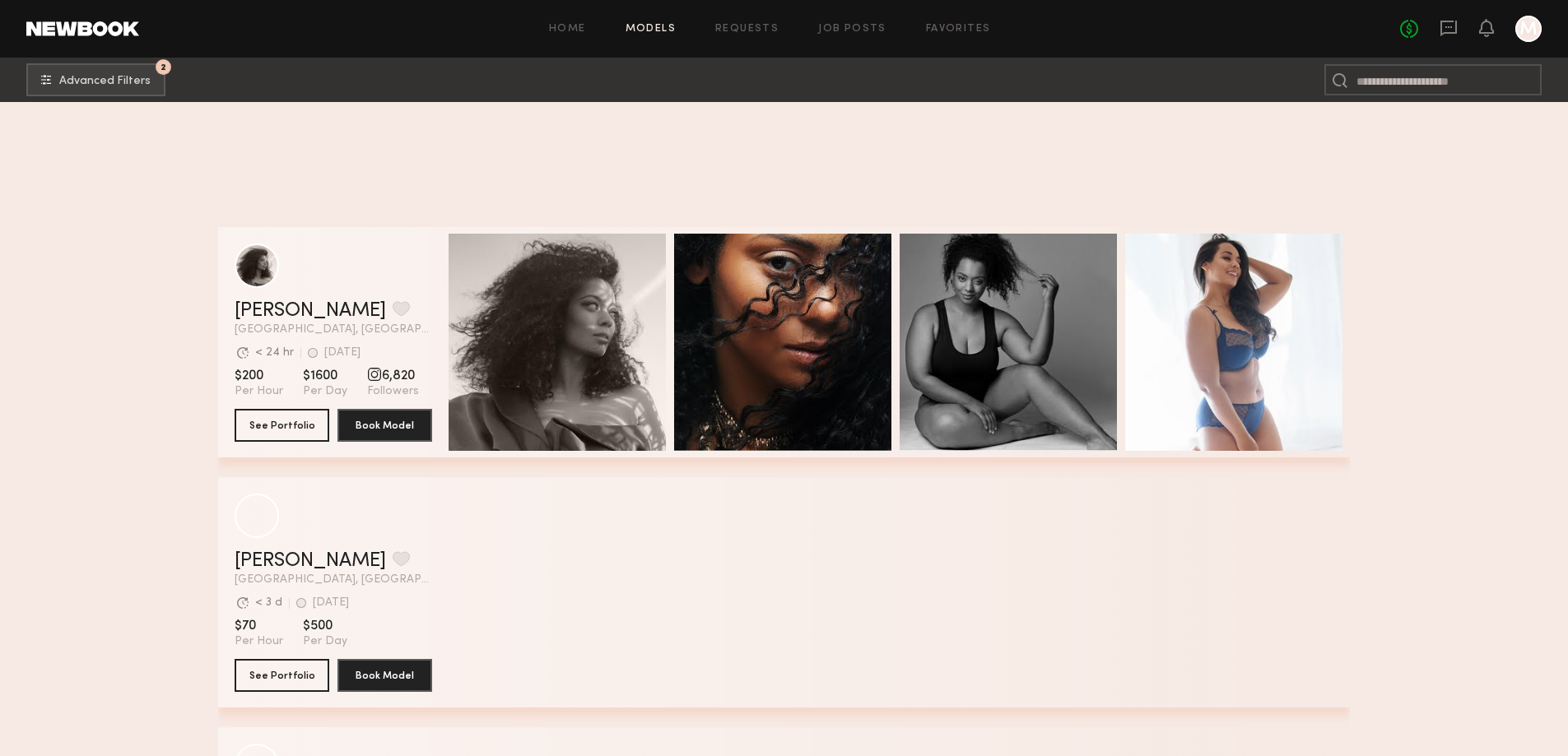
scroll to position [63871, 0]
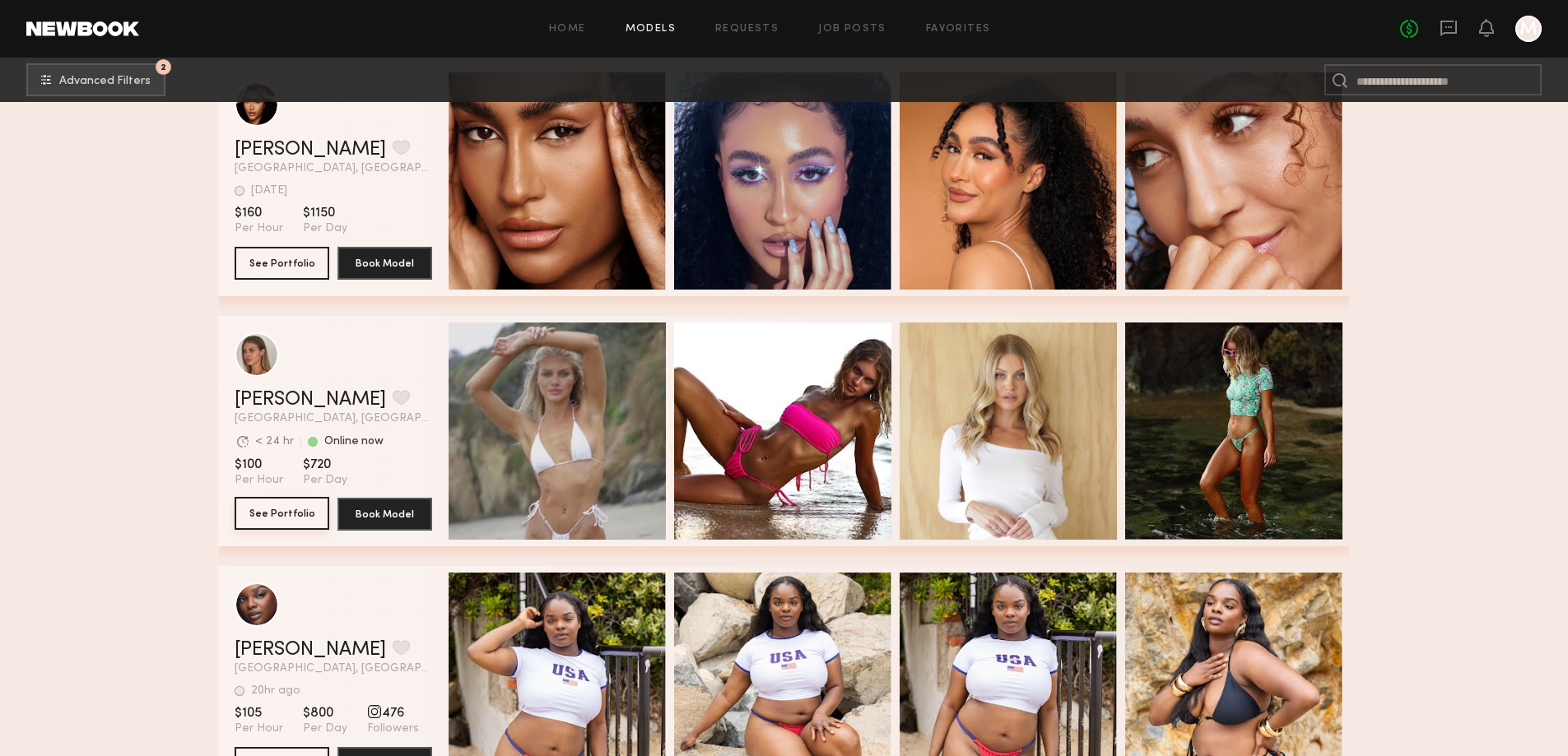
click at [261, 521] on button "See Portfolio" at bounding box center [281, 513] width 94 height 33
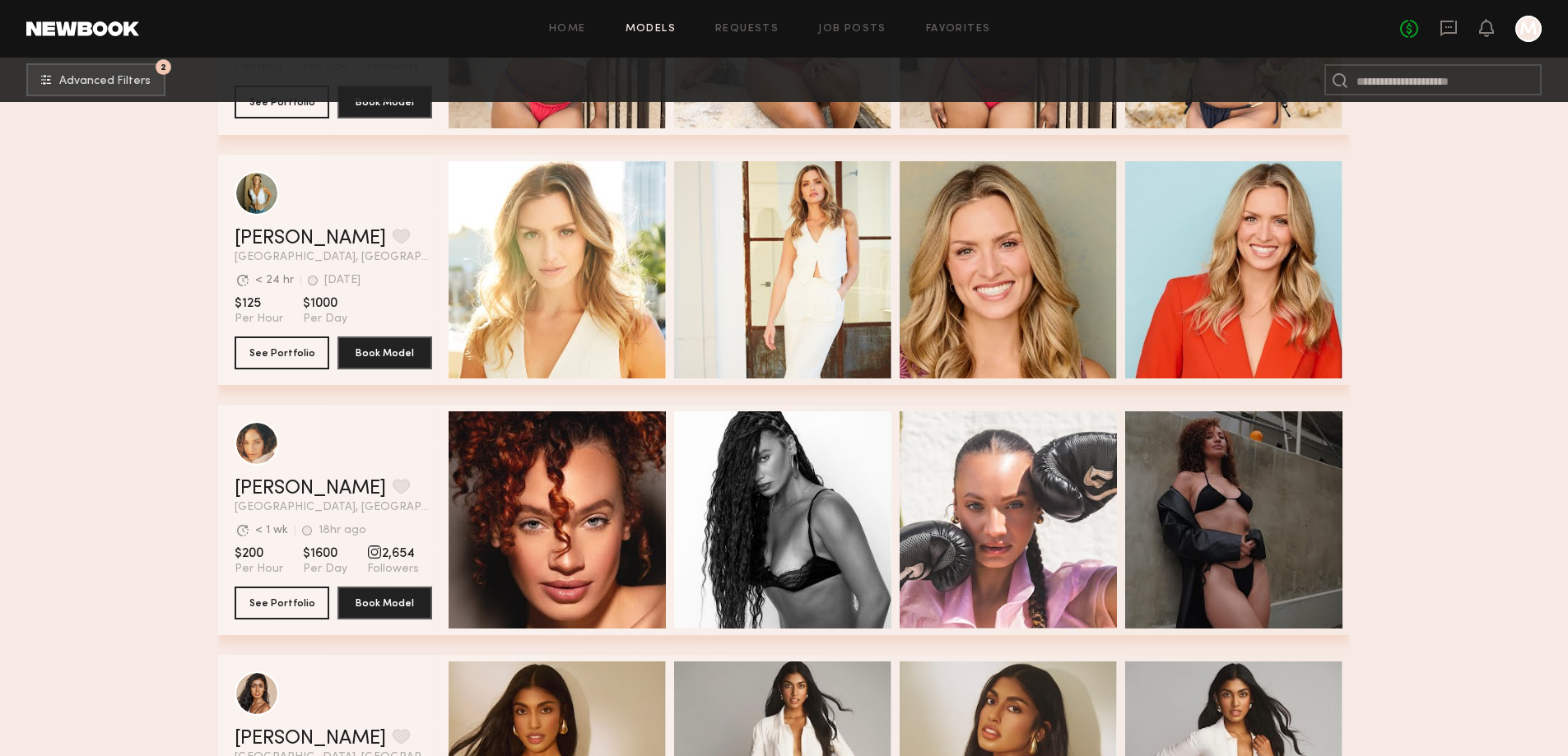
scroll to position [65195, 0]
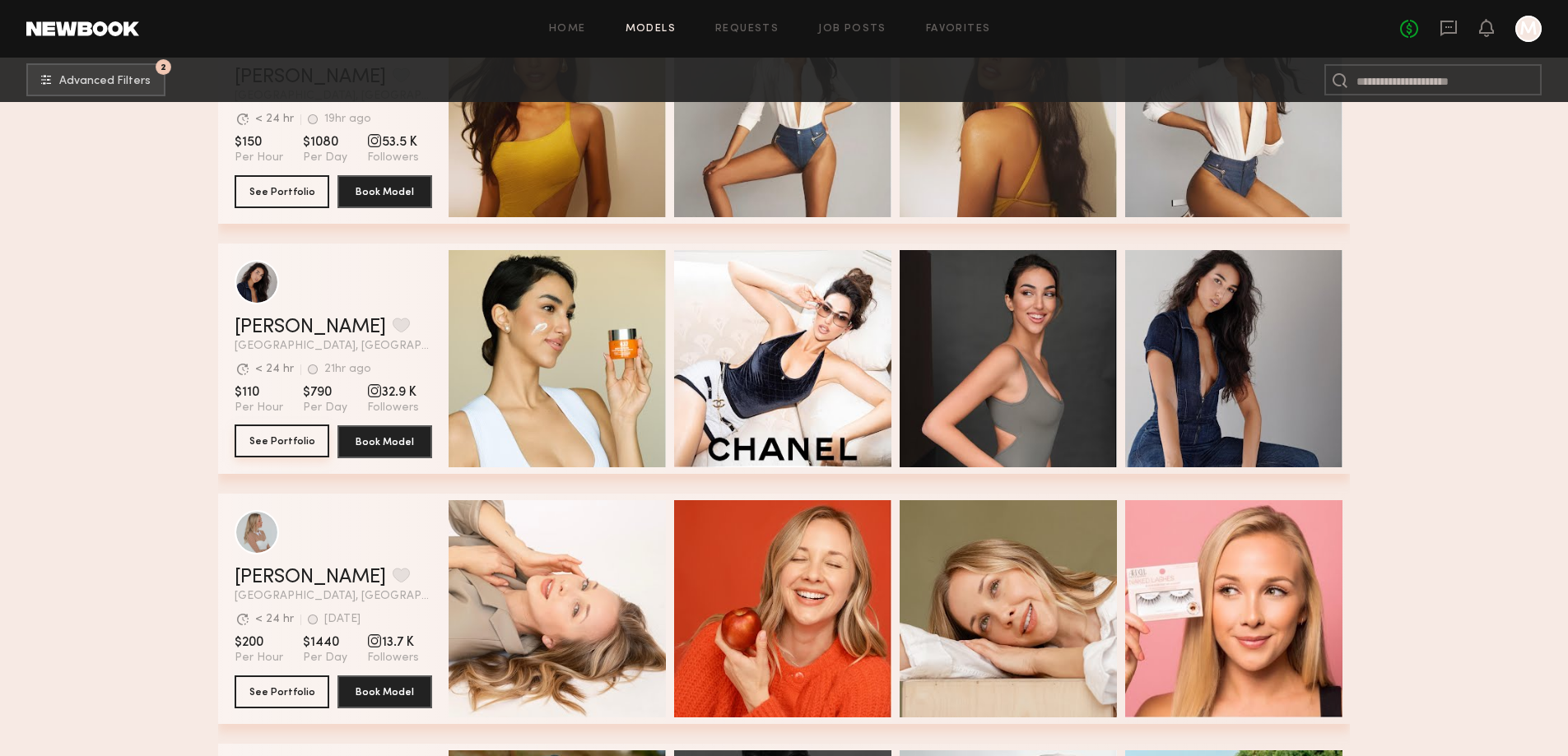
click at [280, 451] on button "See Portfolio" at bounding box center [281, 440] width 94 height 33
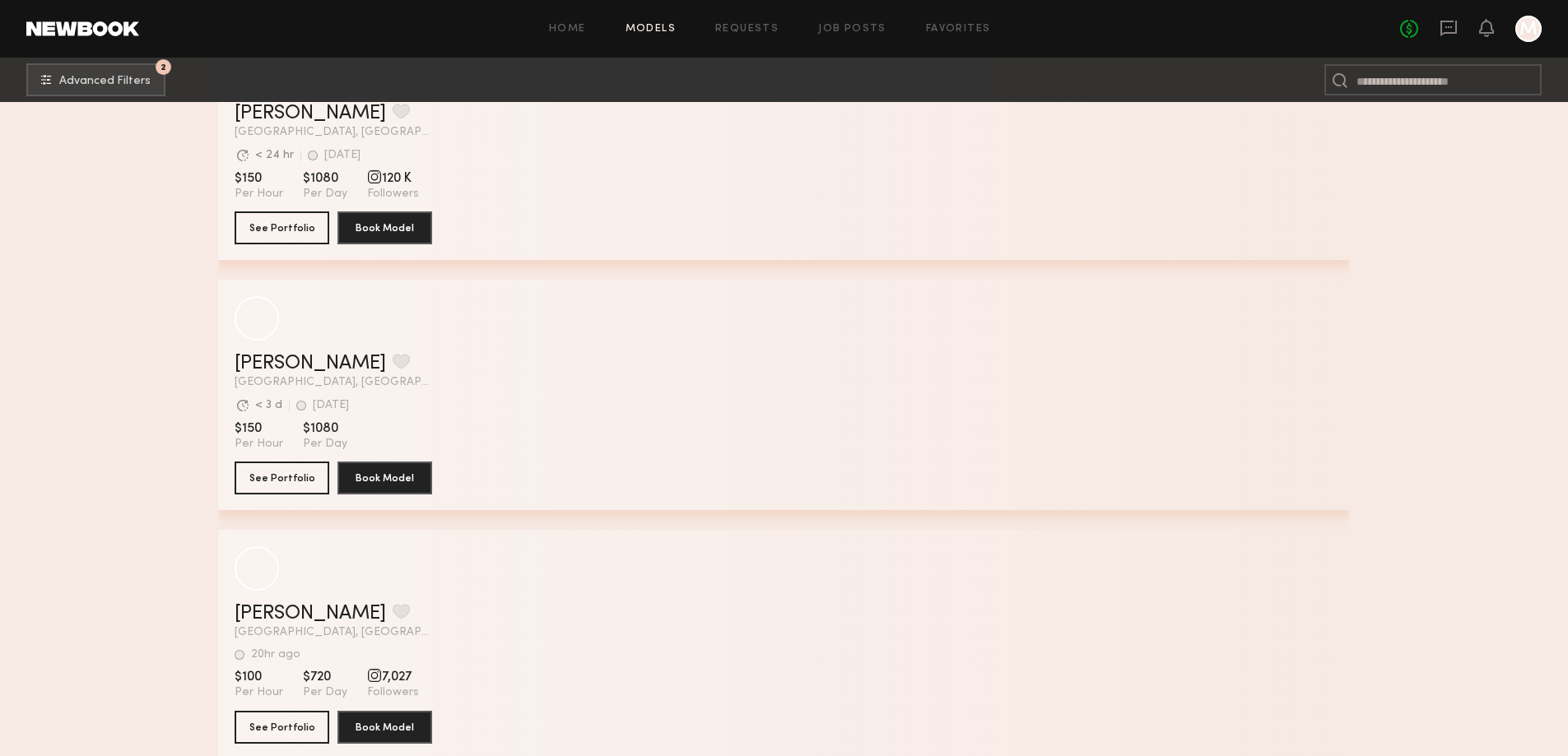
scroll to position [86689, 0]
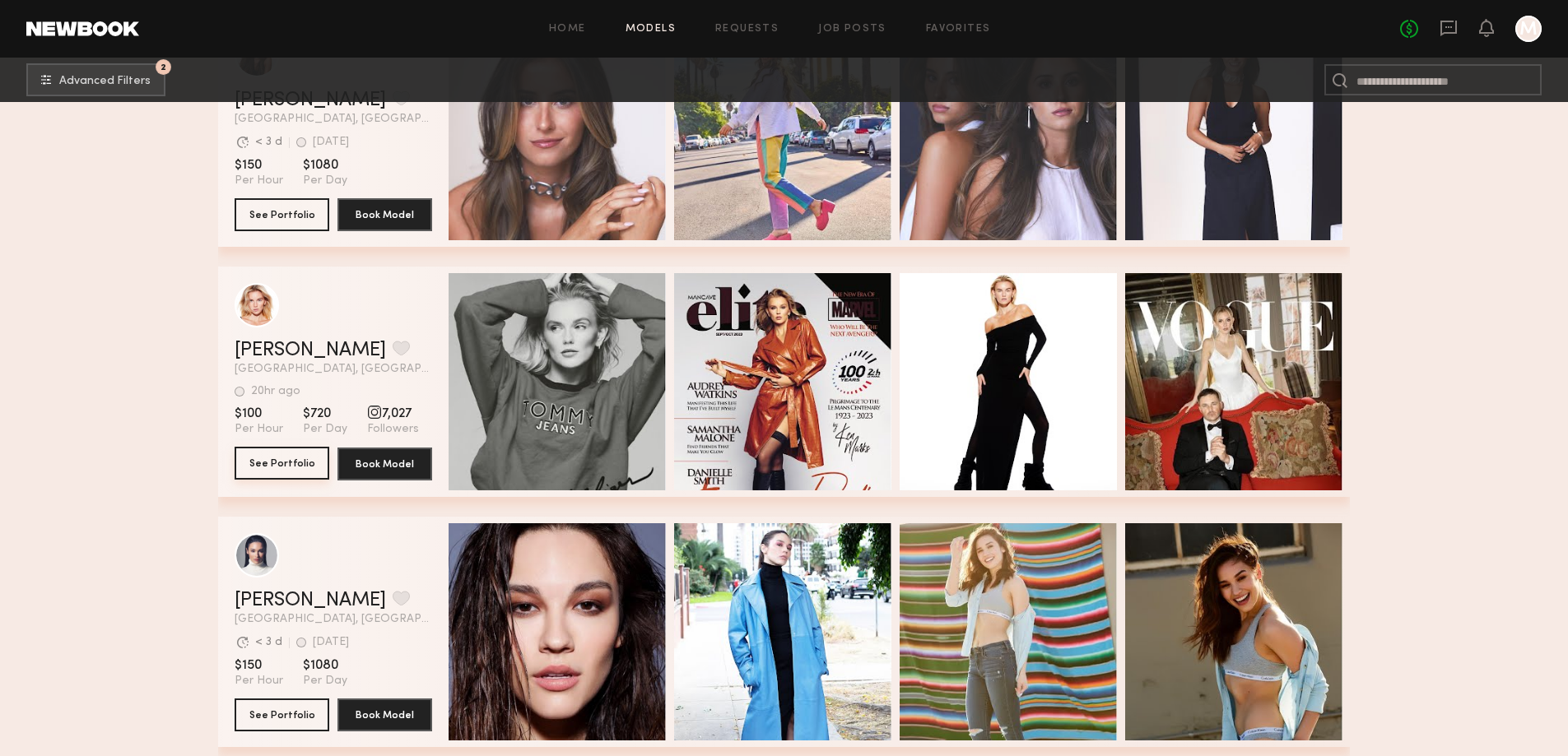
click at [276, 471] on button "See Portfolio" at bounding box center [281, 463] width 94 height 33
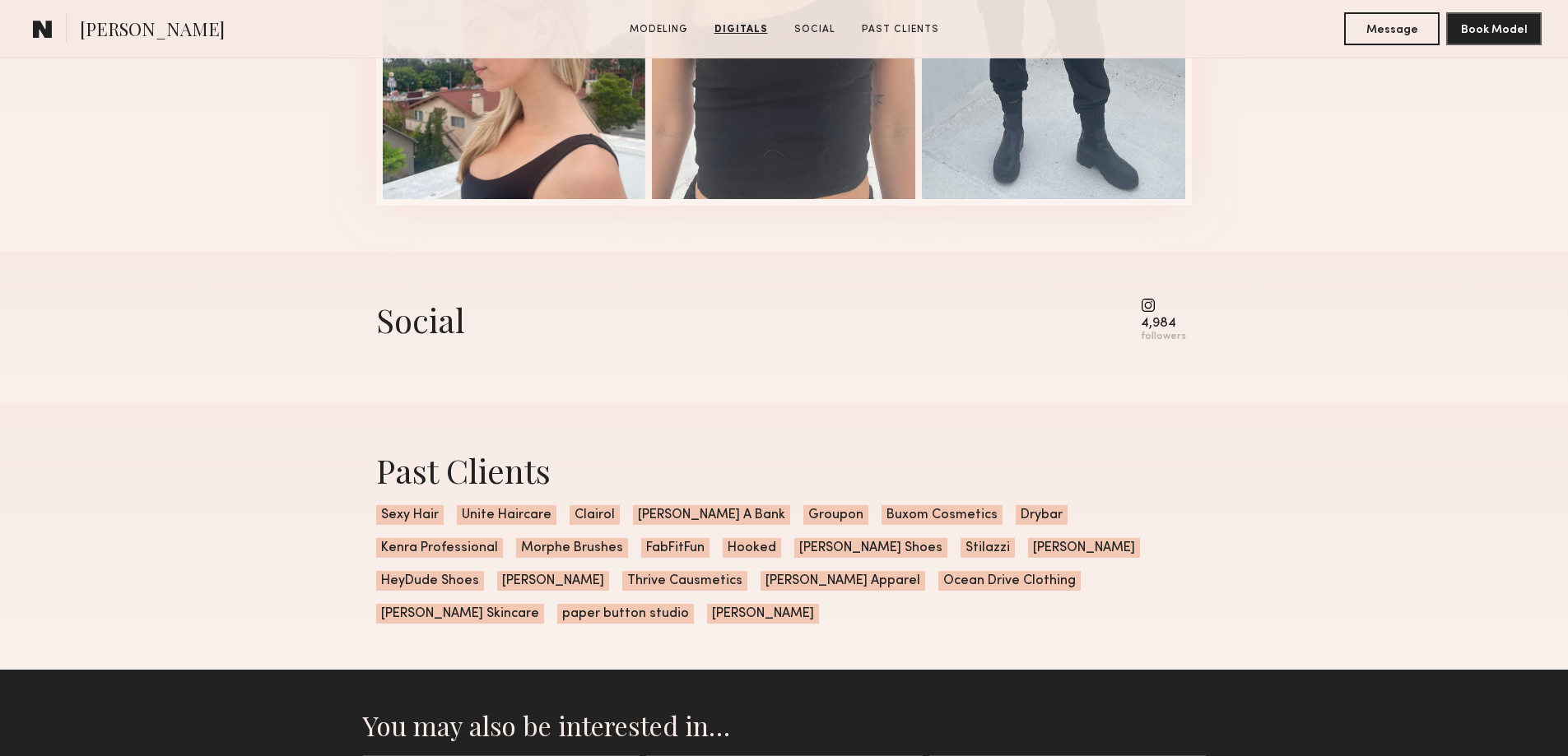
scroll to position [2117, 0]
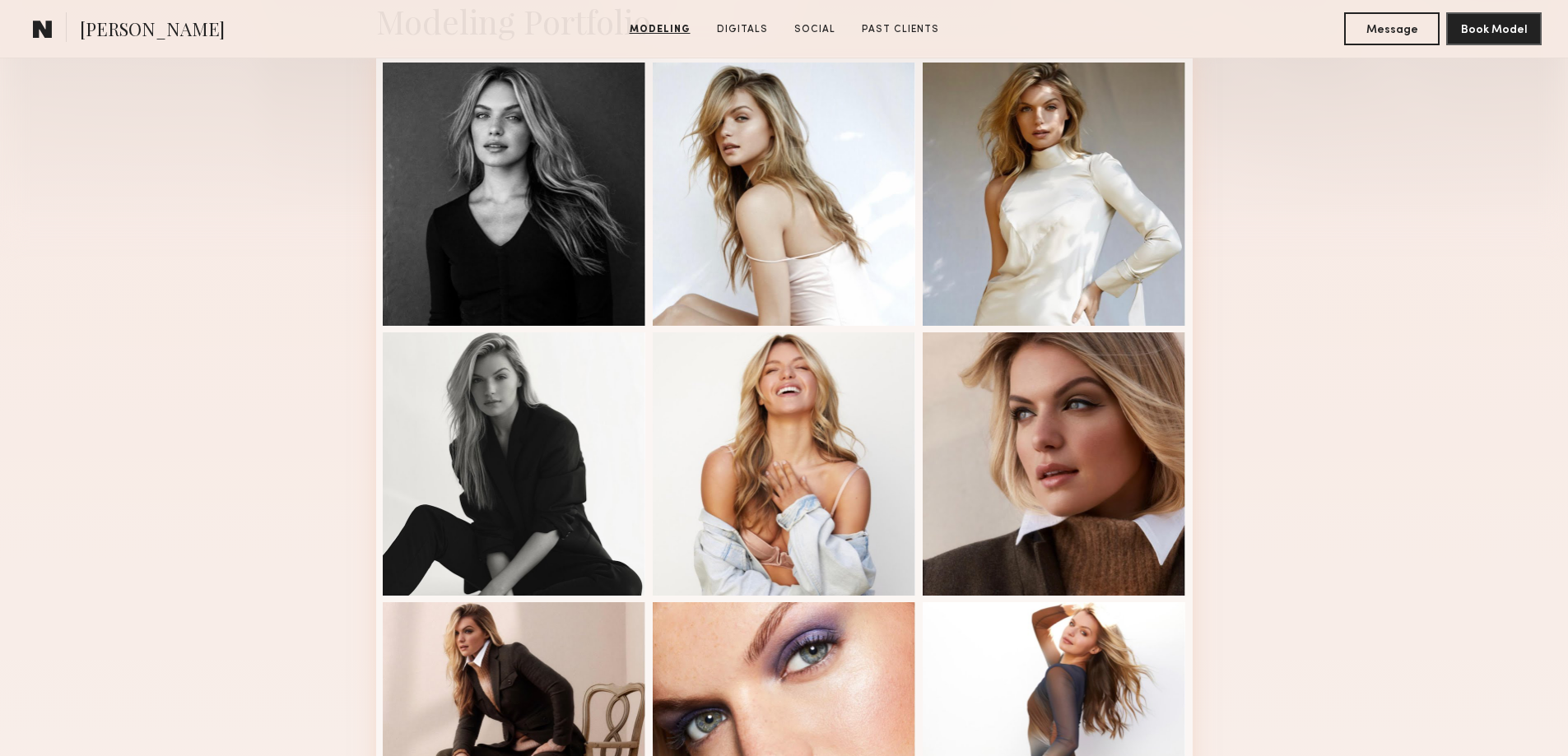
scroll to position [299, 0]
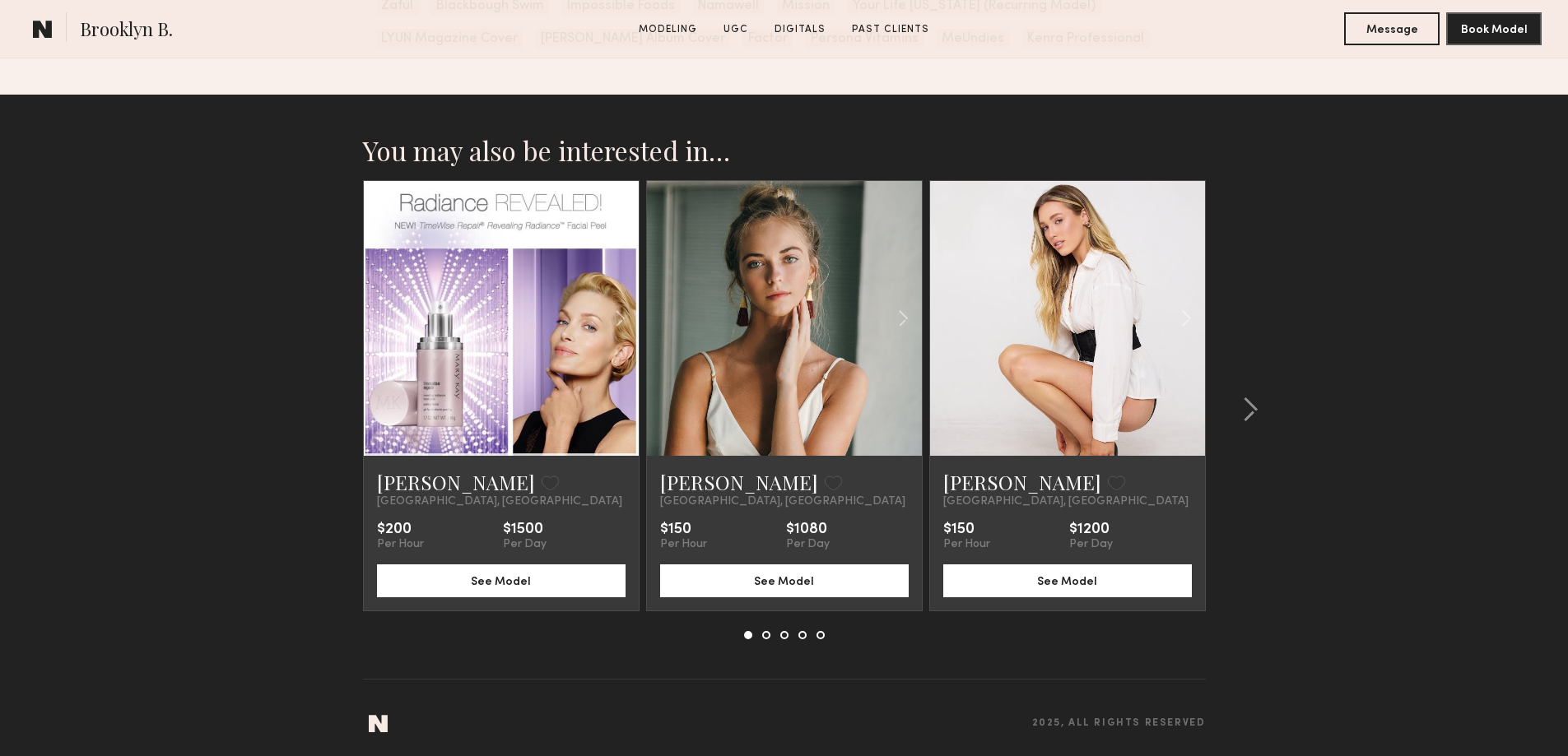
scroll to position [5039, 0]
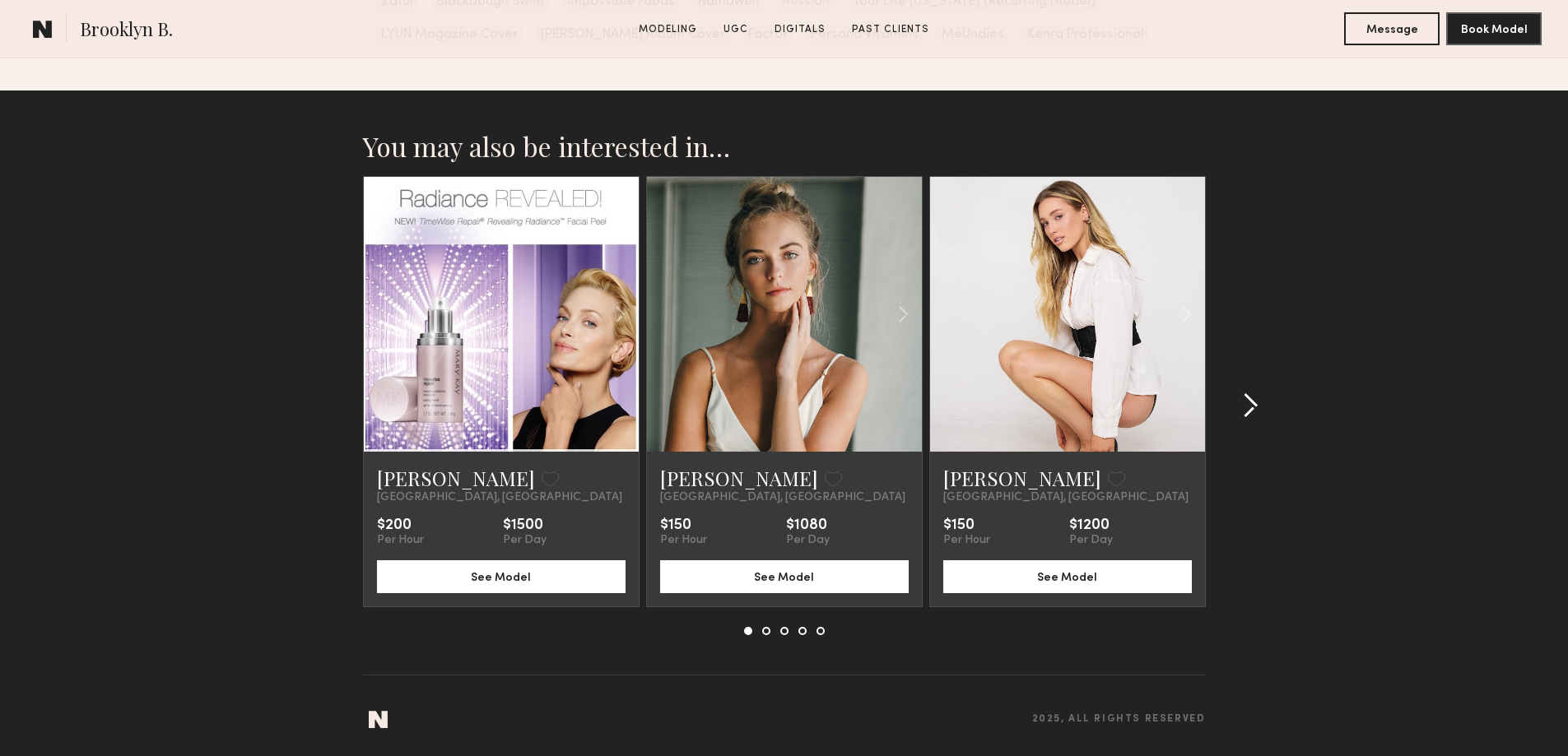
click at [1250, 399] on common-icon at bounding box center [1250, 406] width 16 height 27
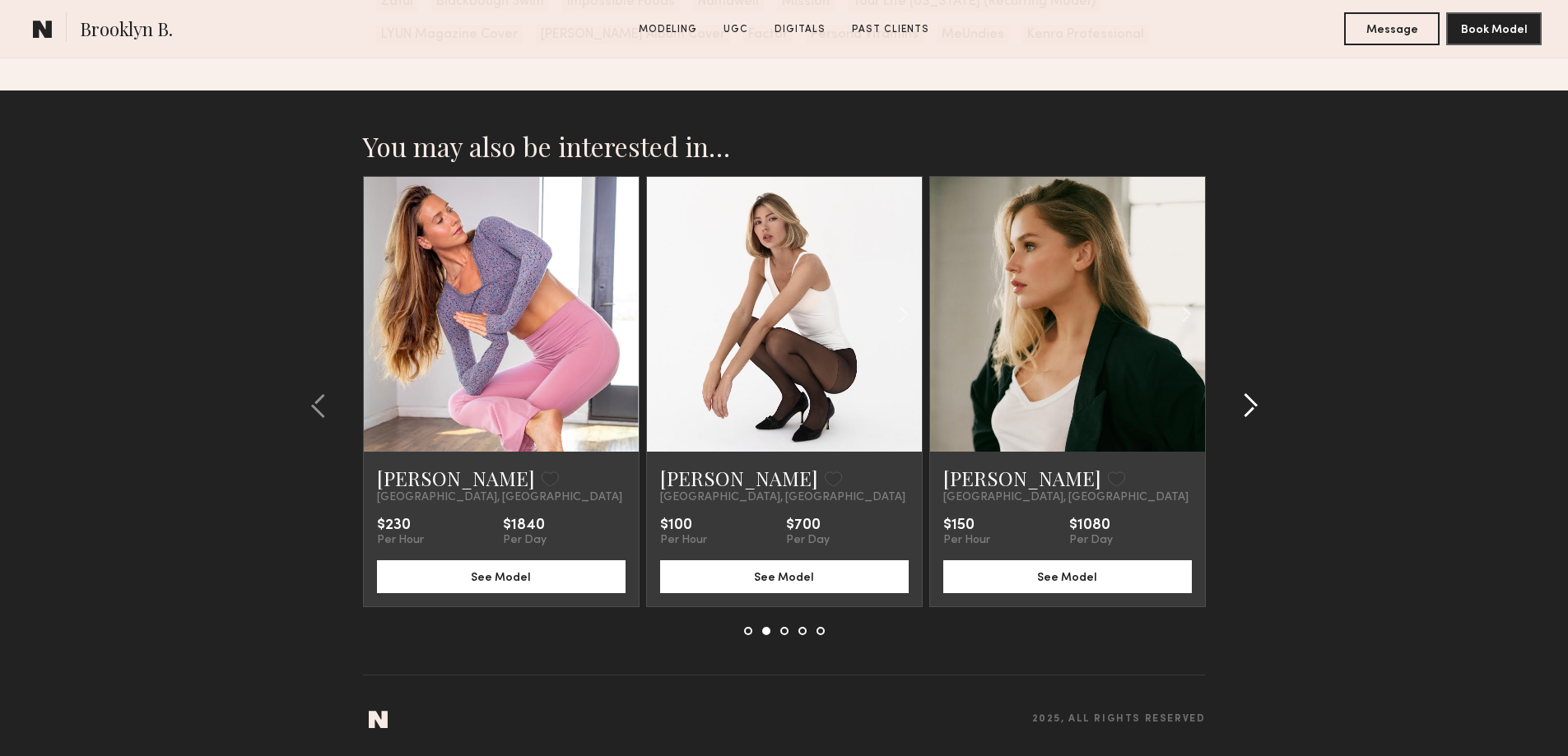
click at [1242, 405] on common-icon at bounding box center [1250, 406] width 16 height 27
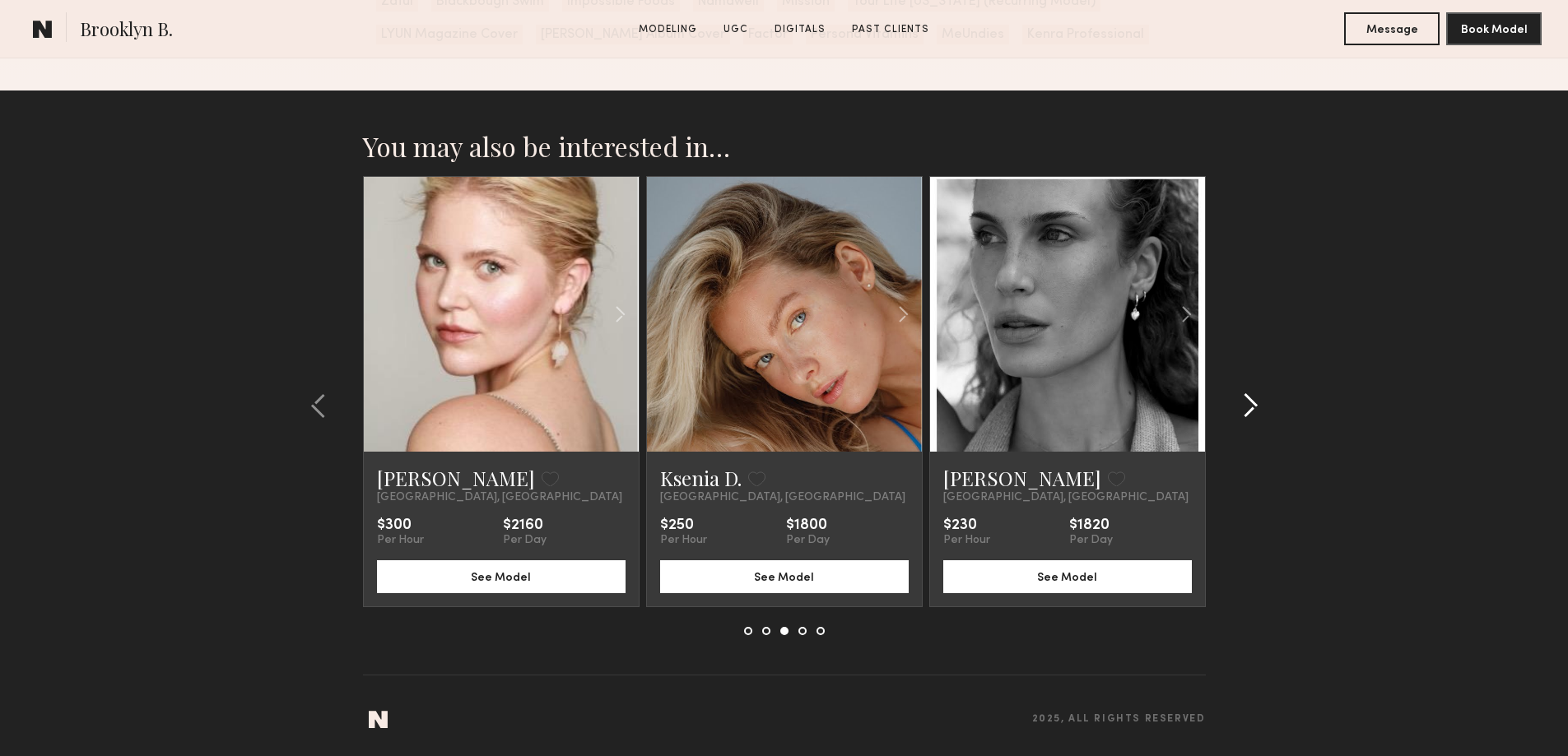
click at [1242, 405] on common-icon at bounding box center [1250, 406] width 16 height 27
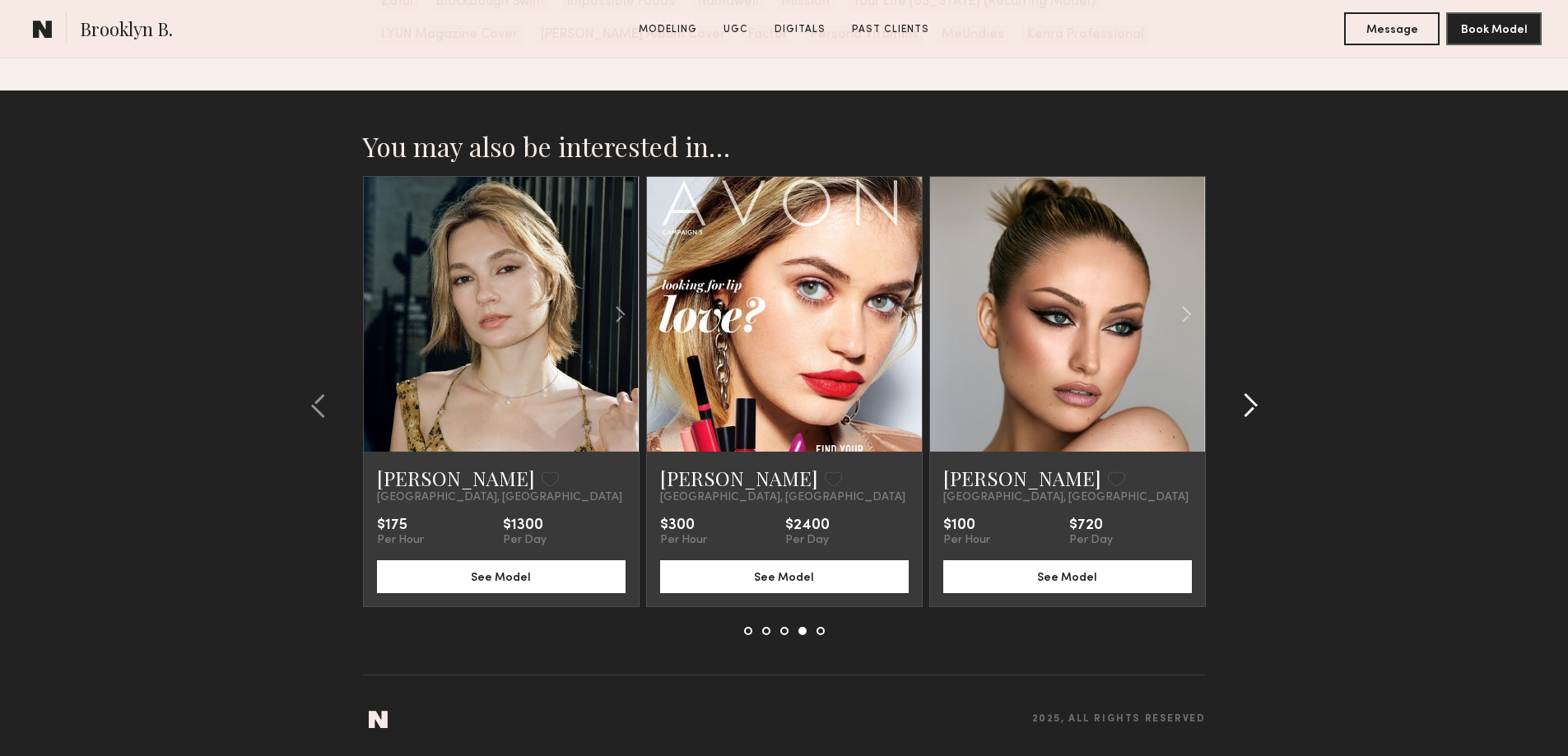
click at [1242, 405] on common-icon at bounding box center [1250, 406] width 16 height 27
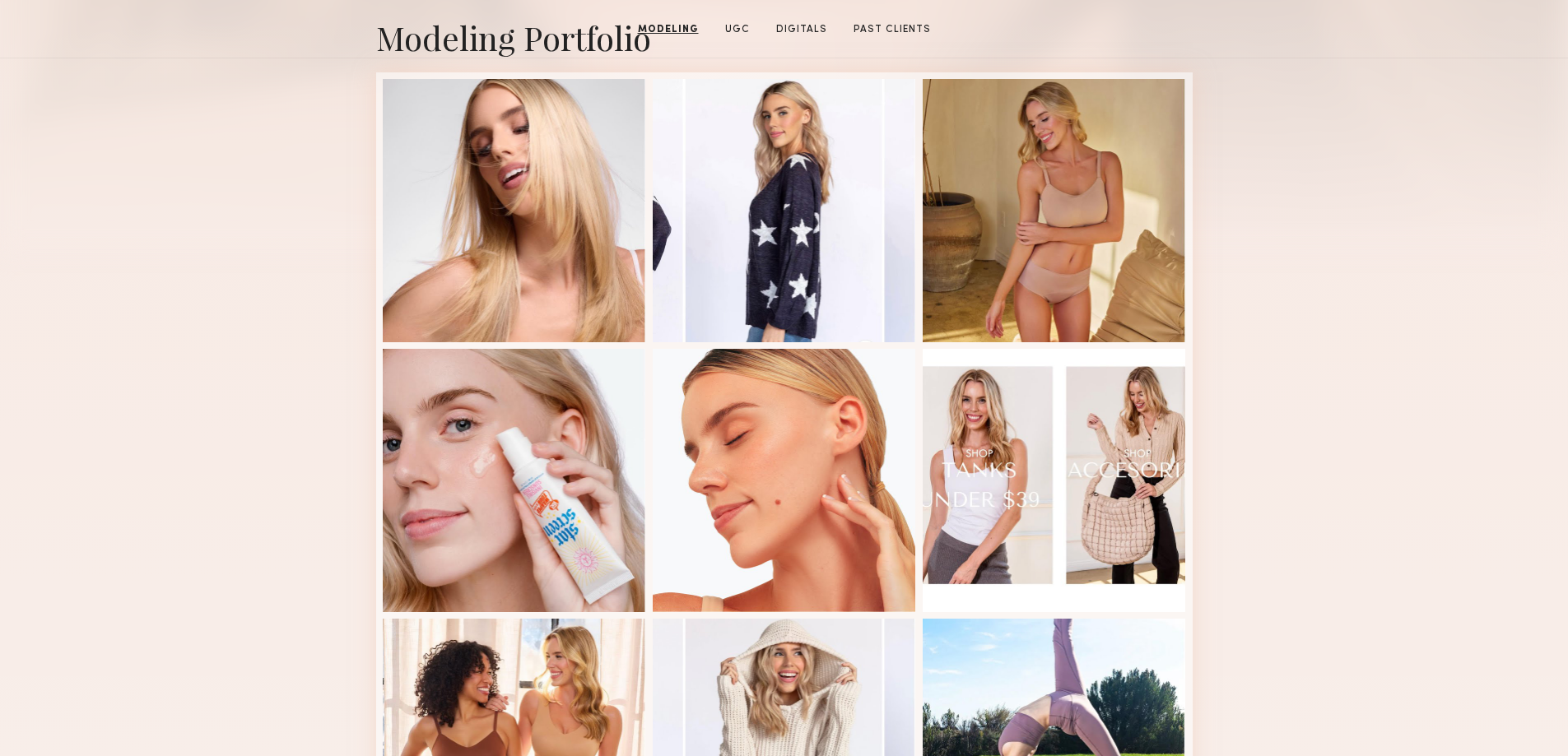
scroll to position [0, 0]
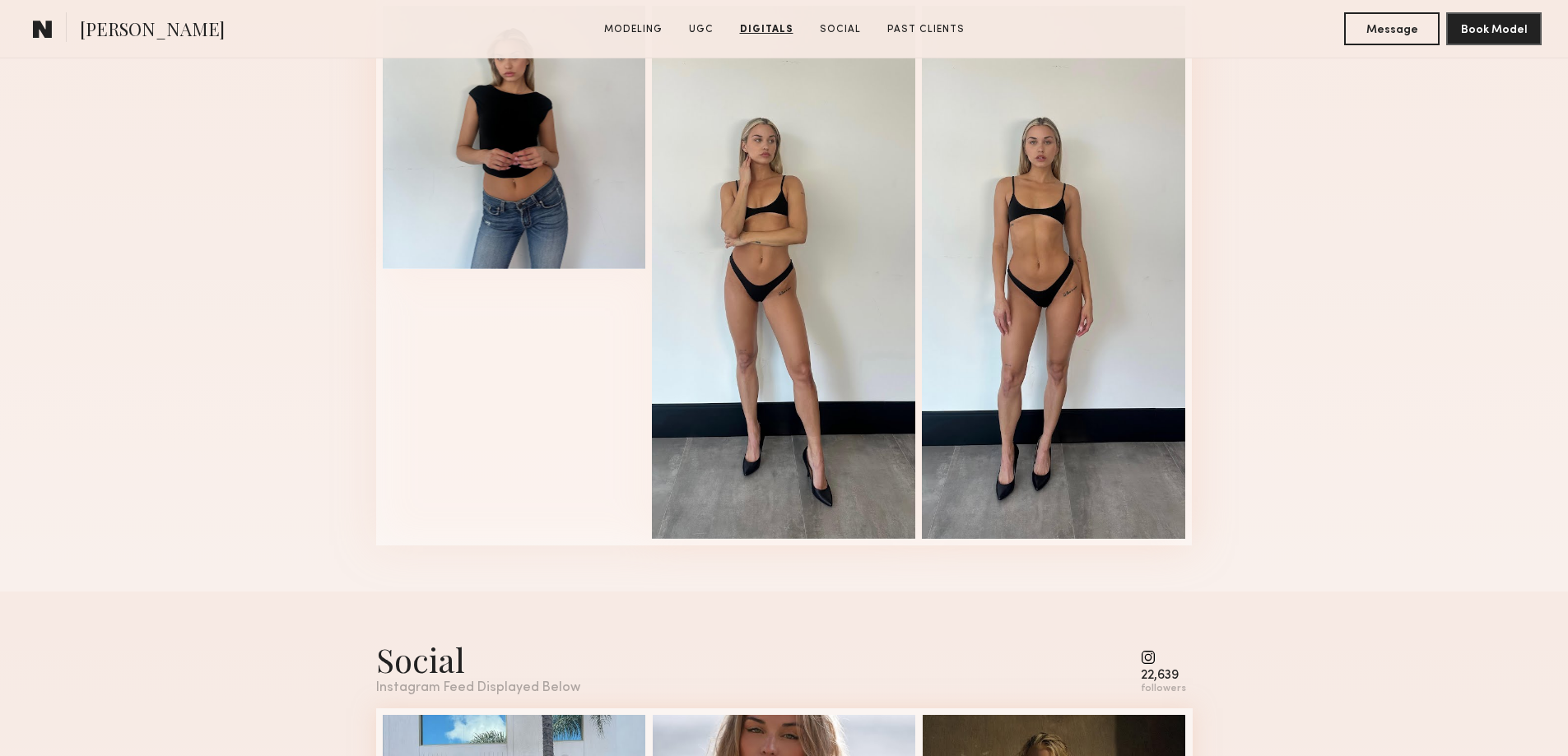
scroll to position [3013, 0]
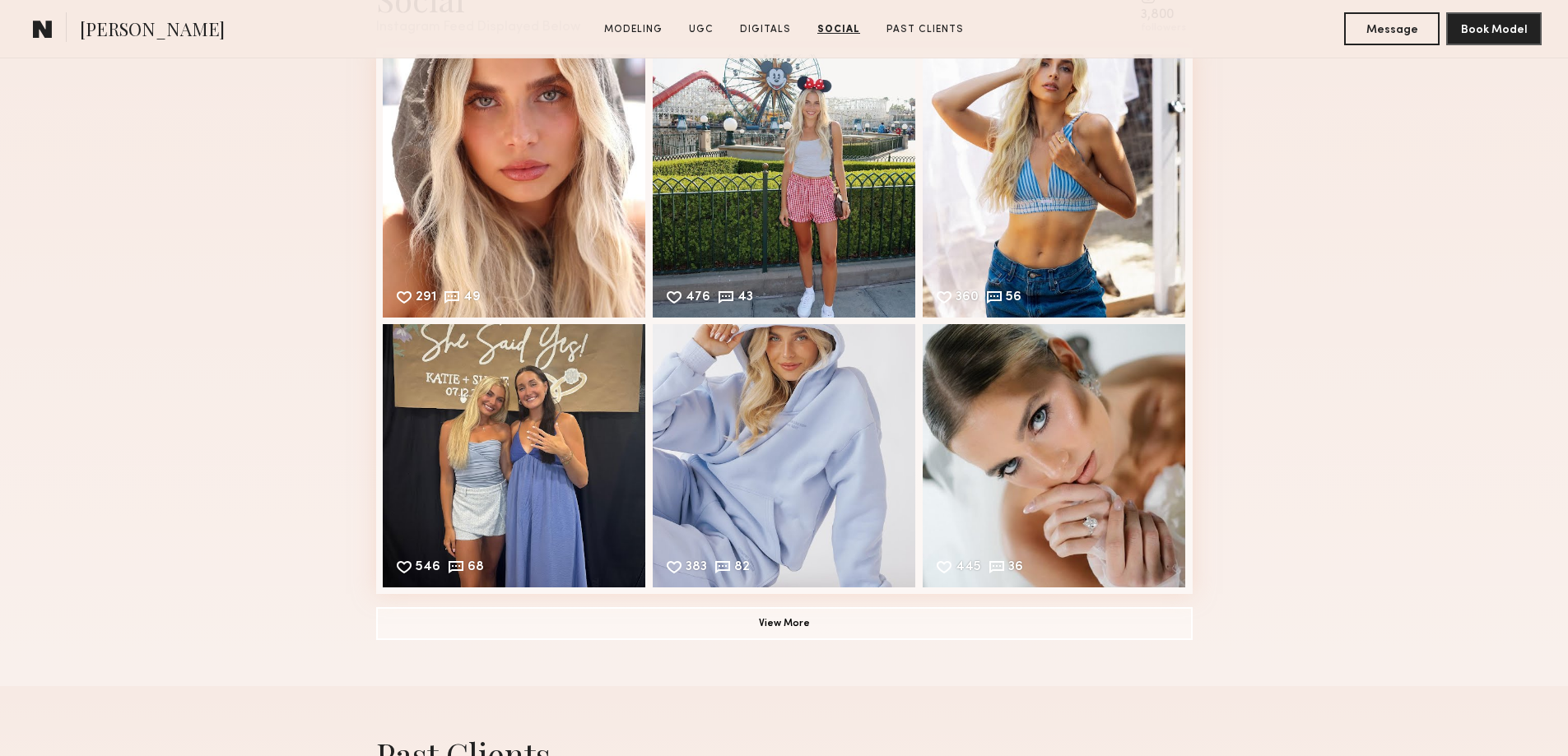
scroll to position [4859, 0]
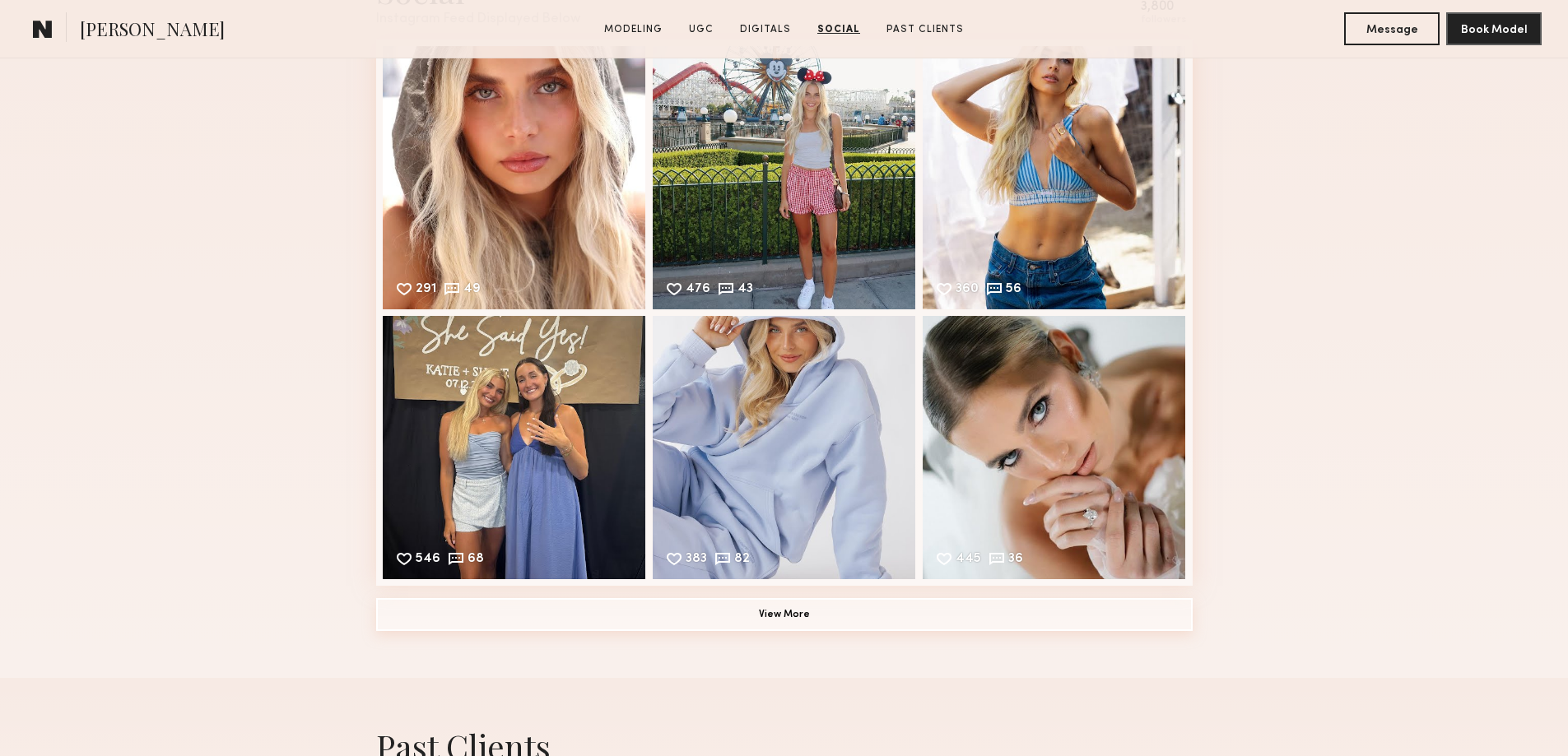
click at [801, 629] on button "View More" at bounding box center [784, 615] width 816 height 33
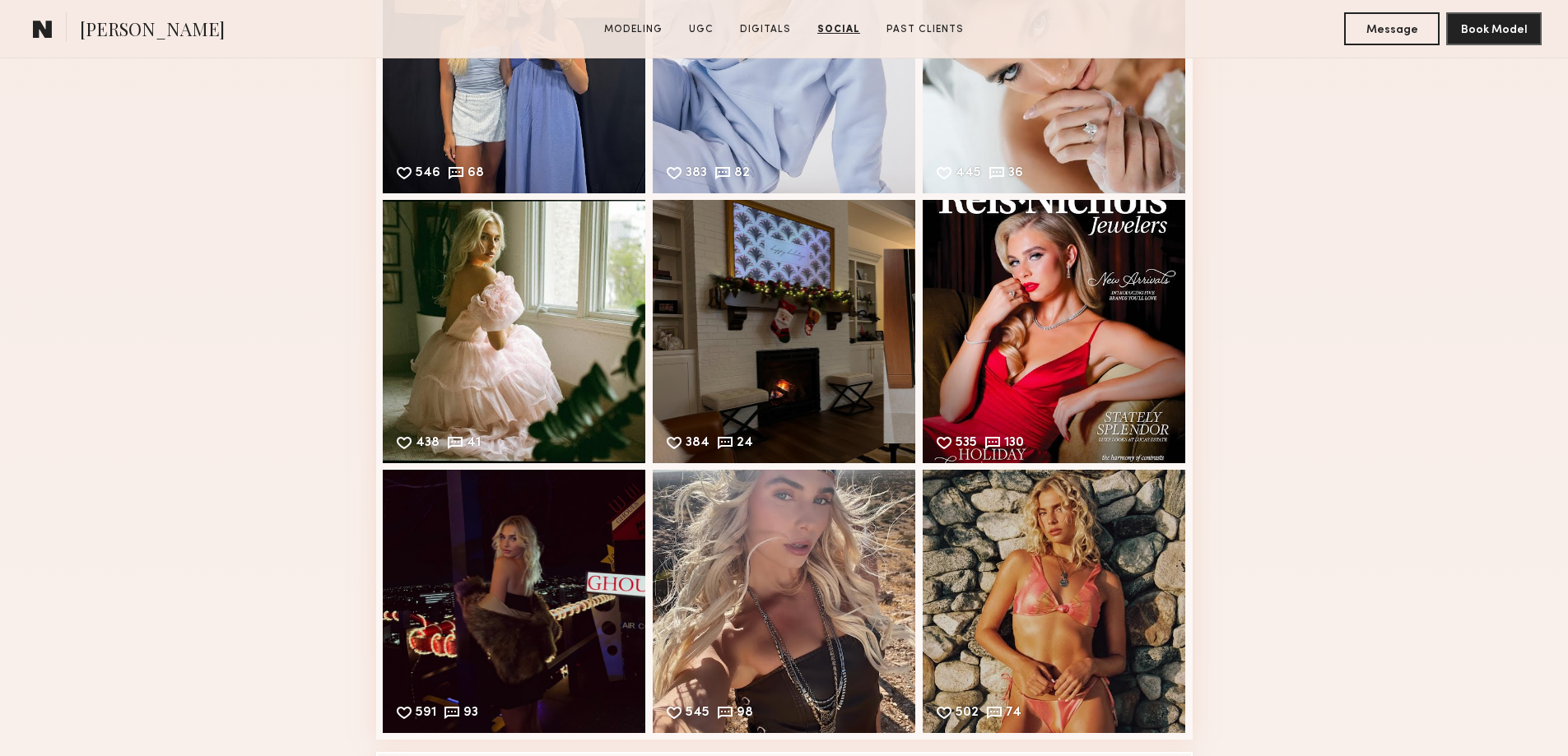
scroll to position [5452, 0]
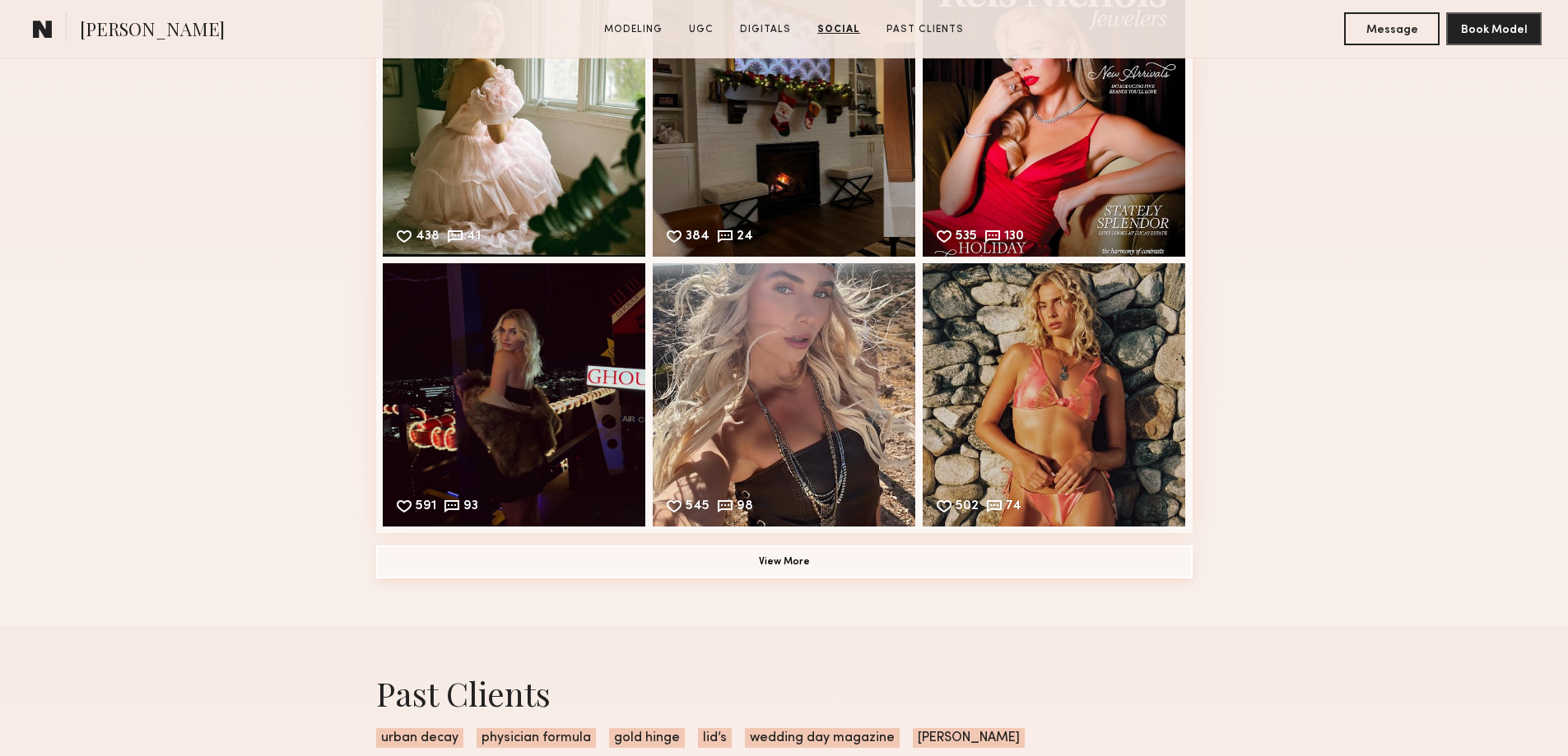
click at [799, 579] on button "View More" at bounding box center [784, 562] width 816 height 33
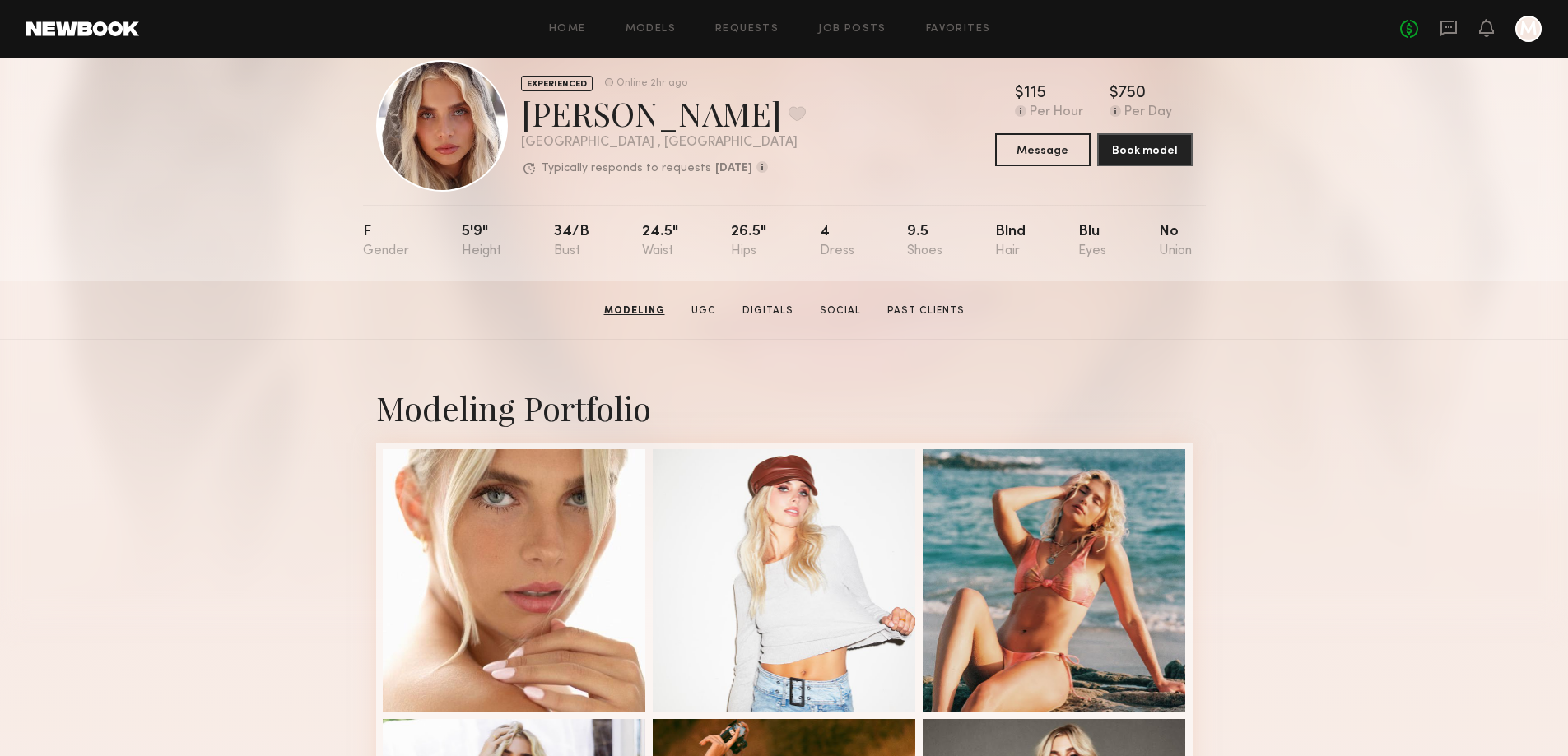
scroll to position [0, 0]
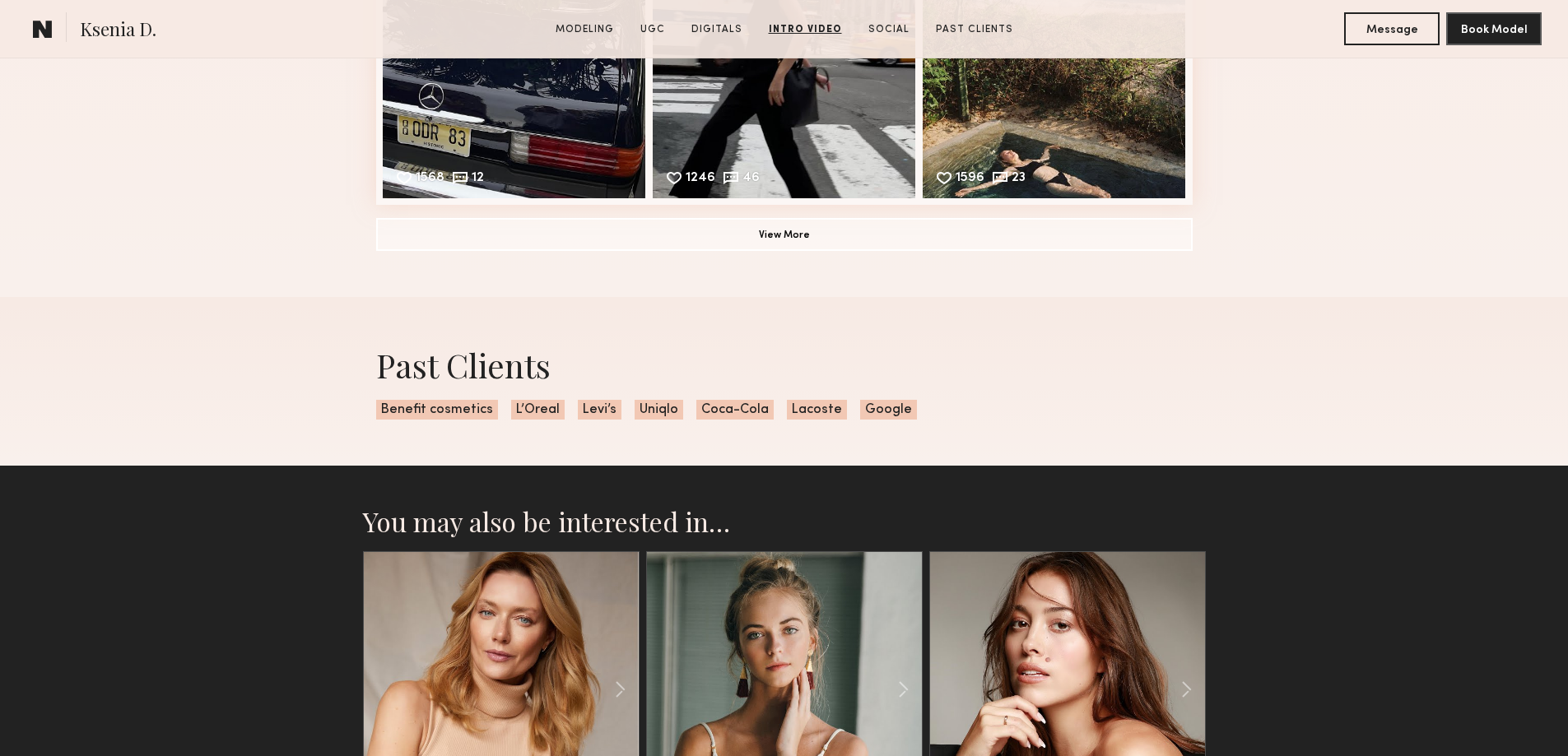
scroll to position [4730, 0]
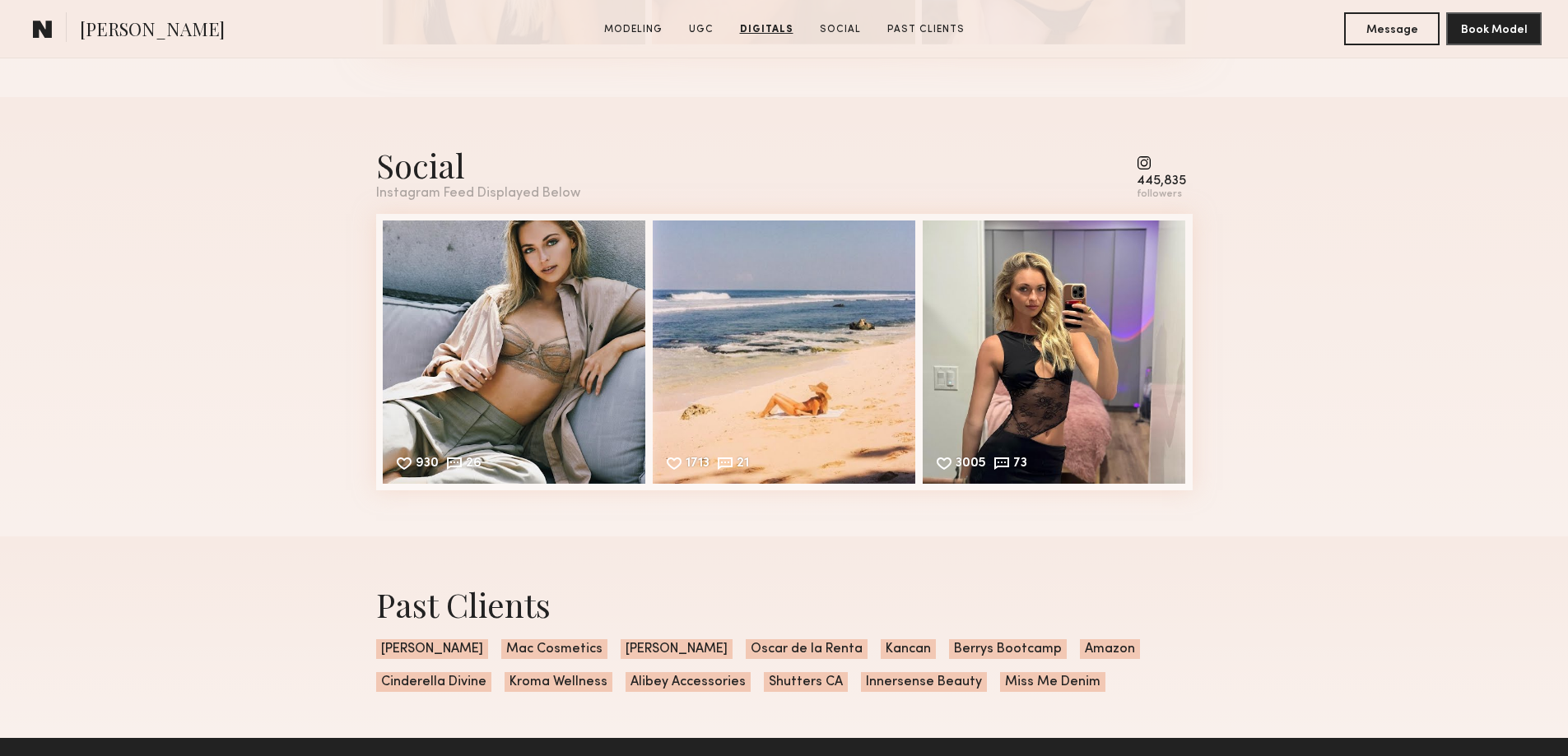
scroll to position [3971, 0]
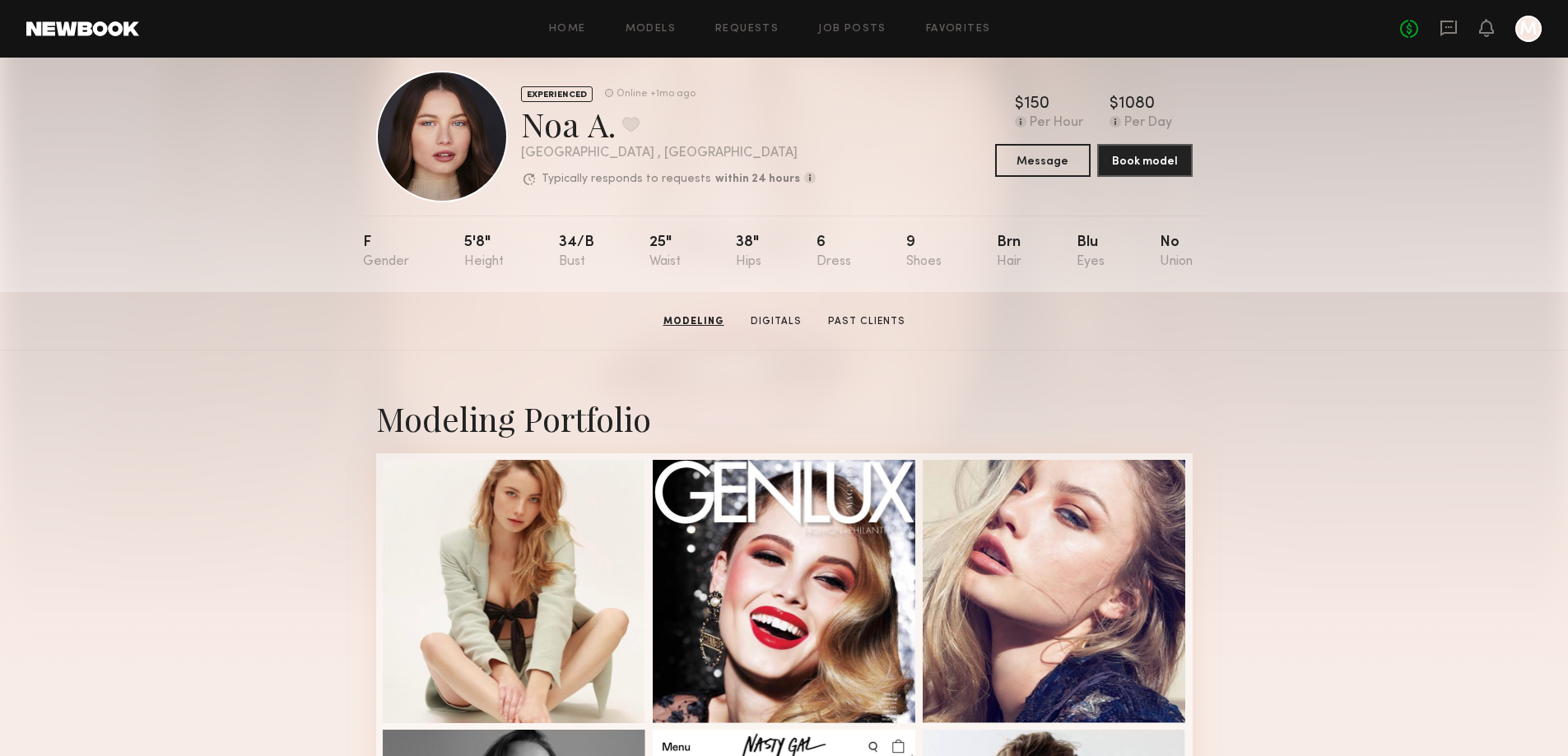
scroll to position [15, 0]
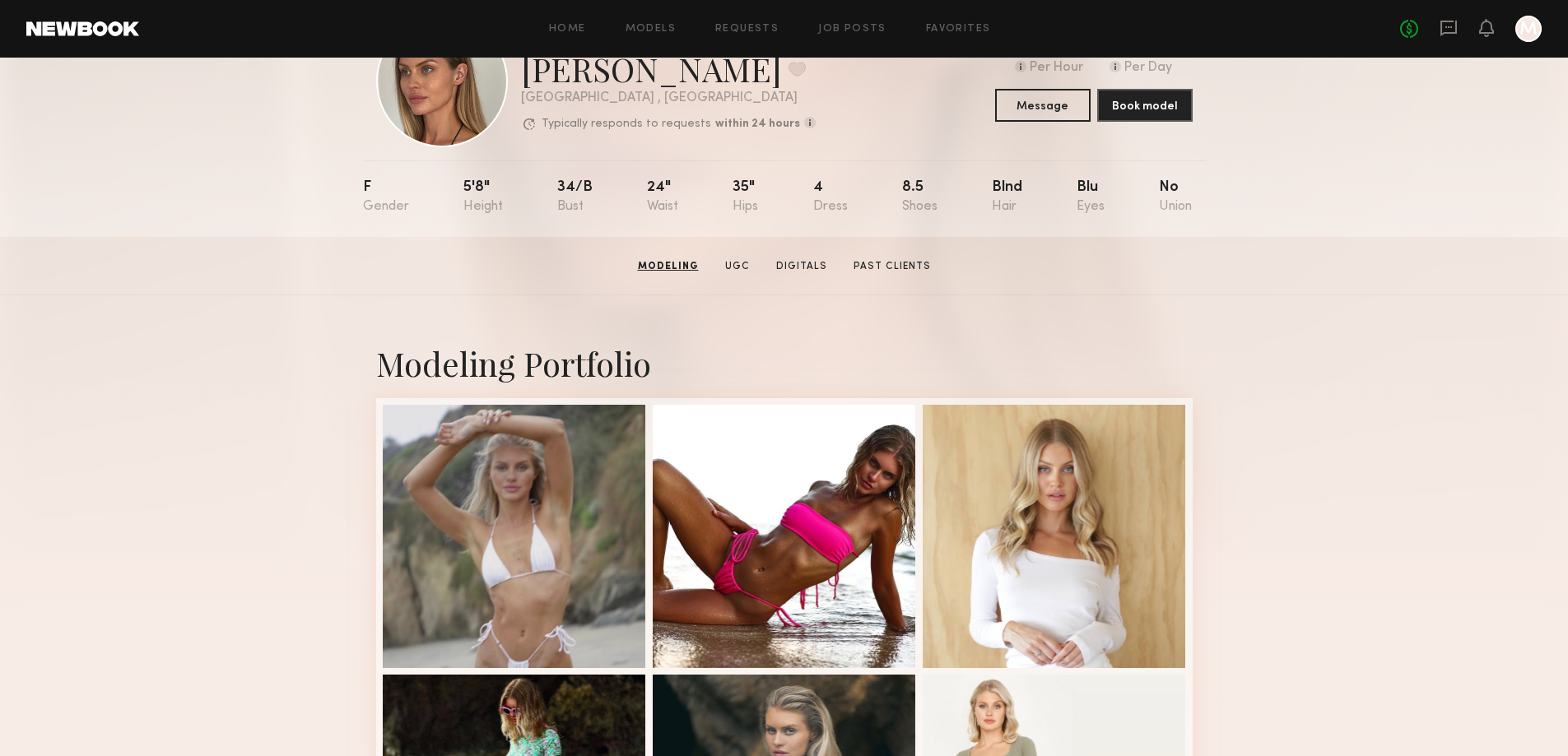
scroll to position [13, 0]
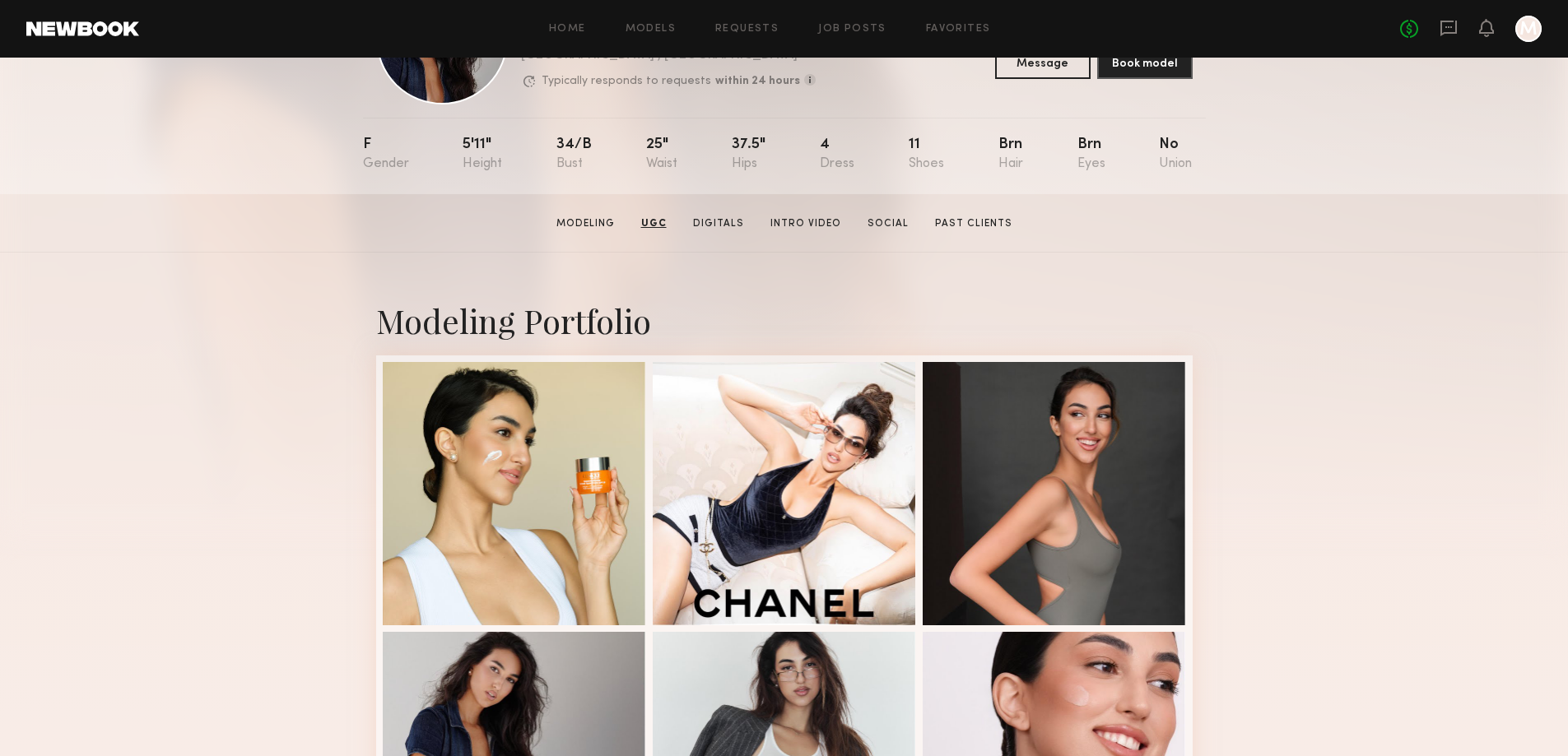
scroll to position [44, 0]
